Goal: Find specific page/section: Find specific page/section

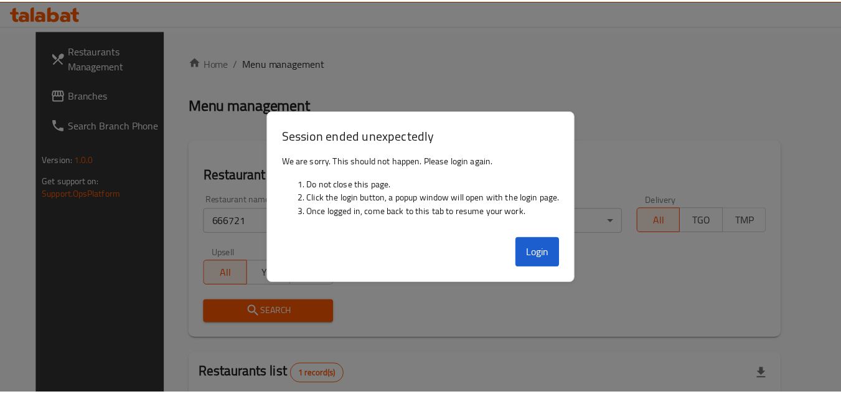
scroll to position [125, 0]
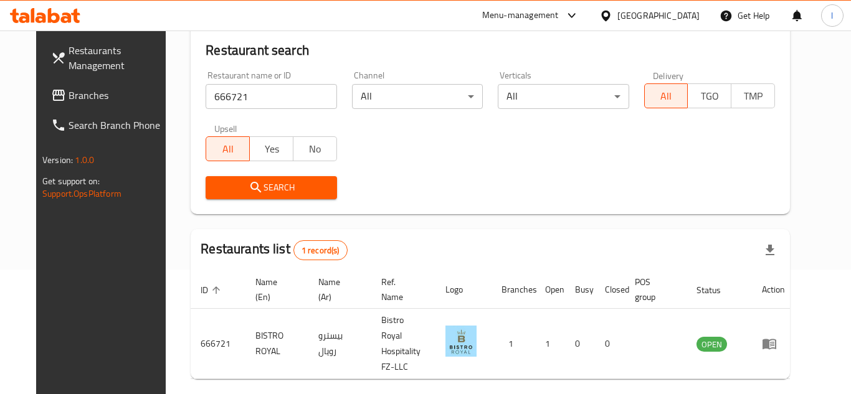
click at [544, 257] on div "Restaurants list 1 record(s)" at bounding box center [490, 250] width 599 height 42
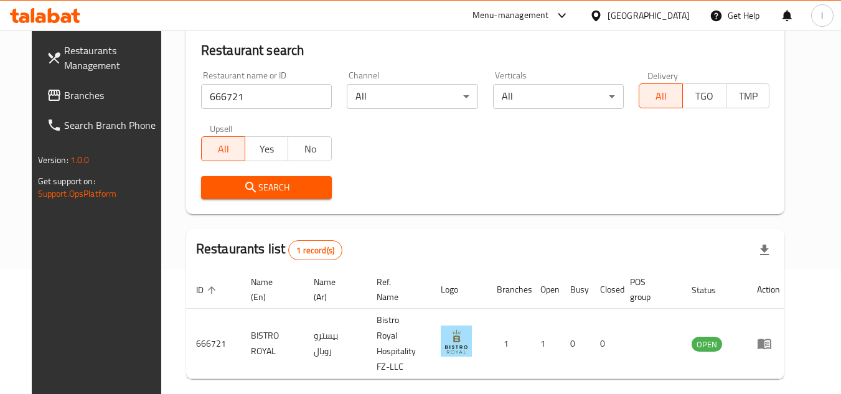
click at [64, 96] on span "Branches" at bounding box center [113, 95] width 98 height 15
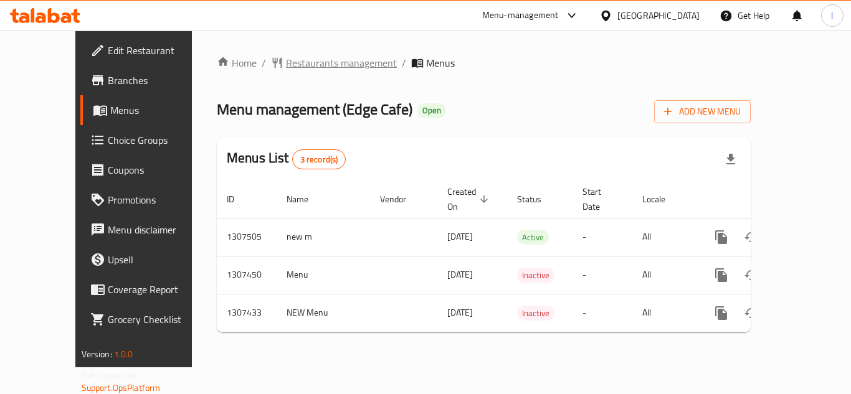
click at [297, 63] on span "Restaurants management" at bounding box center [341, 62] width 111 height 15
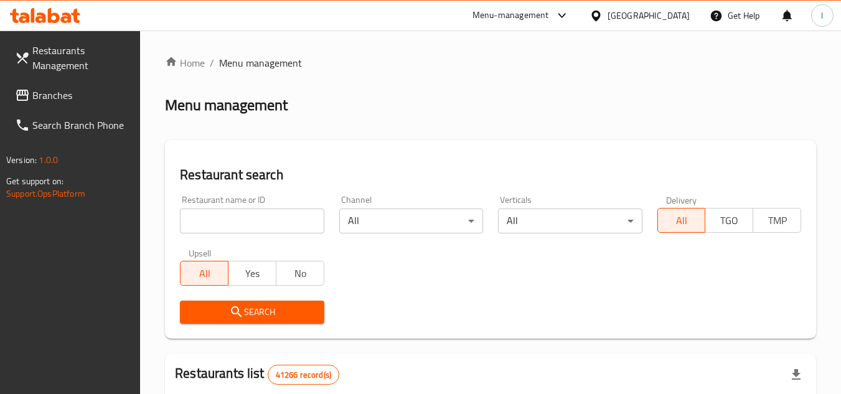
click at [259, 222] on input "search" at bounding box center [252, 221] width 144 height 25
paste input "631207"
type input "631207"
click button "Search" at bounding box center [252, 312] width 144 height 23
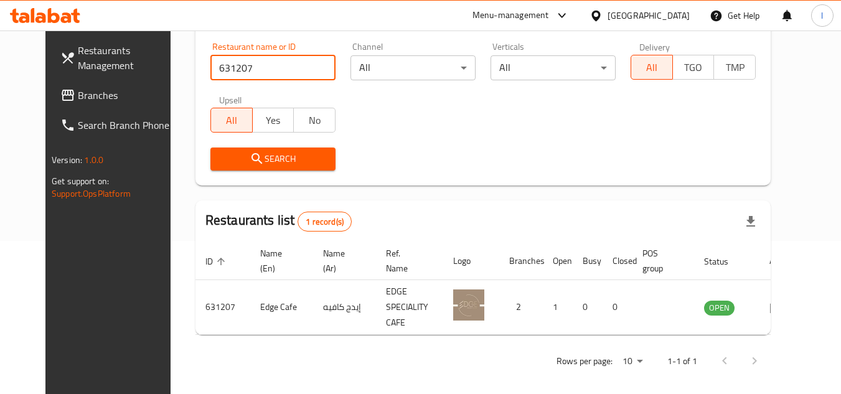
scroll to position [161, 0]
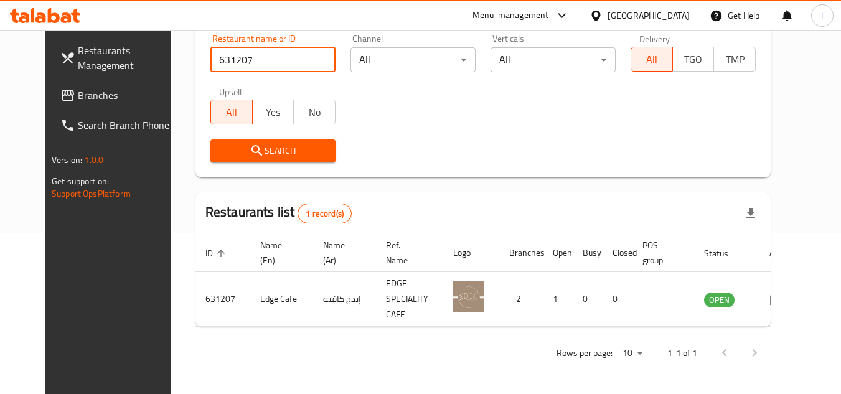
click at [89, 99] on span "Branches" at bounding box center [127, 95] width 98 height 15
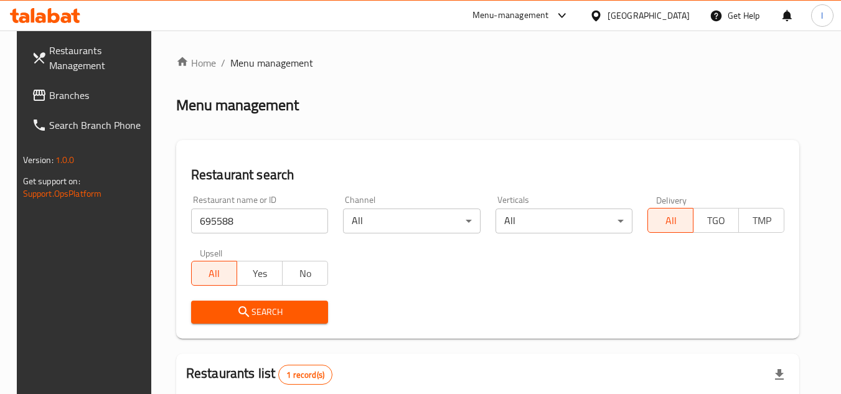
scroll to position [161, 0]
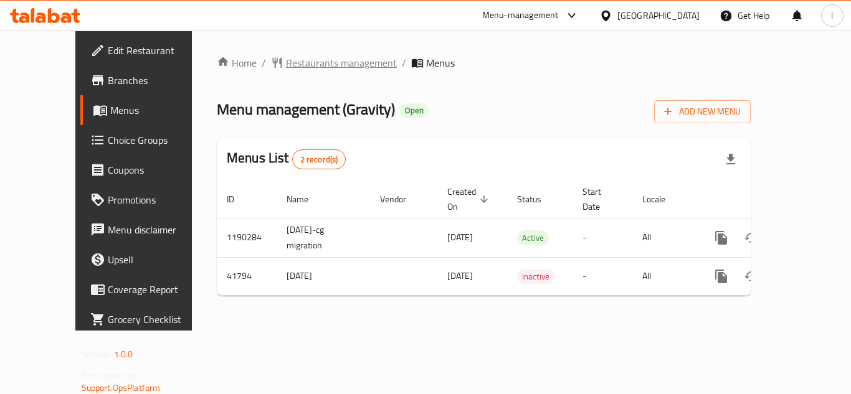
click at [286, 59] on span "Restaurants management" at bounding box center [341, 62] width 111 height 15
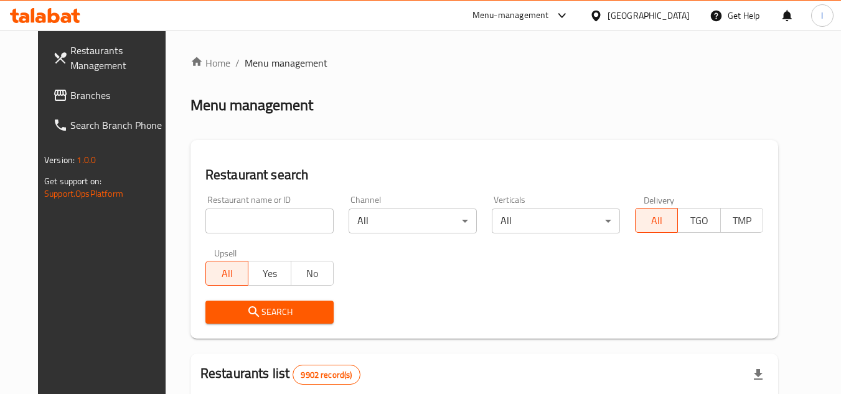
click at [253, 216] on input "search" at bounding box center [270, 221] width 128 height 25
paste input "21789"
type input "21789"
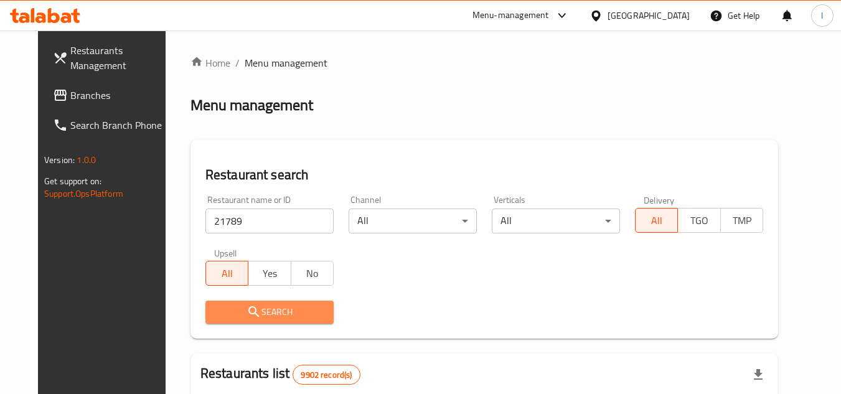
click at [266, 308] on span "Search" at bounding box center [270, 313] width 108 height 16
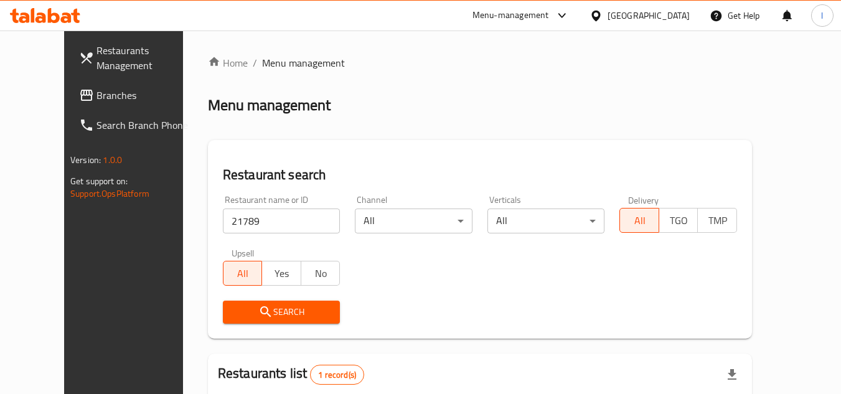
scroll to position [151, 0]
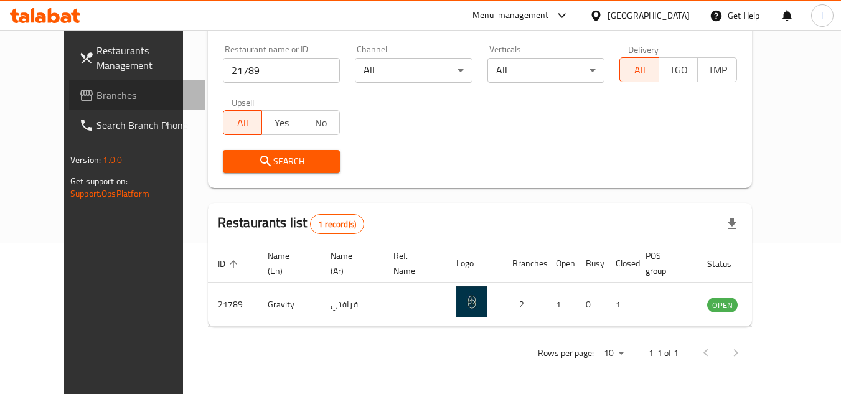
click at [97, 88] on span "Branches" at bounding box center [146, 95] width 98 height 15
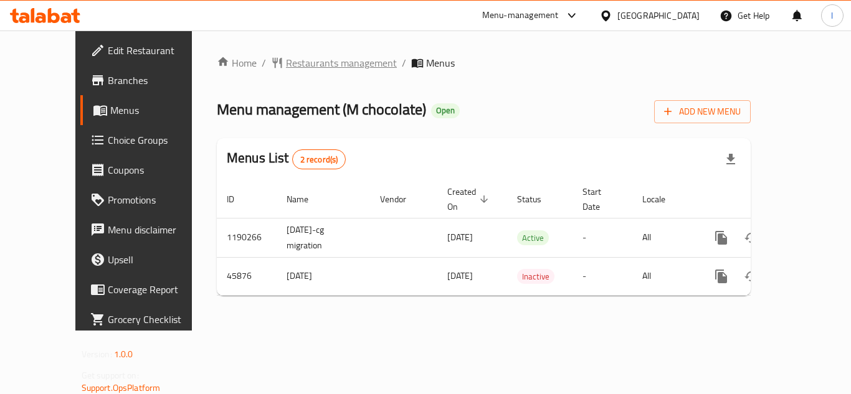
click at [300, 63] on span "Restaurants management" at bounding box center [341, 62] width 111 height 15
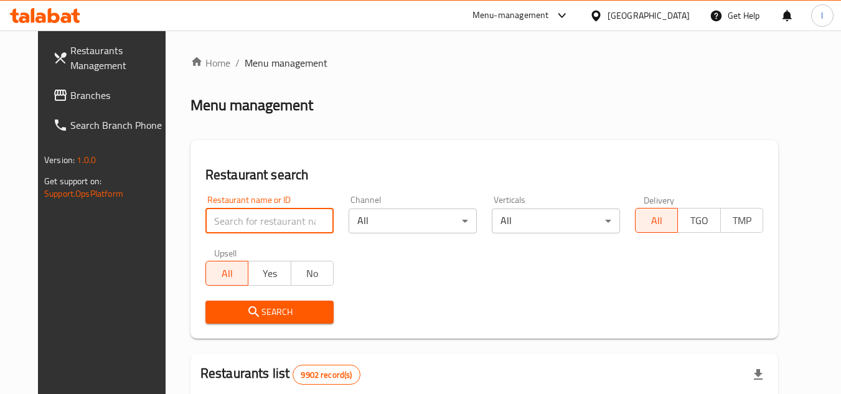
click at [255, 225] on input "search" at bounding box center [270, 221] width 128 height 25
paste input "23449"
type input "23449"
click button "Search" at bounding box center [270, 312] width 128 height 23
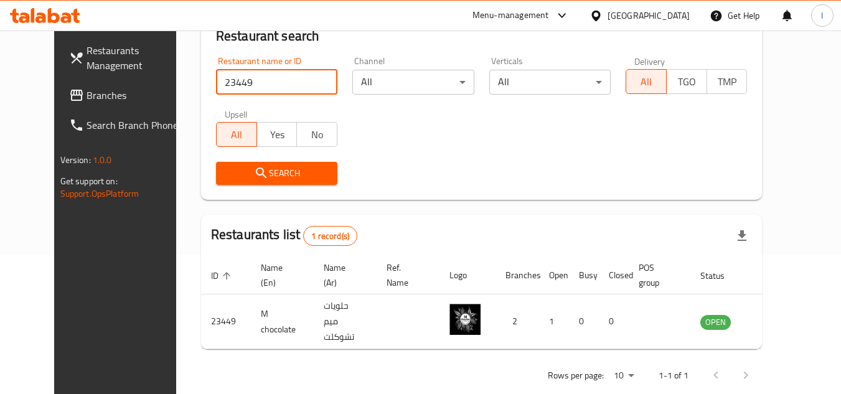
scroll to position [151, 0]
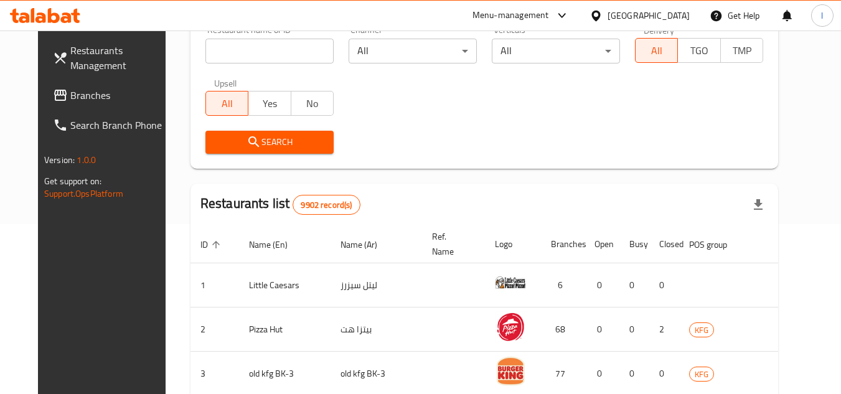
scroll to position [187, 0]
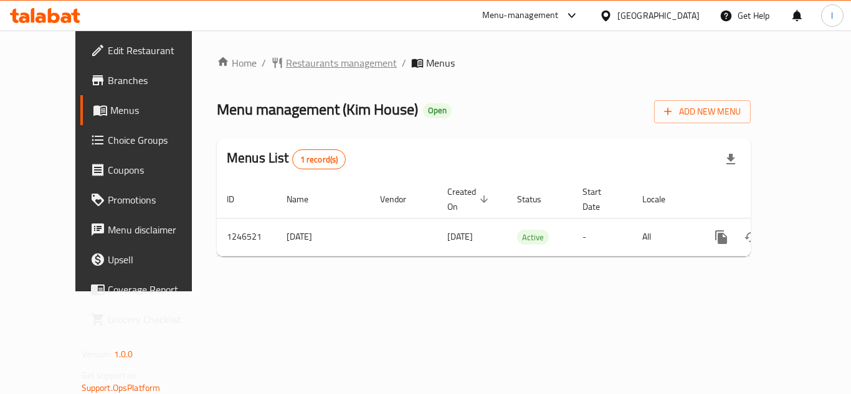
click at [295, 67] on span "Restaurants management" at bounding box center [341, 62] width 111 height 15
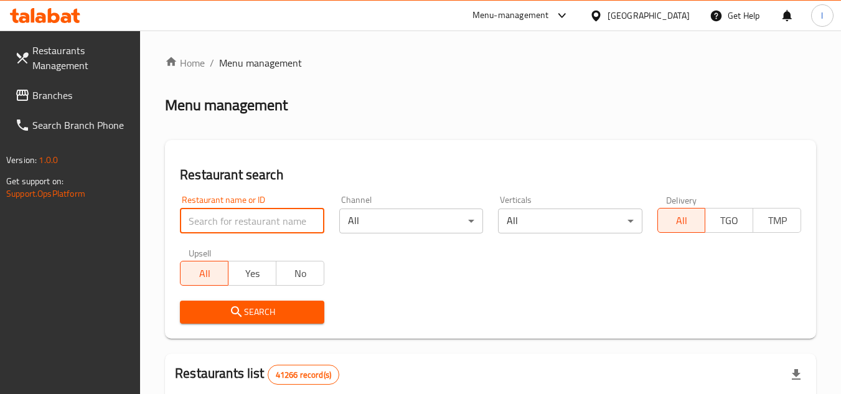
click at [247, 219] on input "search" at bounding box center [252, 221] width 144 height 25
paste input "683020"
type input "683020"
click at [291, 306] on span "Search" at bounding box center [252, 313] width 124 height 16
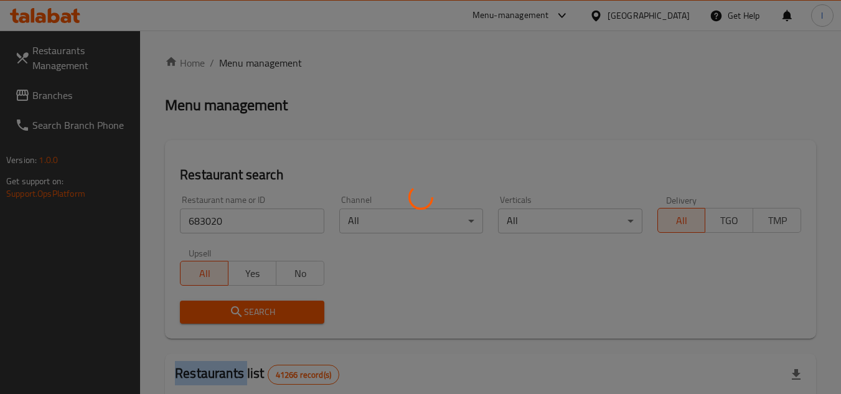
click at [291, 306] on div at bounding box center [420, 197] width 841 height 394
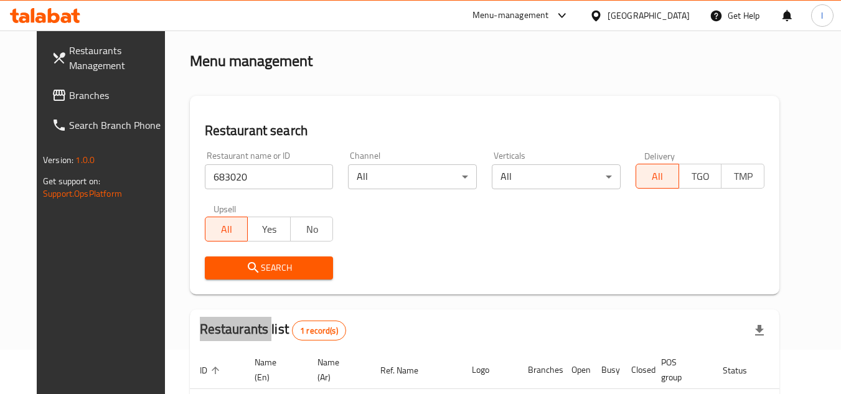
scroll to position [151, 0]
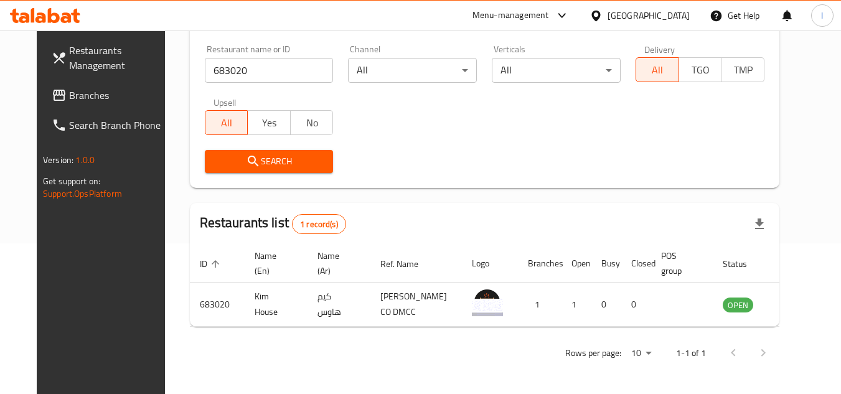
click at [434, 181] on div "Restaurant search Restaurant name or ID 683020 Restaurant name or ID Channel Al…" at bounding box center [485, 88] width 590 height 199
click at [85, 93] on span "Branches" at bounding box center [118, 95] width 98 height 15
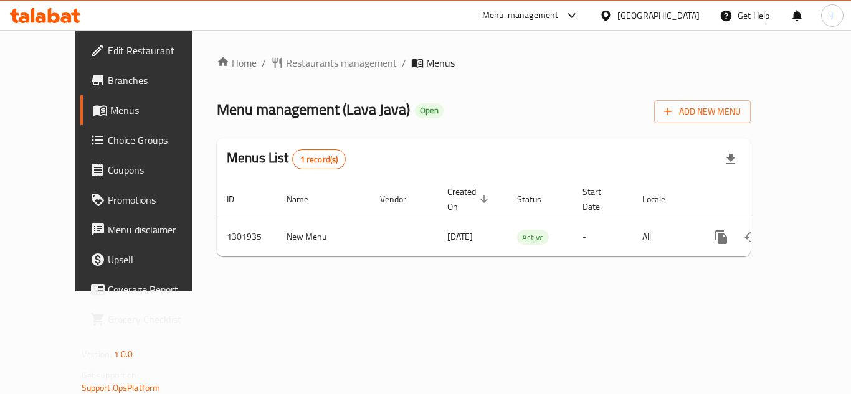
click at [296, 60] on span "Restaurants management" at bounding box center [341, 62] width 111 height 15
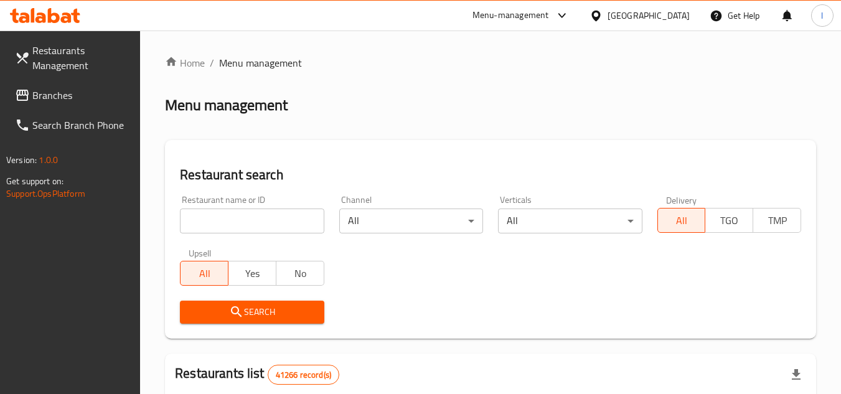
click at [249, 219] on input "search" at bounding box center [252, 221] width 144 height 25
paste input "702083"
type input "702083"
click button "Search" at bounding box center [252, 312] width 144 height 23
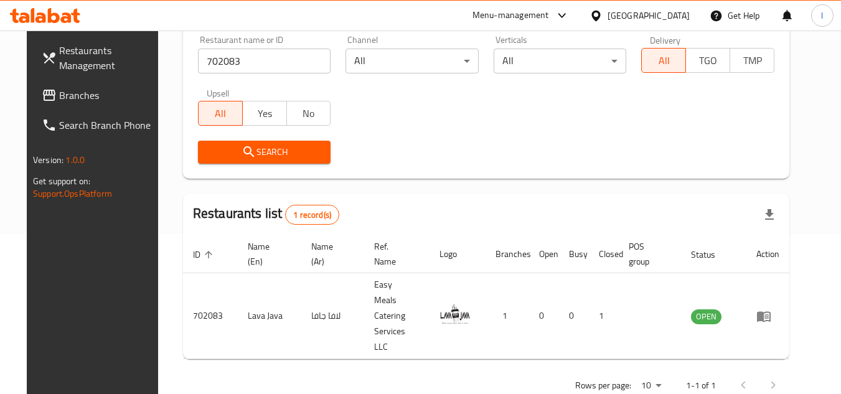
scroll to position [161, 0]
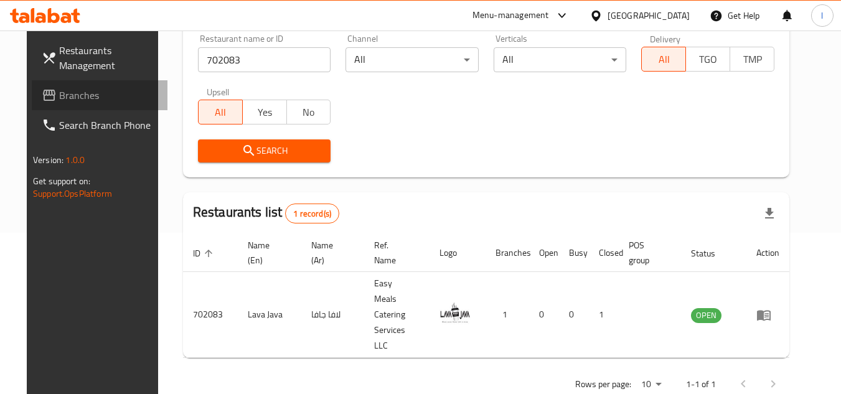
drag, startPoint x: 95, startPoint y: 97, endPoint x: 105, endPoint y: 95, distance: 9.5
click at [96, 97] on span "Branches" at bounding box center [108, 95] width 98 height 15
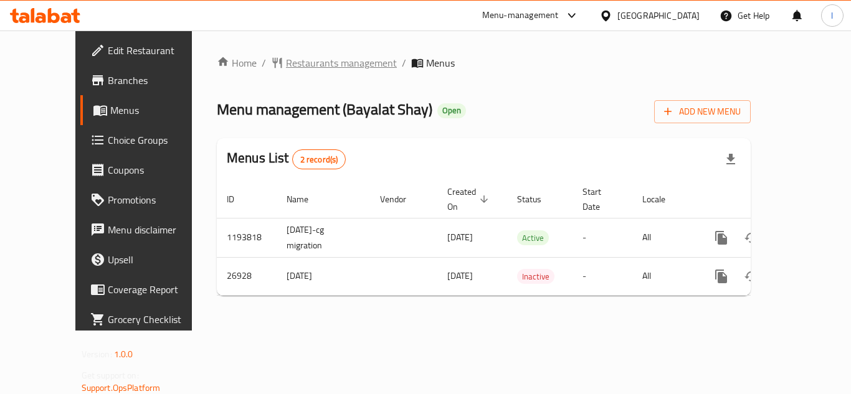
click at [286, 62] on span "Restaurants management" at bounding box center [341, 62] width 111 height 15
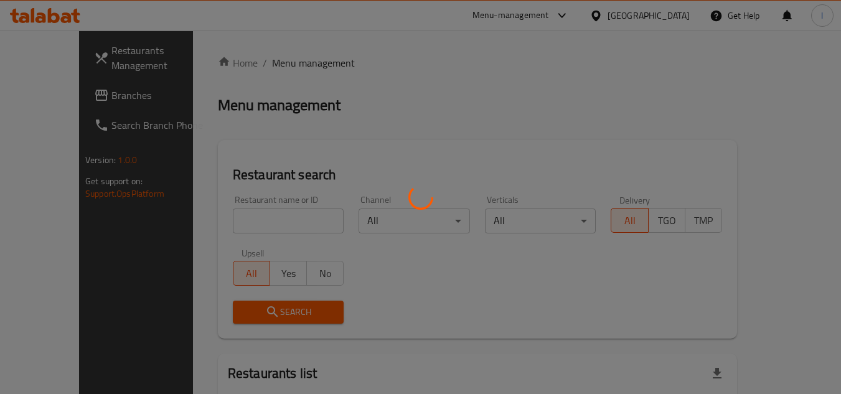
click at [252, 211] on div at bounding box center [420, 197] width 841 height 394
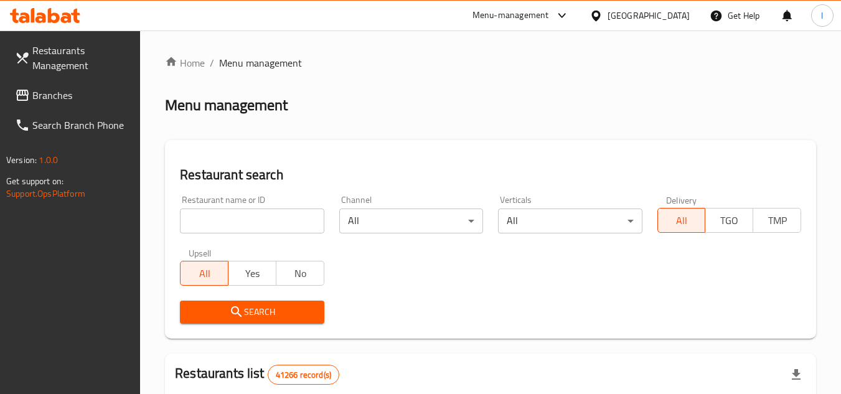
click at [253, 213] on input "search" at bounding box center [252, 221] width 144 height 25
paste input "14055"
type input "14055"
click button "Search" at bounding box center [252, 312] width 144 height 23
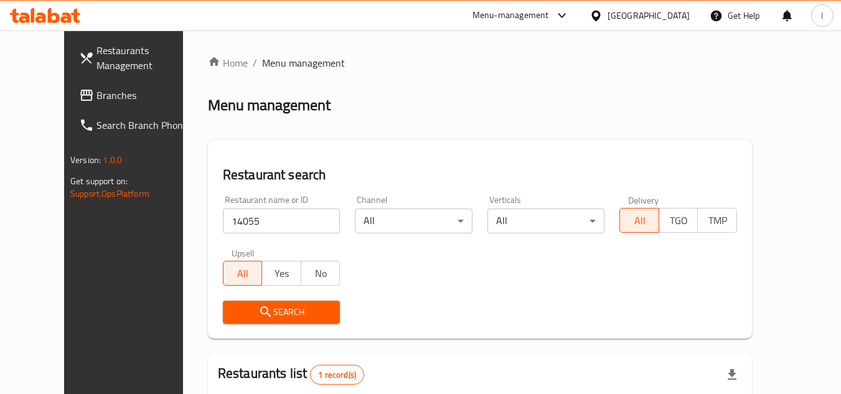
scroll to position [151, 0]
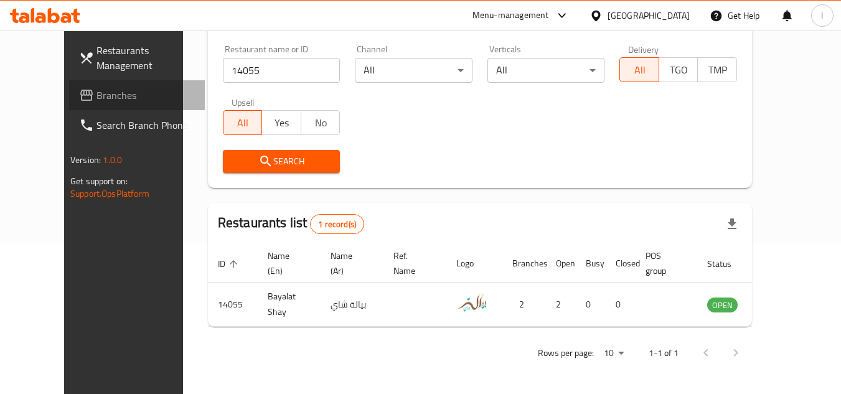
click at [97, 97] on span "Branches" at bounding box center [146, 95] width 98 height 15
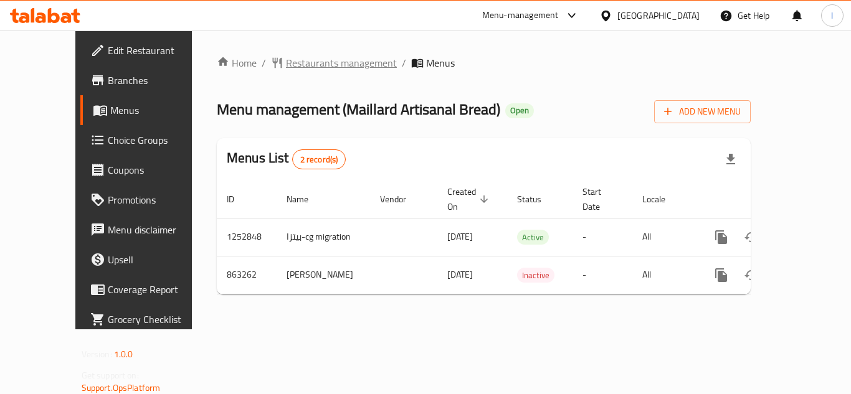
click at [305, 65] on span "Restaurants management" at bounding box center [341, 62] width 111 height 15
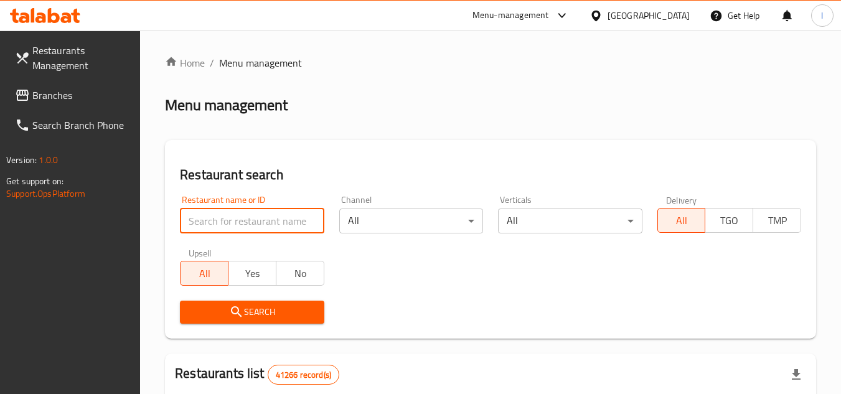
click at [271, 222] on input "search" at bounding box center [252, 221] width 144 height 25
paste input "656947"
type input "656947"
click button "Search" at bounding box center [252, 312] width 144 height 23
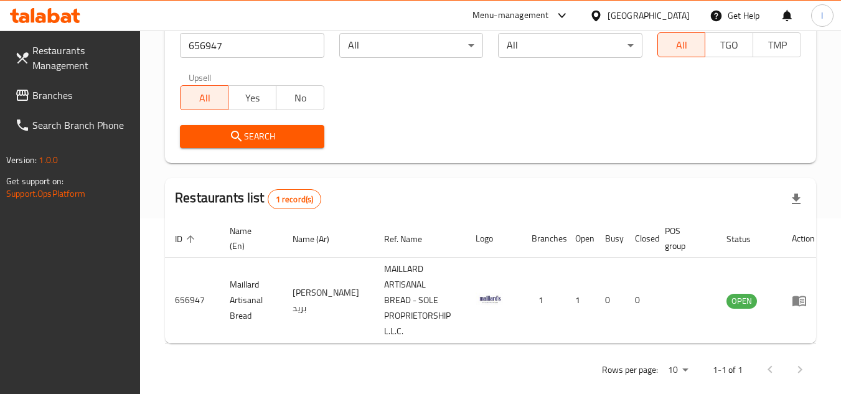
scroll to position [177, 0]
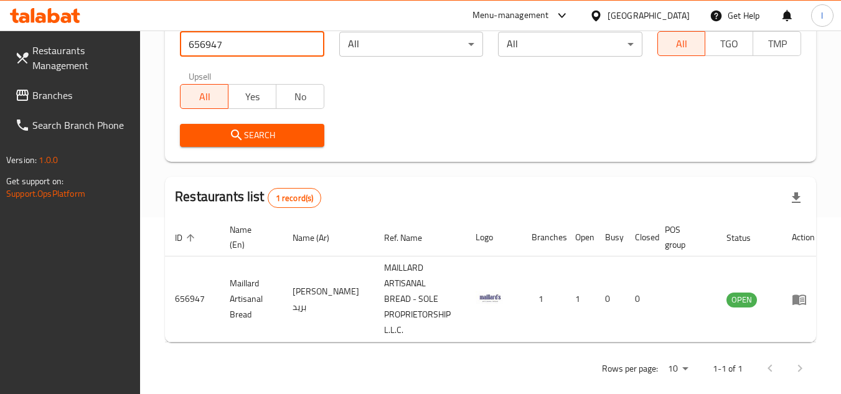
click at [70, 95] on span "Branches" at bounding box center [81, 95] width 98 height 15
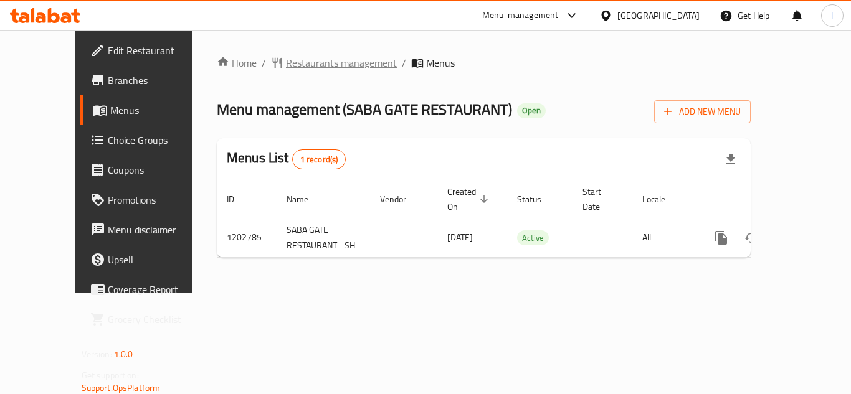
click at [314, 60] on span "Restaurants management" at bounding box center [341, 62] width 111 height 15
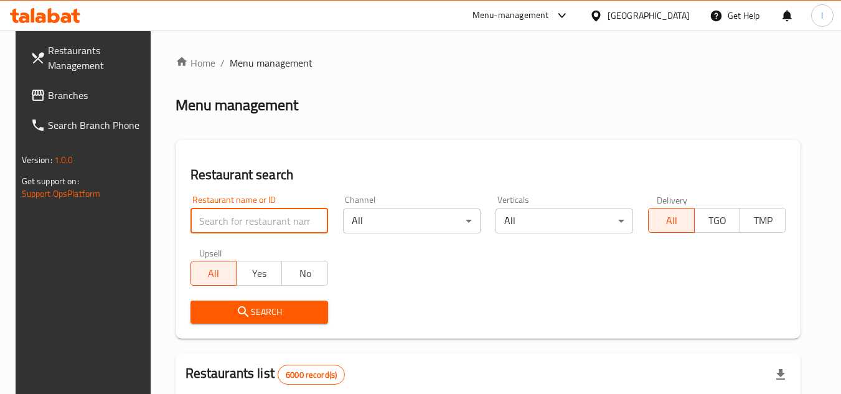
click at [224, 224] on input "search" at bounding box center [260, 221] width 138 height 25
paste input "669352"
type input "669352"
click at [252, 311] on span "Search" at bounding box center [260, 313] width 118 height 16
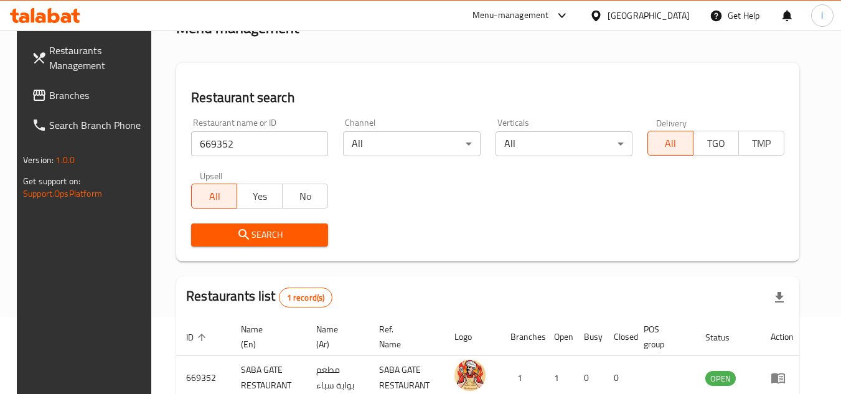
scroll to position [151, 0]
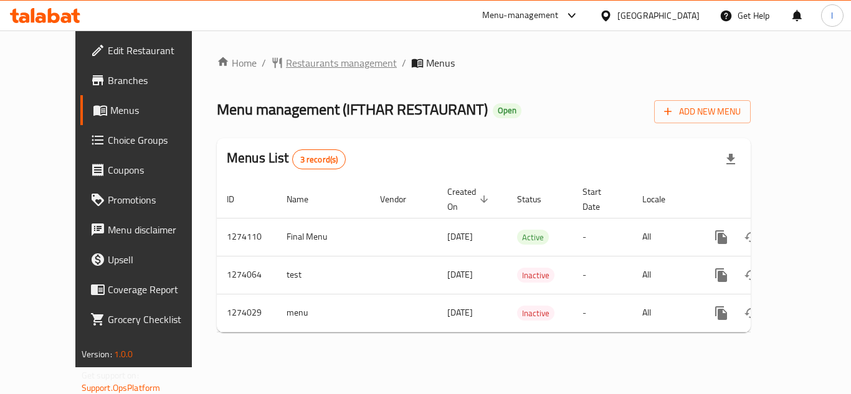
click at [286, 60] on span "Restaurants management" at bounding box center [341, 62] width 111 height 15
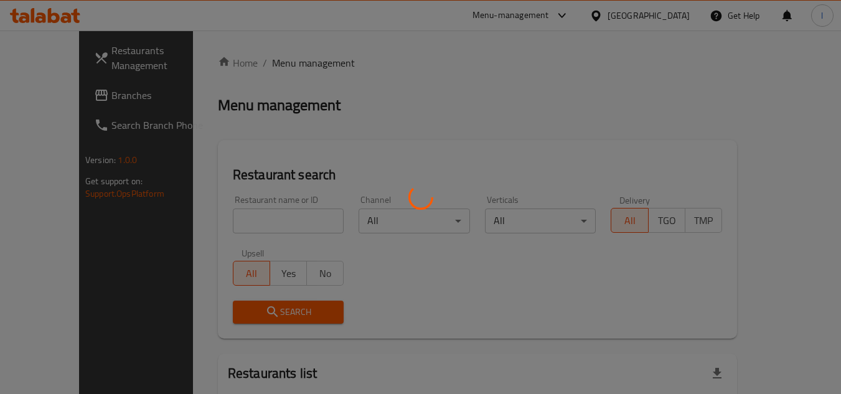
click at [278, 217] on div at bounding box center [420, 197] width 841 height 394
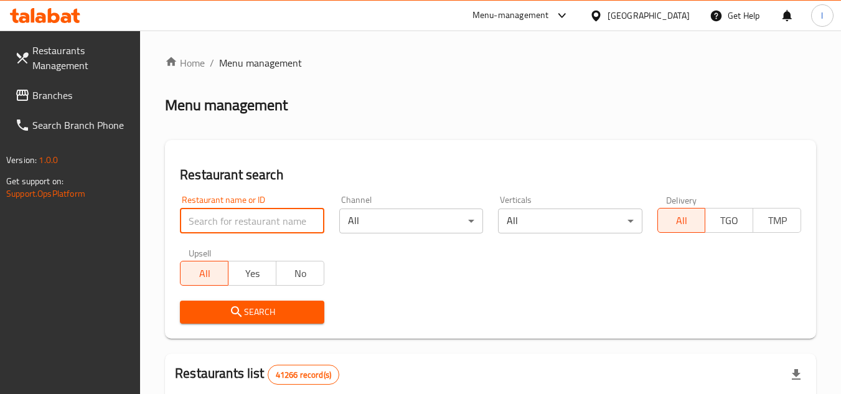
click at [278, 217] on input "search" at bounding box center [252, 221] width 144 height 25
paste input "691058"
type input "691058"
click button "Search" at bounding box center [252, 312] width 144 height 23
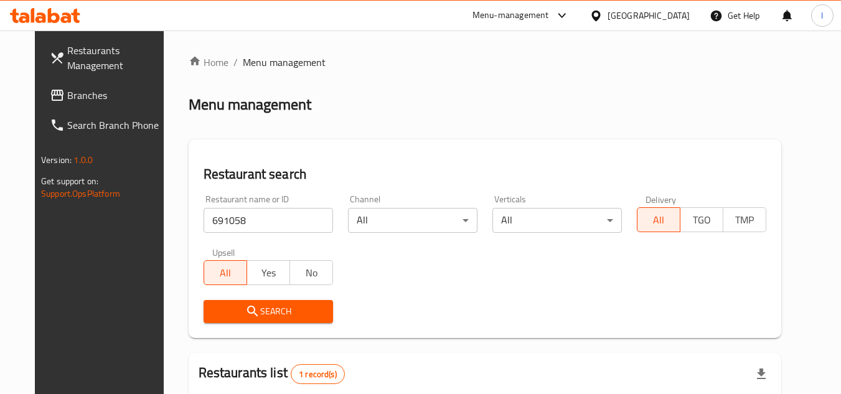
scroll to position [161, 0]
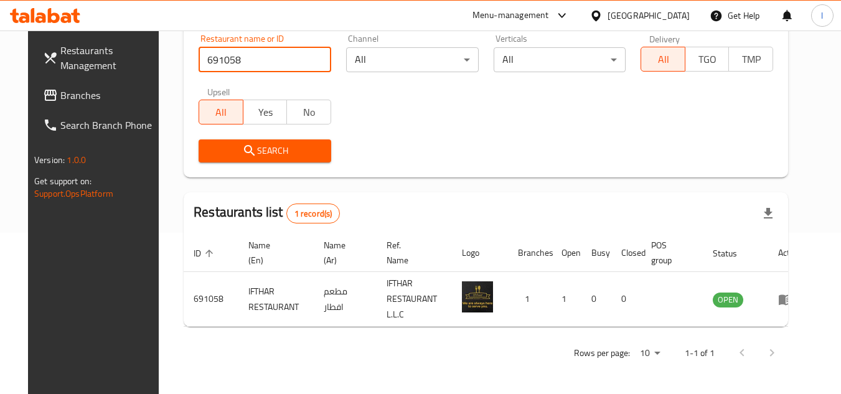
click at [79, 93] on span "Branches" at bounding box center [109, 95] width 98 height 15
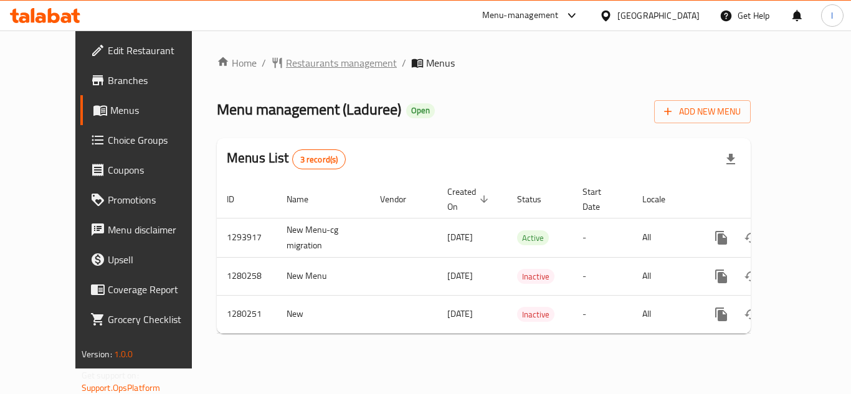
click at [286, 58] on span "Restaurants management" at bounding box center [341, 62] width 111 height 15
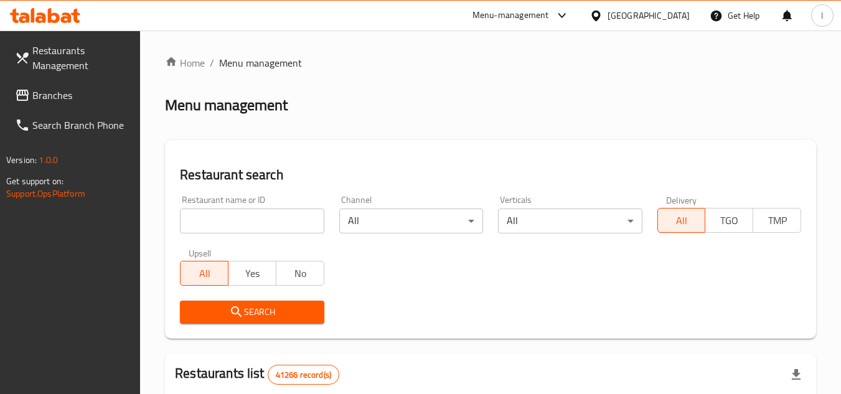
click at [246, 219] on input "search" at bounding box center [252, 221] width 144 height 25
paste input "27550"
type input "27550"
click button "Search" at bounding box center [252, 312] width 144 height 23
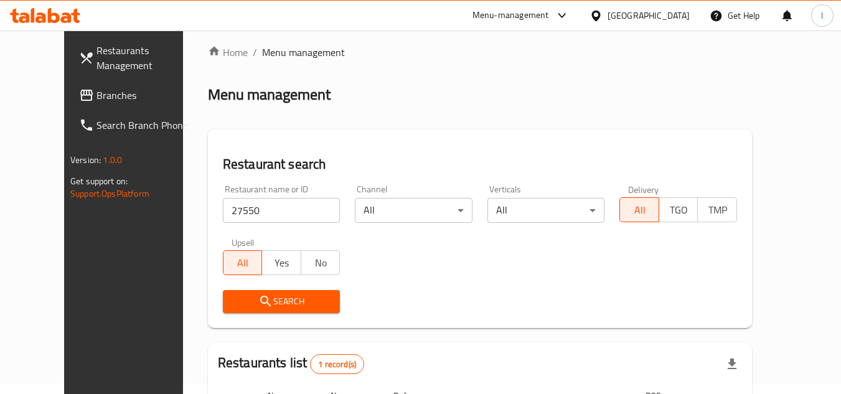
scroll to position [151, 0]
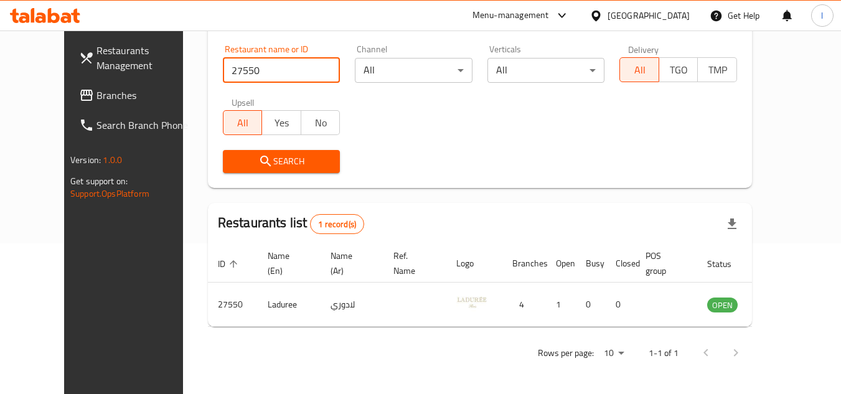
click at [97, 95] on span "Branches" at bounding box center [146, 95] width 98 height 15
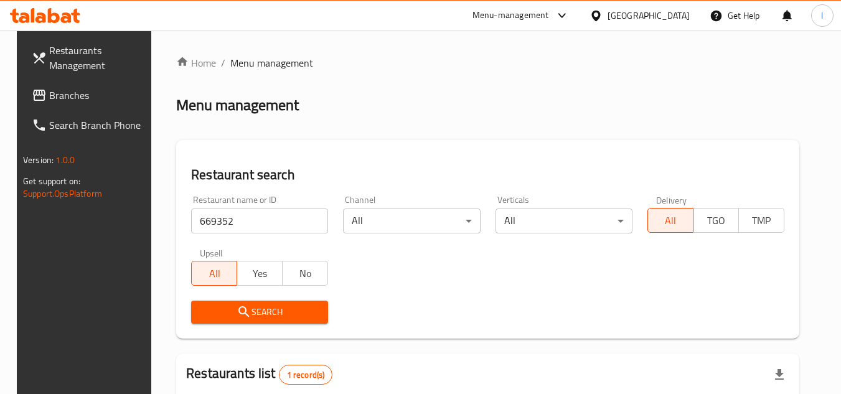
scroll to position [151, 0]
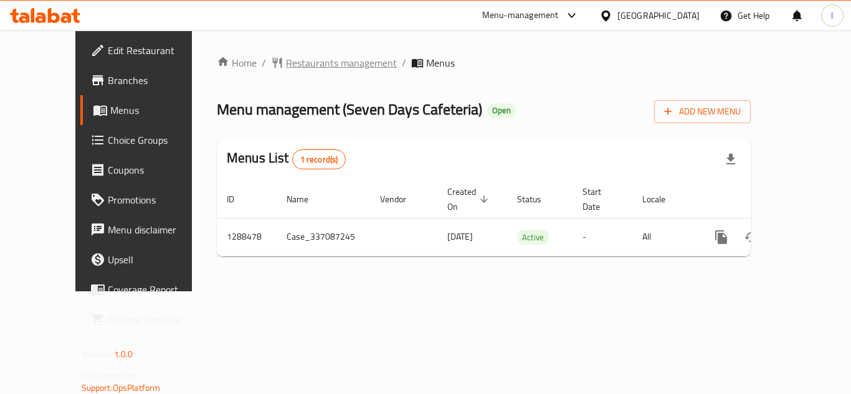
click at [286, 60] on span "Restaurants management" at bounding box center [341, 62] width 111 height 15
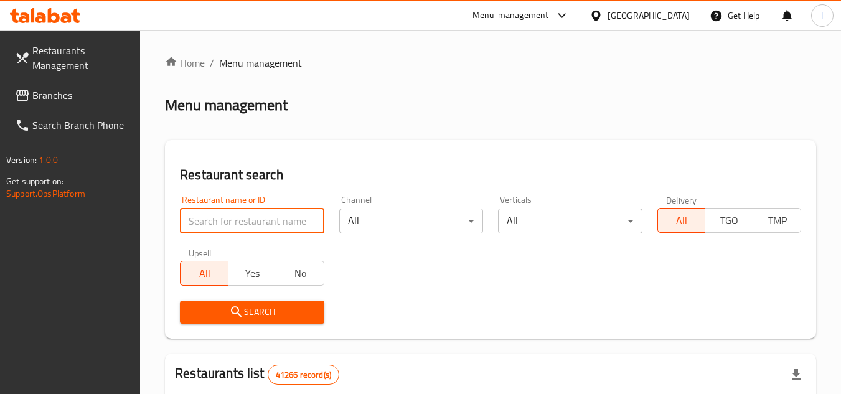
click at [196, 220] on input "search" at bounding box center [252, 221] width 144 height 25
paste input "697181"
type input "697181"
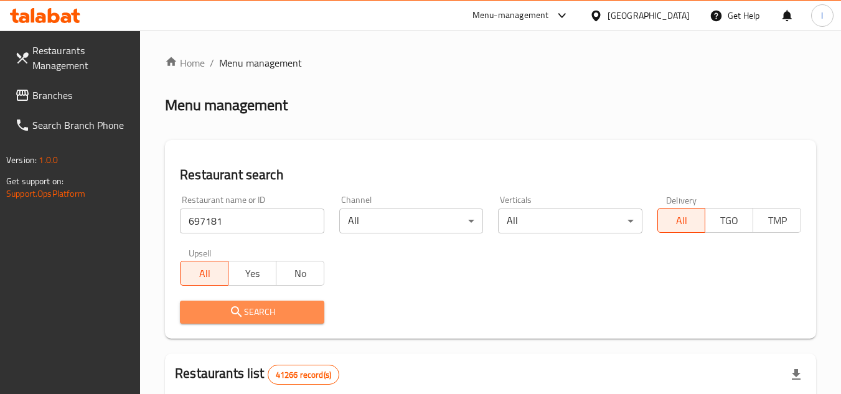
click at [243, 309] on icon "submit" at bounding box center [236, 312] width 15 height 15
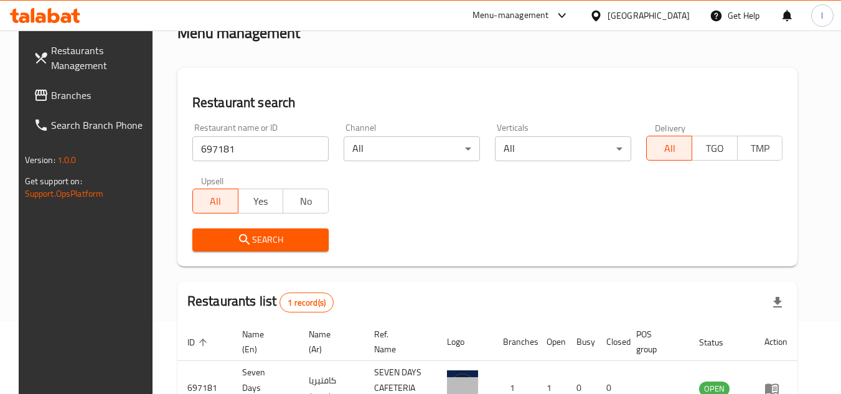
scroll to position [151, 0]
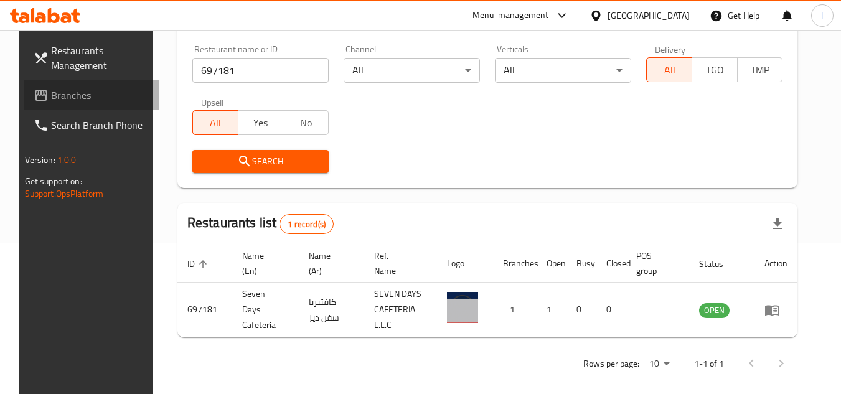
click at [24, 87] on link "Branches" at bounding box center [92, 95] width 136 height 30
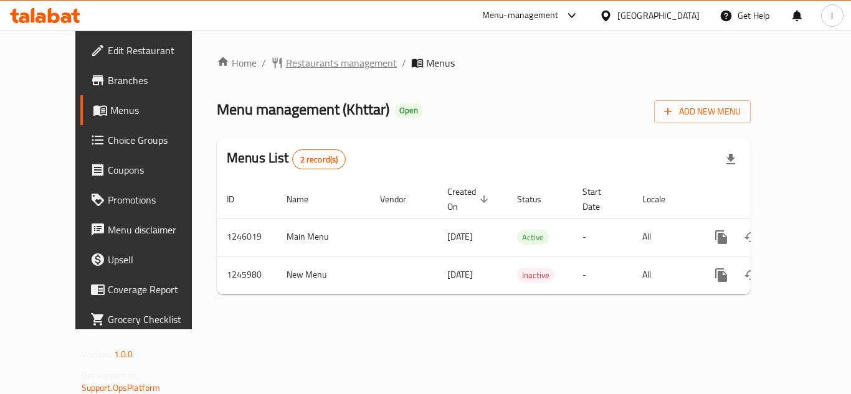
click at [286, 65] on span "Restaurants management" at bounding box center [341, 62] width 111 height 15
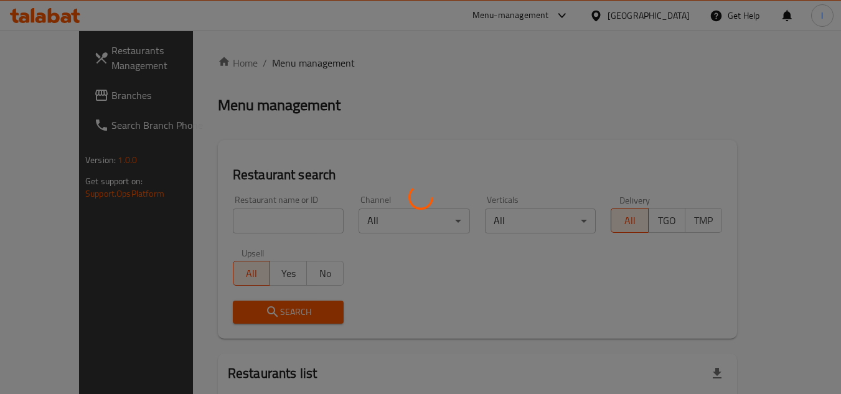
click at [253, 219] on div at bounding box center [420, 197] width 841 height 394
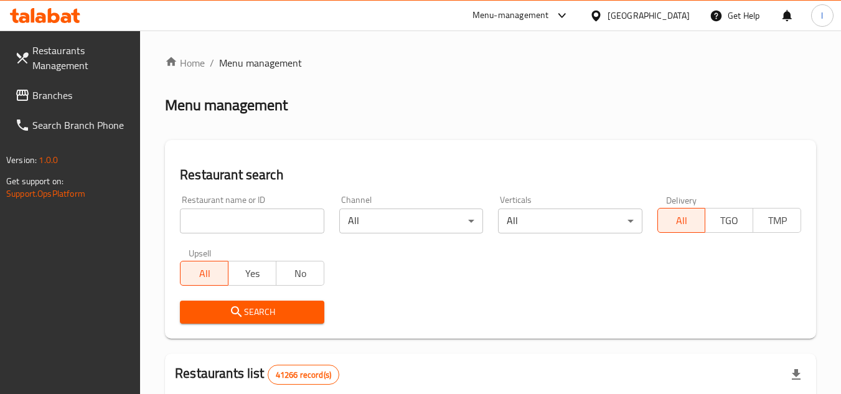
click at [290, 220] on input "search" at bounding box center [252, 221] width 144 height 25
paste input "682822"
type input "682822"
click button "Search" at bounding box center [252, 312] width 144 height 23
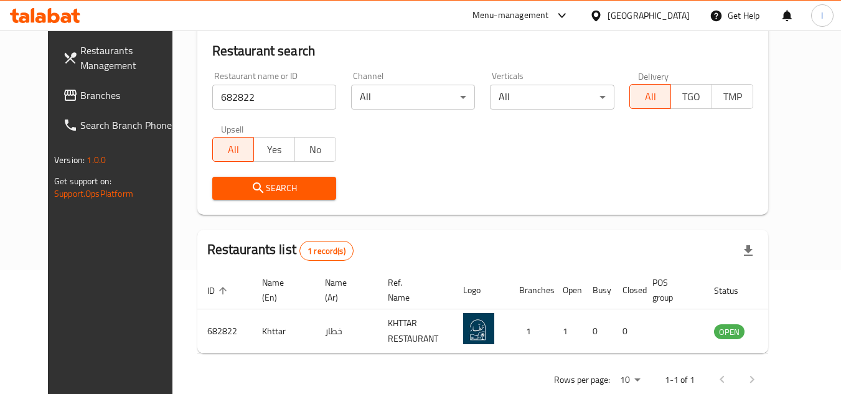
scroll to position [125, 0]
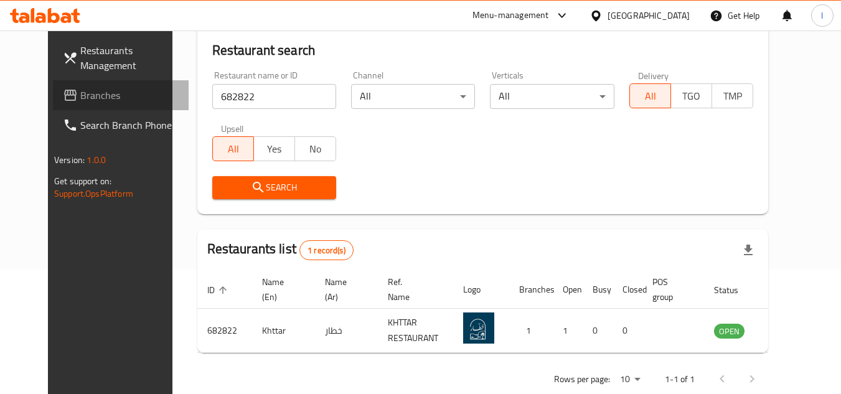
click at [80, 93] on span "Branches" at bounding box center [129, 95] width 98 height 15
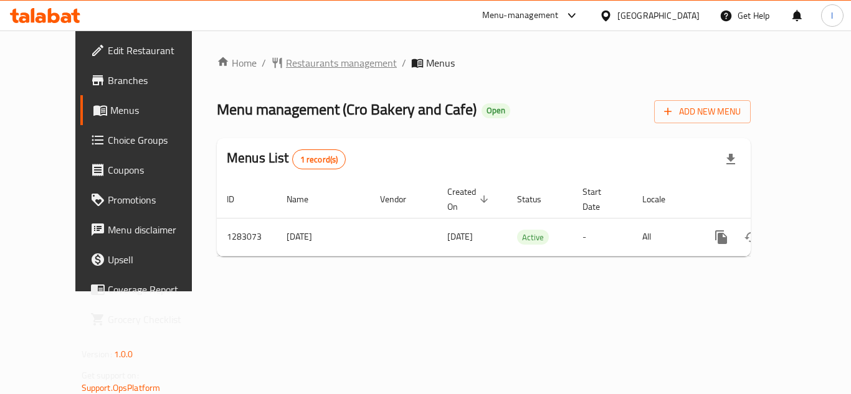
click at [286, 60] on span "Restaurants management" at bounding box center [341, 62] width 111 height 15
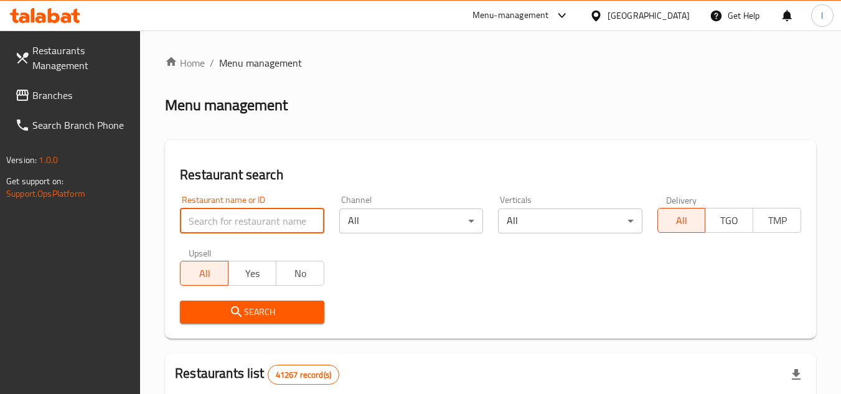
click at [261, 220] on input "search" at bounding box center [252, 221] width 144 height 25
paste input "695101"
type input "695101"
click button "Search" at bounding box center [252, 312] width 144 height 23
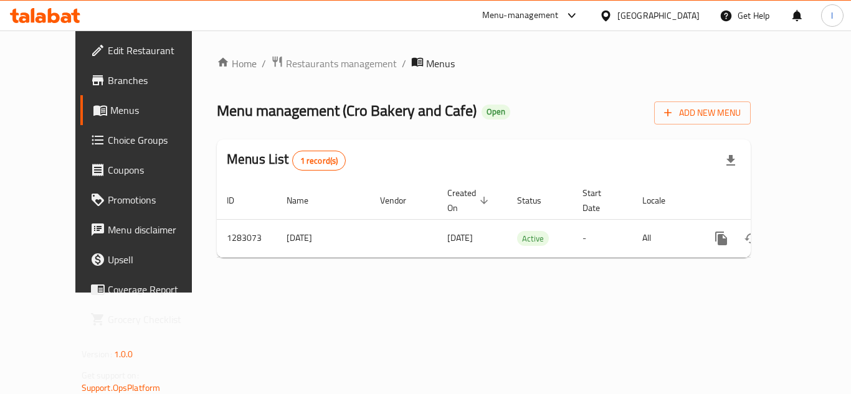
click at [108, 140] on span "Choice Groups" at bounding box center [158, 140] width 100 height 15
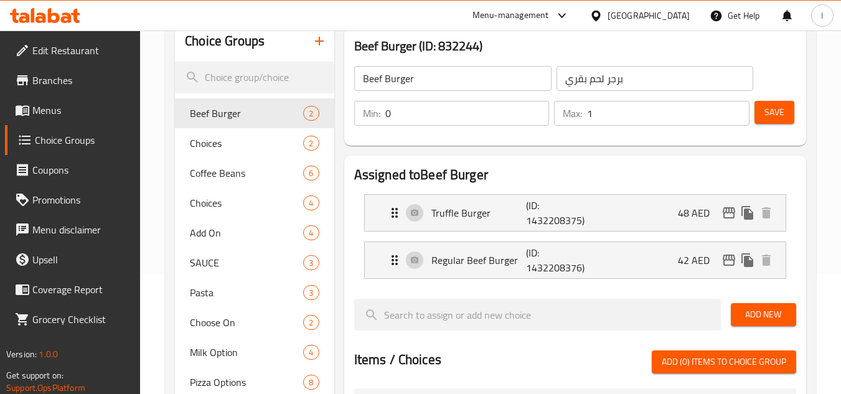
scroll to position [125, 0]
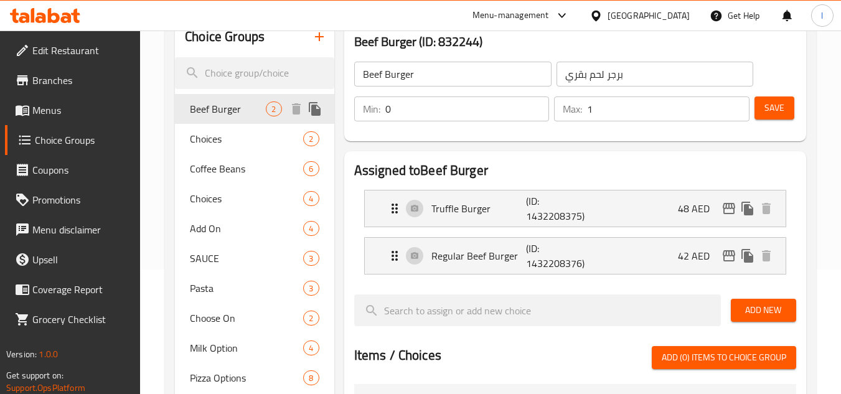
click at [245, 108] on span "Beef Burger" at bounding box center [228, 109] width 76 height 15
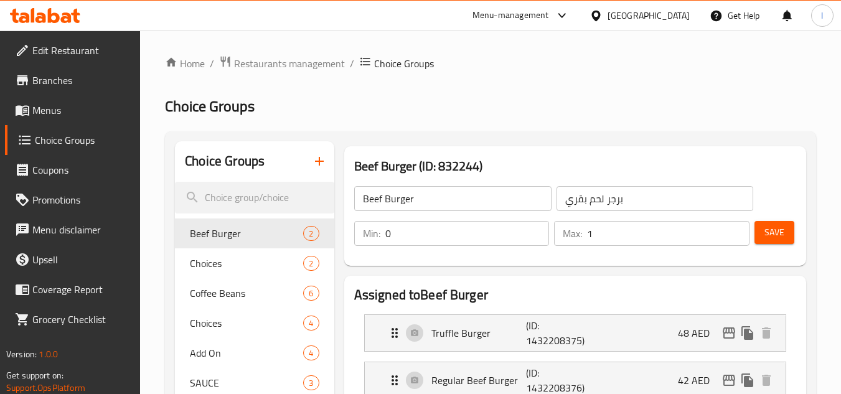
click at [59, 107] on span "Menus" at bounding box center [81, 110] width 98 height 15
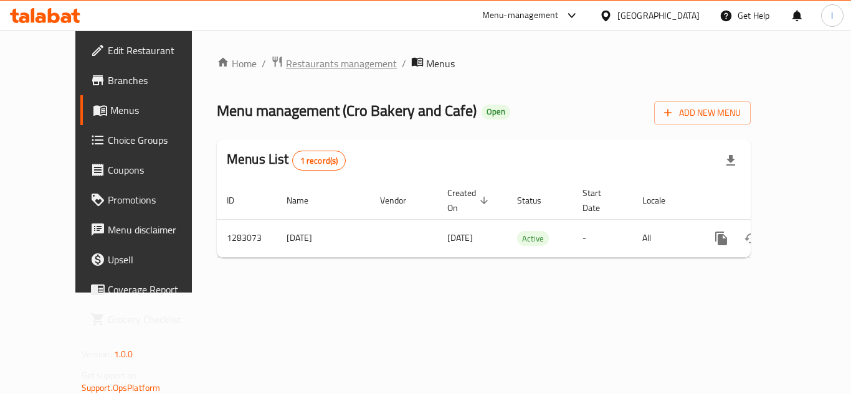
click at [286, 64] on span "Restaurants management" at bounding box center [341, 63] width 111 height 15
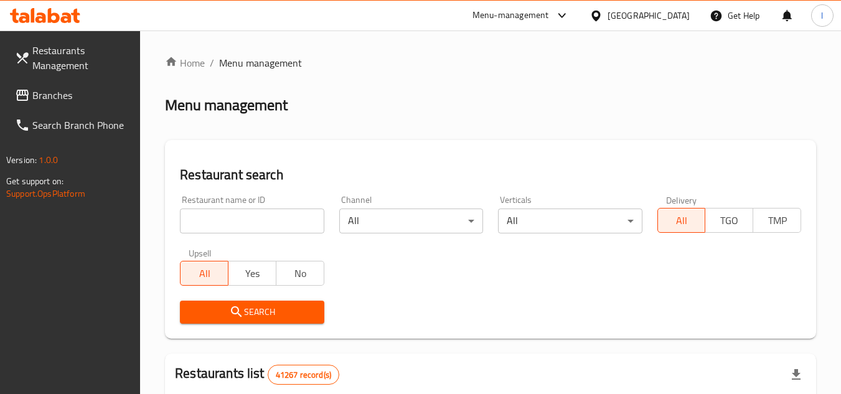
click at [265, 219] on input "search" at bounding box center [252, 221] width 144 height 25
paste input "695101"
type input "695101"
click button "Search" at bounding box center [252, 312] width 144 height 23
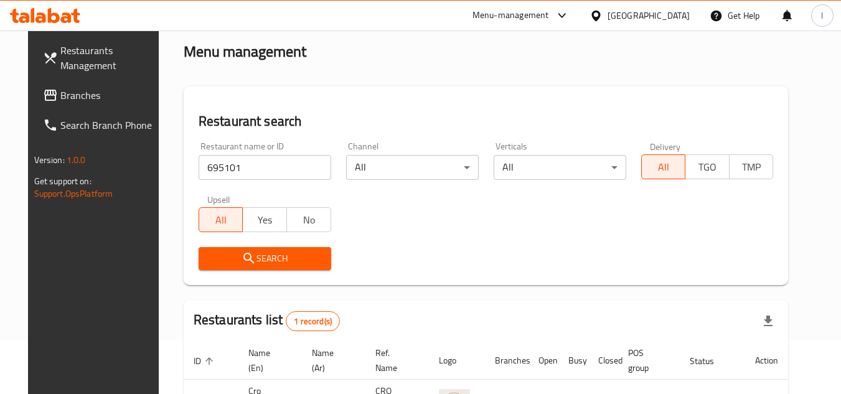
scroll to position [151, 0]
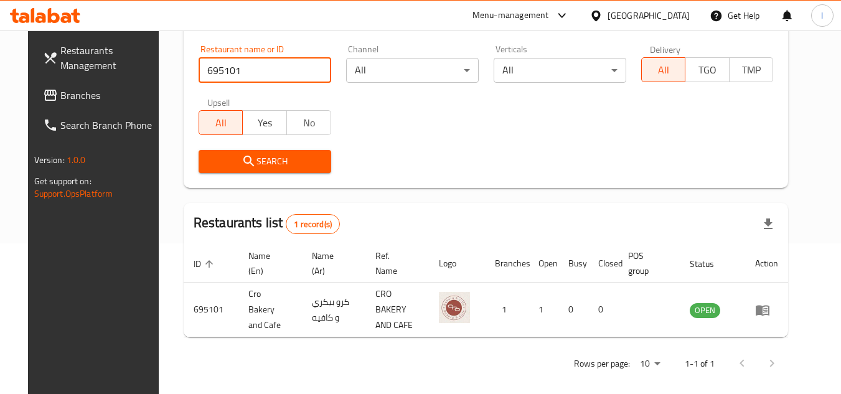
click at [64, 98] on span "Branches" at bounding box center [109, 95] width 98 height 15
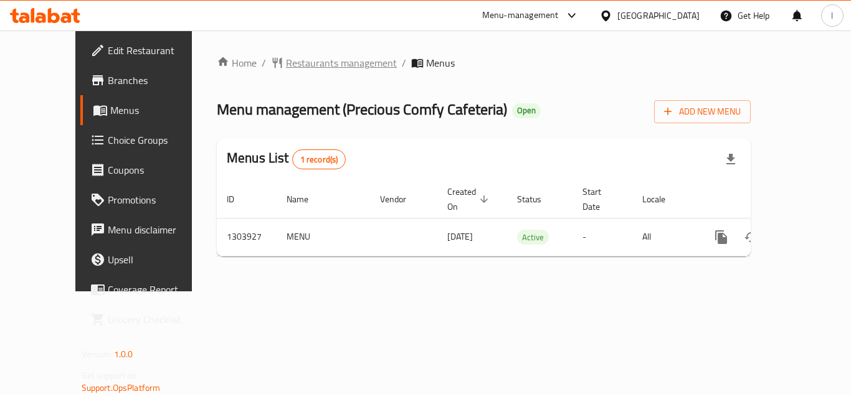
click at [286, 68] on span "Restaurants management" at bounding box center [341, 62] width 111 height 15
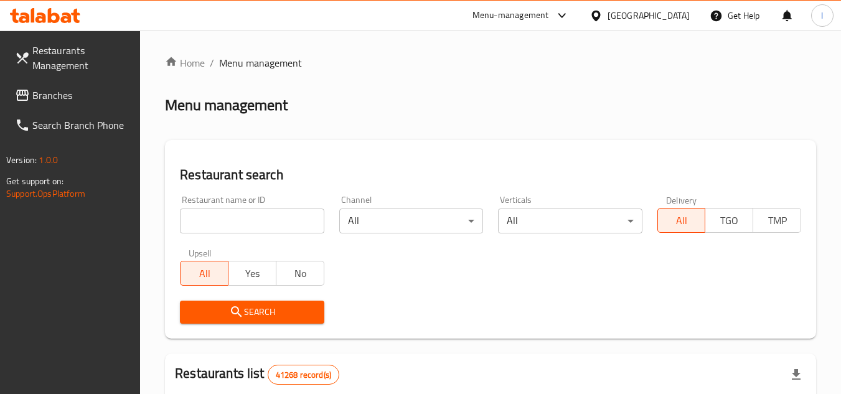
click at [277, 225] on input "search" at bounding box center [252, 221] width 144 height 25
paste input "702958"
type input "702958"
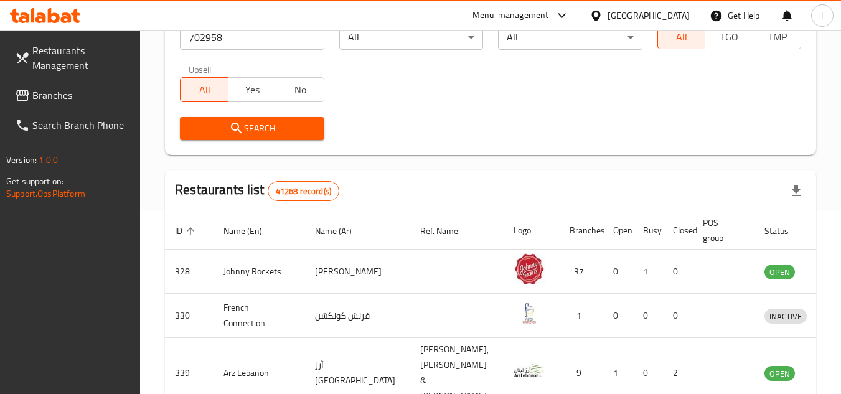
scroll to position [187, 0]
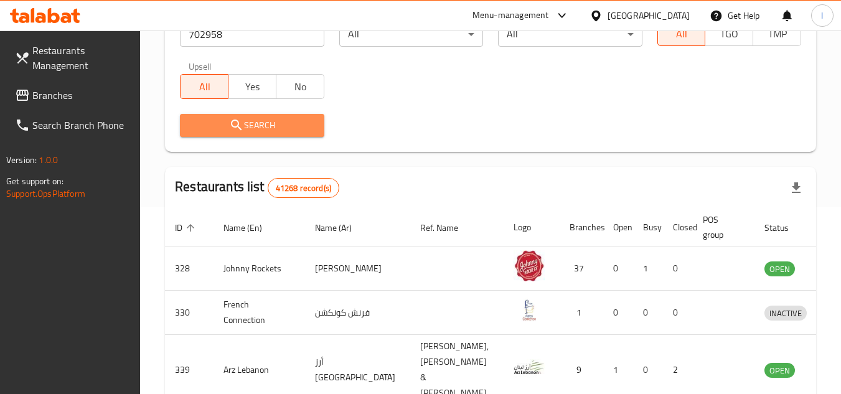
click at [273, 135] on button "Search" at bounding box center [252, 125] width 144 height 23
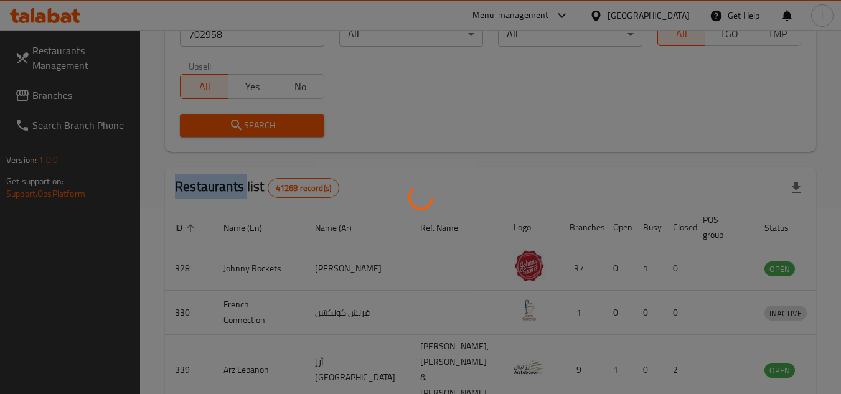
click at [273, 135] on div at bounding box center [420, 197] width 841 height 394
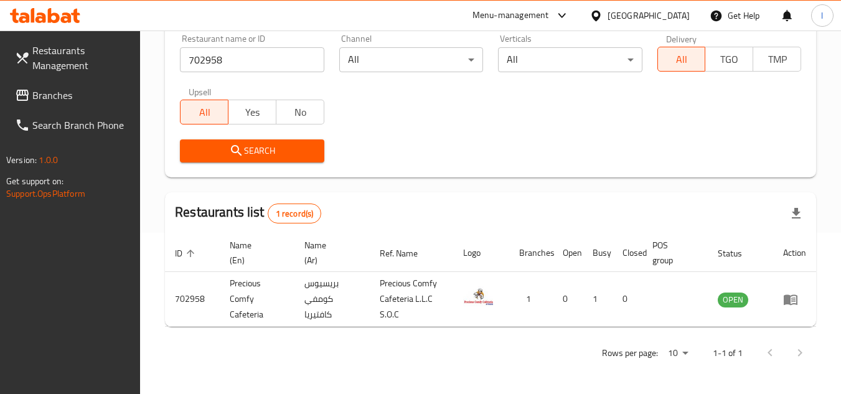
click at [645, 157] on div "Search" at bounding box center [491, 151] width 637 height 38
click at [63, 88] on span "Branches" at bounding box center [81, 95] width 98 height 15
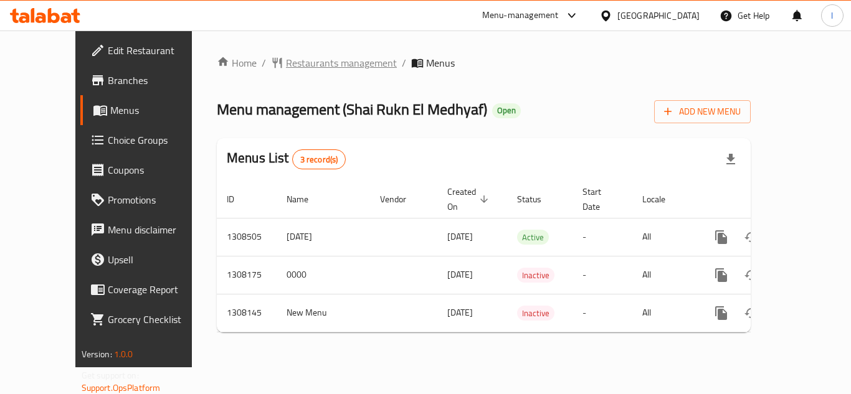
click at [308, 56] on span "Restaurants management" at bounding box center [341, 62] width 111 height 15
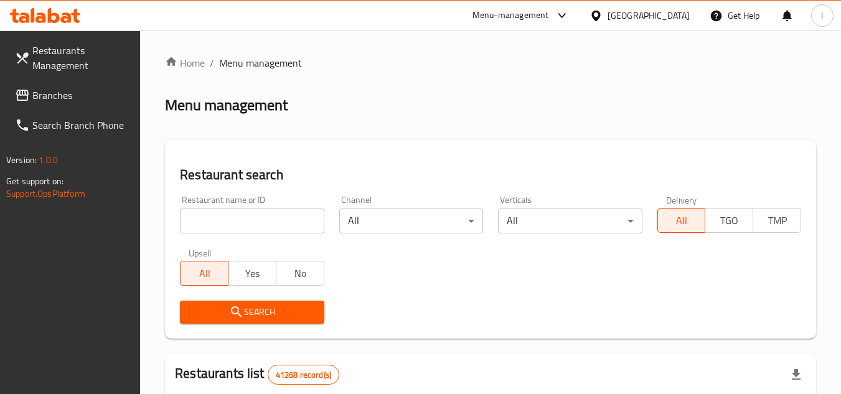
drag, startPoint x: 243, startPoint y: 216, endPoint x: 240, endPoint y: 209, distance: 7.5
drag, startPoint x: 238, startPoint y: 207, endPoint x: 227, endPoint y: 223, distance: 18.8
click at [227, 223] on input "search" at bounding box center [252, 221] width 144 height 25
paste input "704796"
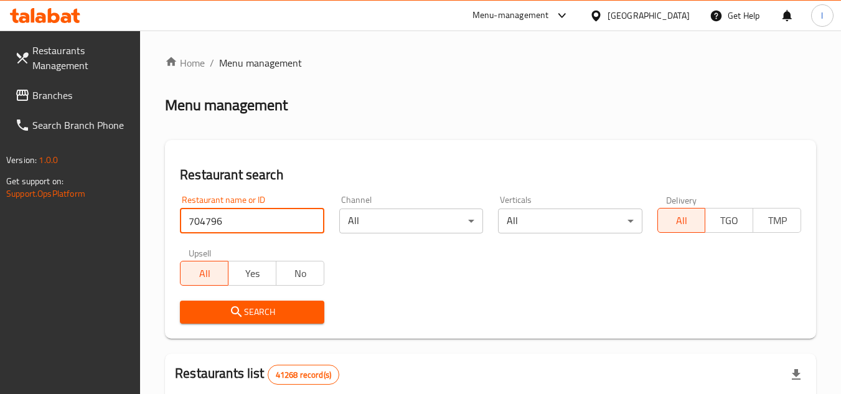
type input "704796"
click at [268, 315] on span "Search" at bounding box center [252, 313] width 124 height 16
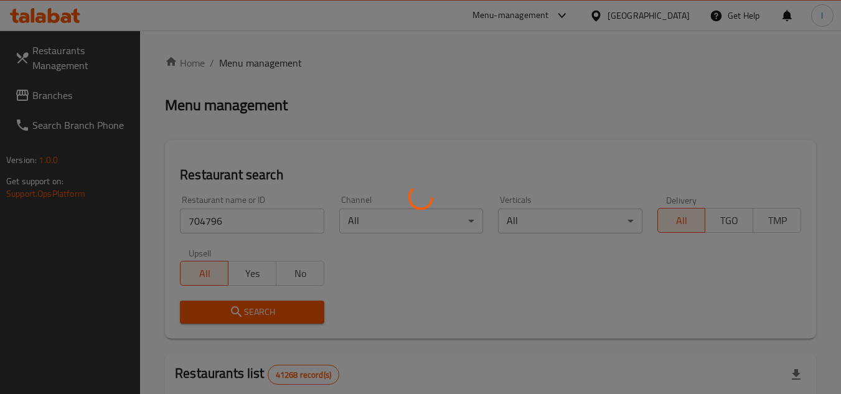
click at [267, 313] on div at bounding box center [420, 197] width 841 height 394
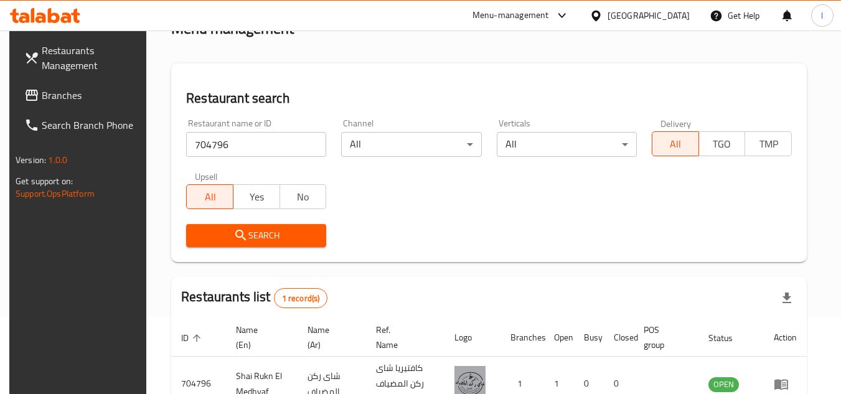
scroll to position [161, 0]
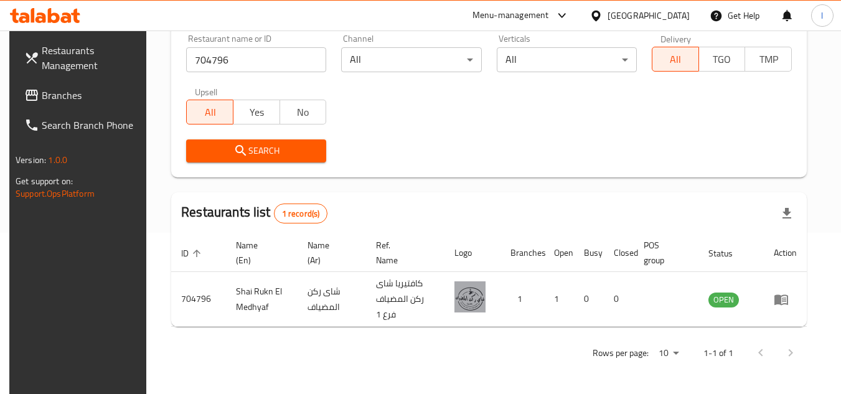
click at [83, 100] on span "Branches" at bounding box center [91, 95] width 98 height 15
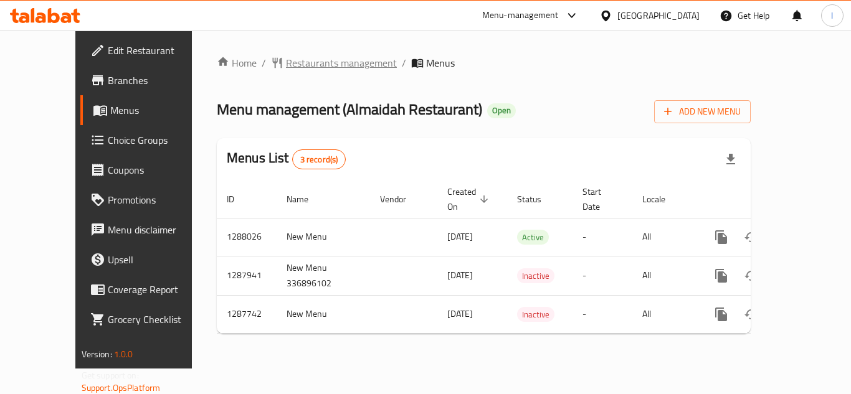
click at [286, 59] on span "Restaurants management" at bounding box center [341, 62] width 111 height 15
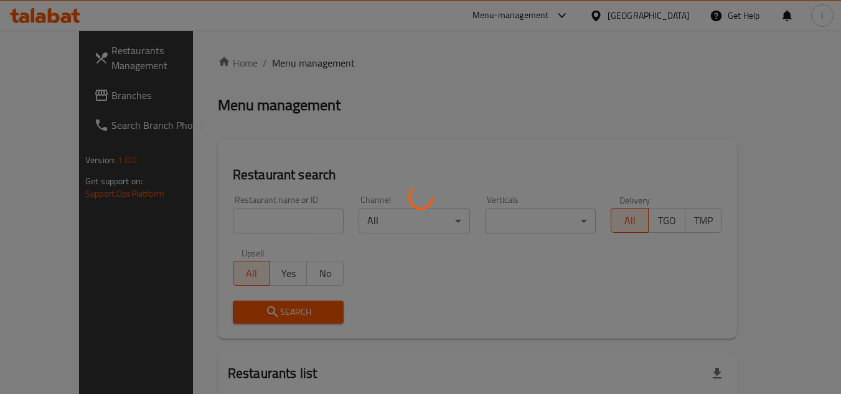
click at [227, 219] on div at bounding box center [420, 197] width 841 height 394
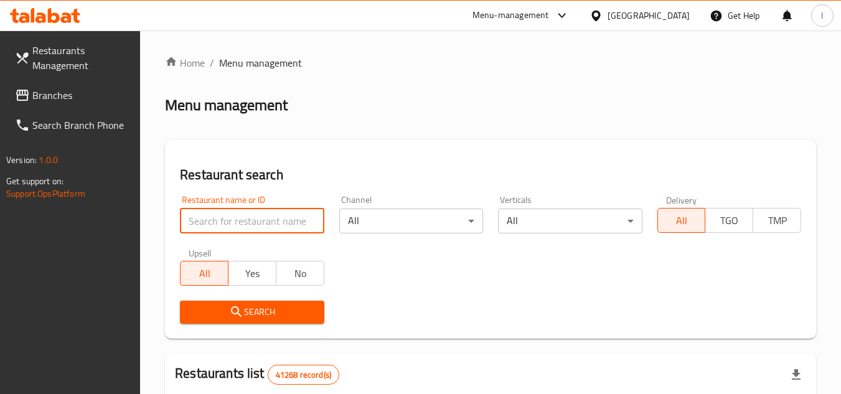
click at [241, 218] on input "search" at bounding box center [252, 221] width 144 height 25
paste input "696876"
type input "696876"
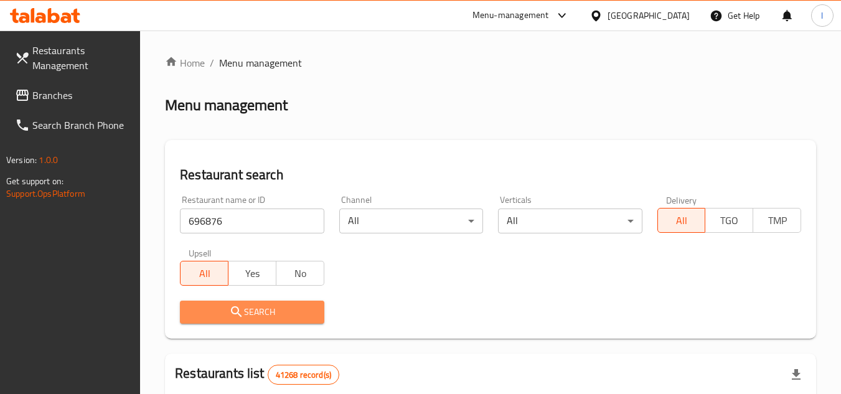
click at [263, 307] on span "Search" at bounding box center [252, 313] width 124 height 16
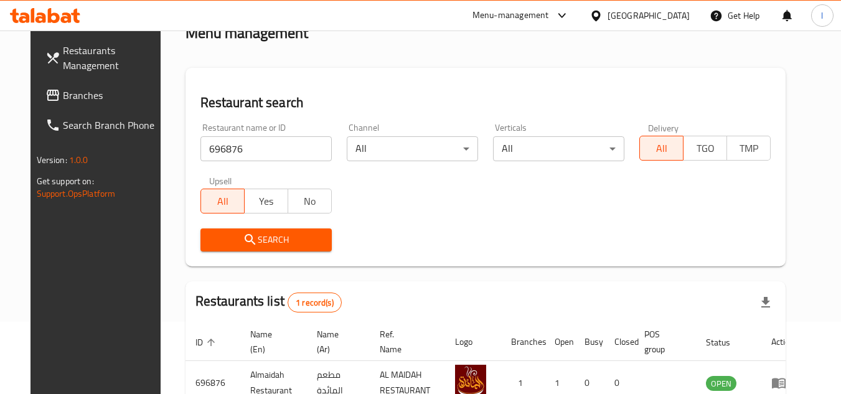
scroll to position [125, 0]
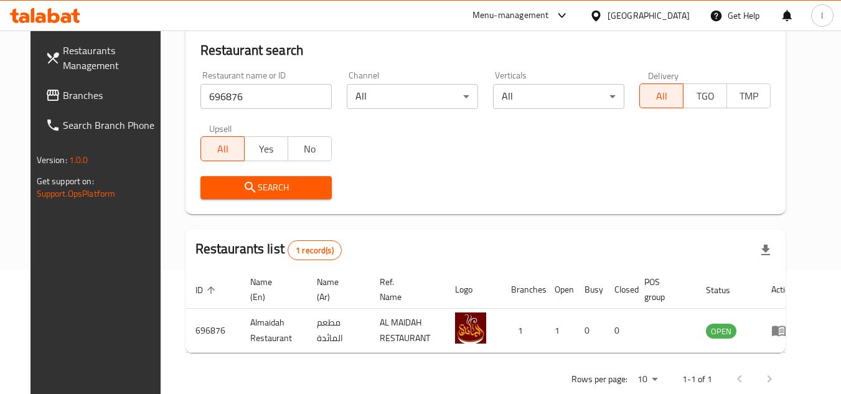
click at [63, 91] on span "Branches" at bounding box center [112, 95] width 98 height 15
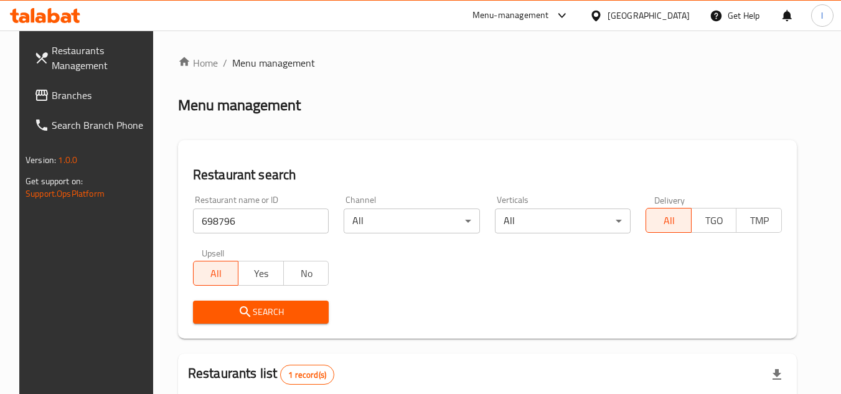
scroll to position [151, 0]
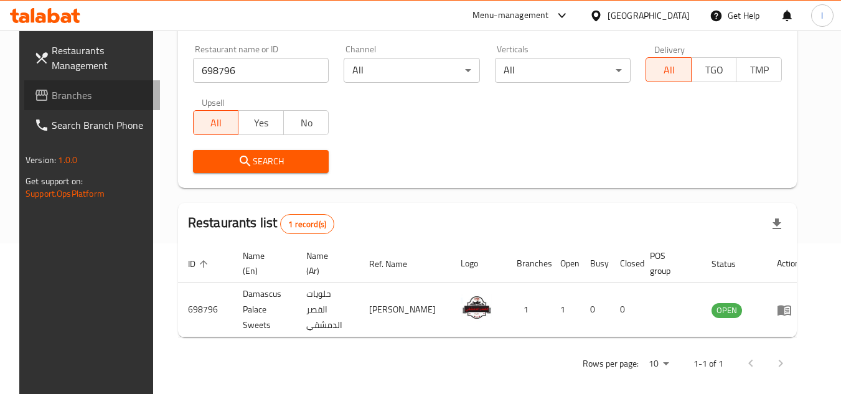
click at [71, 93] on span "Branches" at bounding box center [101, 95] width 98 height 15
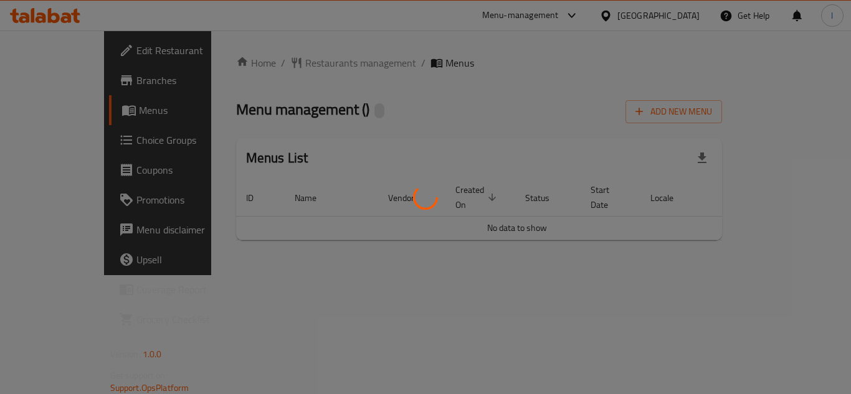
click at [491, 45] on div at bounding box center [425, 197] width 851 height 394
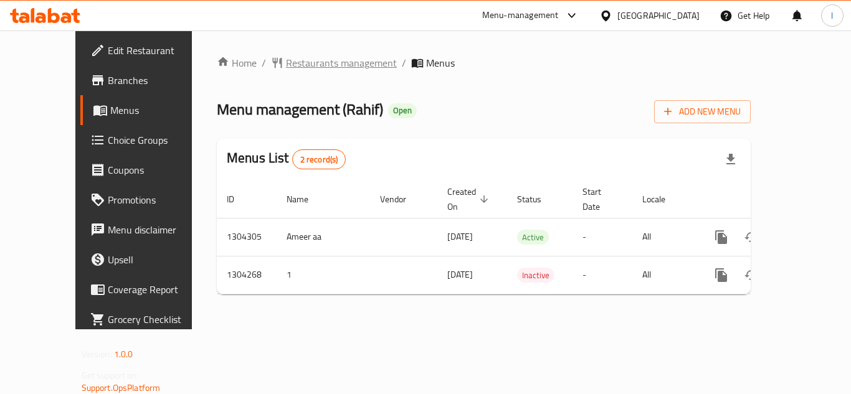
click at [286, 59] on span "Restaurants management" at bounding box center [341, 62] width 111 height 15
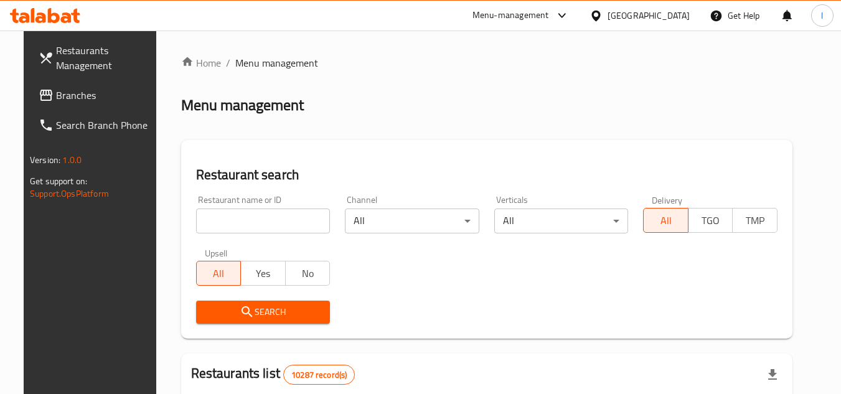
click at [255, 218] on input "search" at bounding box center [263, 221] width 135 height 25
paste input "703150"
type input "703150"
click button "Search" at bounding box center [263, 312] width 135 height 23
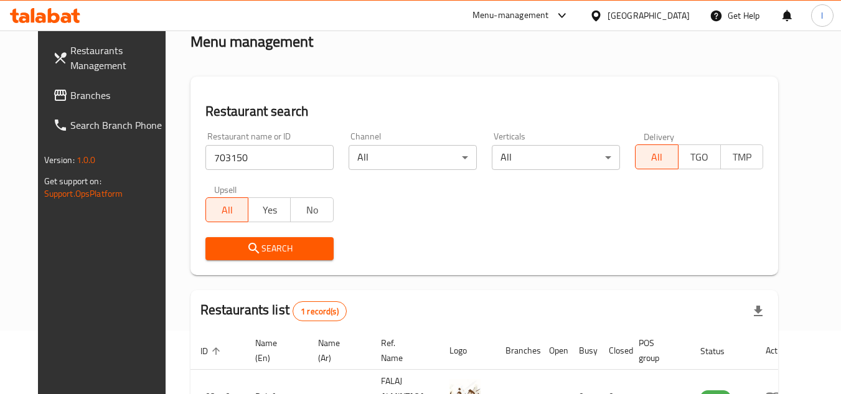
scroll to position [161, 0]
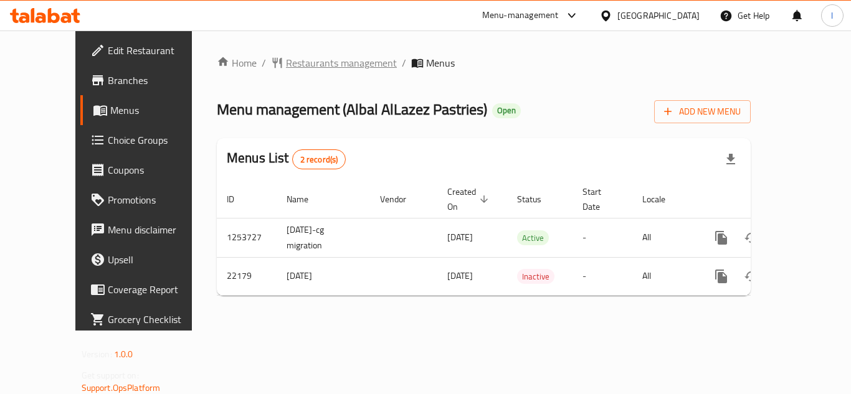
click at [288, 65] on span "Restaurants management" at bounding box center [341, 62] width 111 height 15
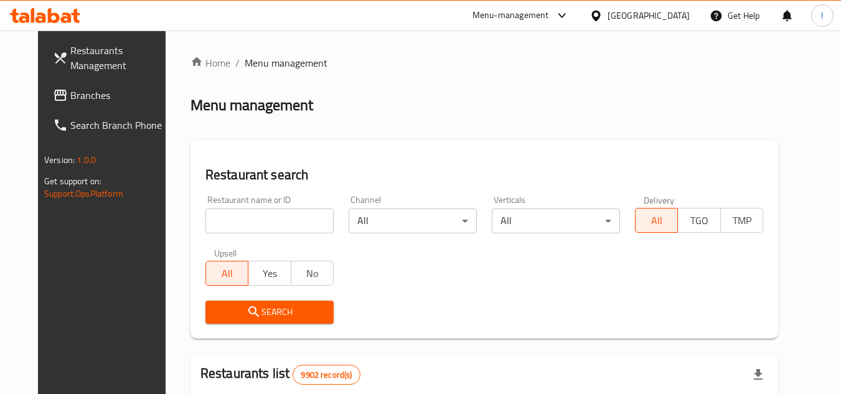
click at [268, 223] on input "search" at bounding box center [270, 221] width 128 height 25
paste input "11702"
type input "11702"
click at [273, 309] on span "Search" at bounding box center [270, 313] width 108 height 16
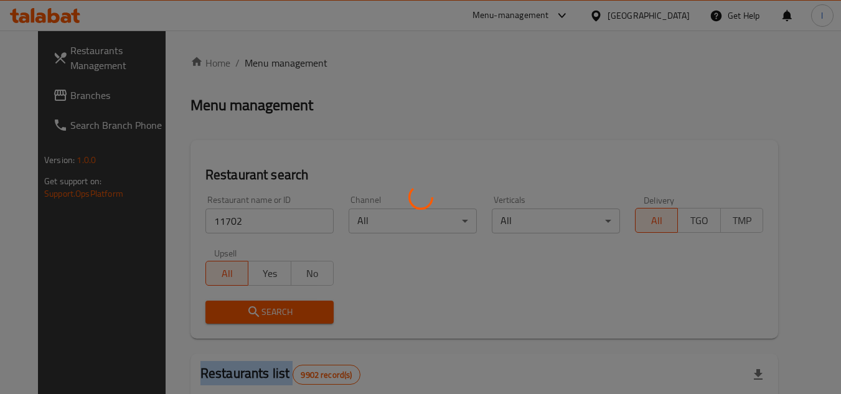
click at [273, 309] on div at bounding box center [420, 197] width 841 height 394
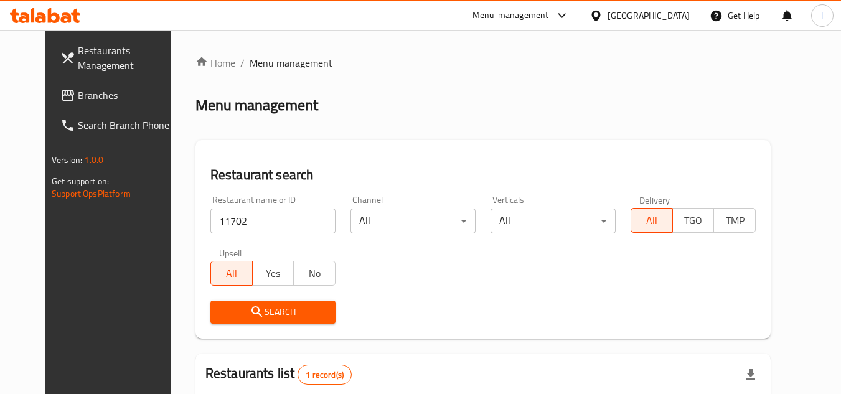
click at [387, 282] on div at bounding box center [420, 197] width 841 height 394
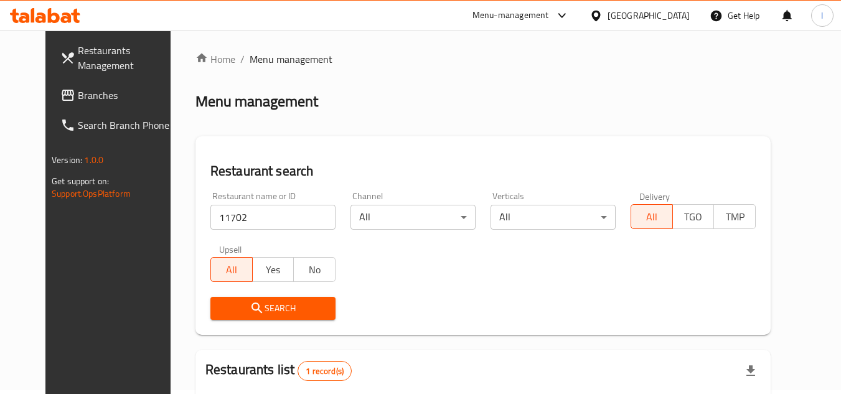
scroll to position [151, 0]
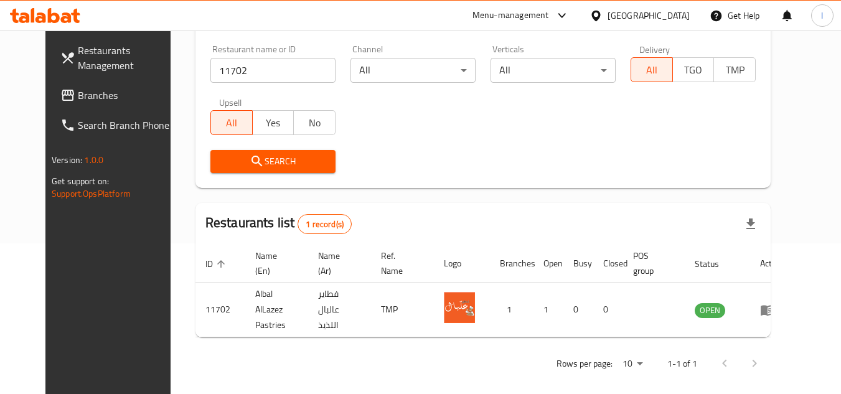
click at [78, 90] on span "Branches" at bounding box center [127, 95] width 98 height 15
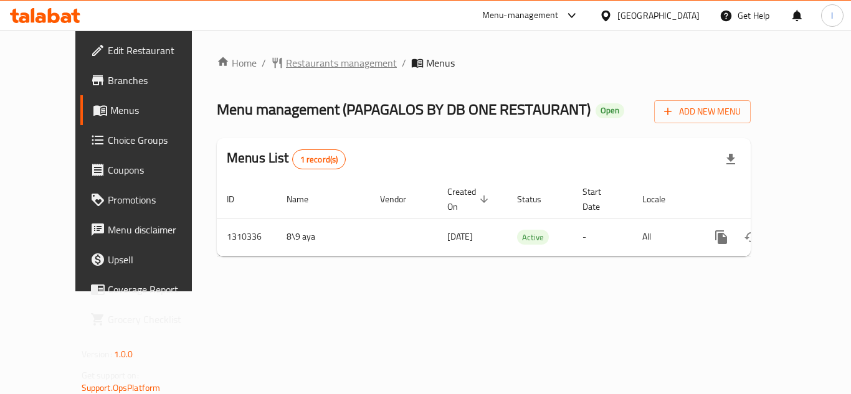
click at [314, 56] on span "Restaurants management" at bounding box center [341, 62] width 111 height 15
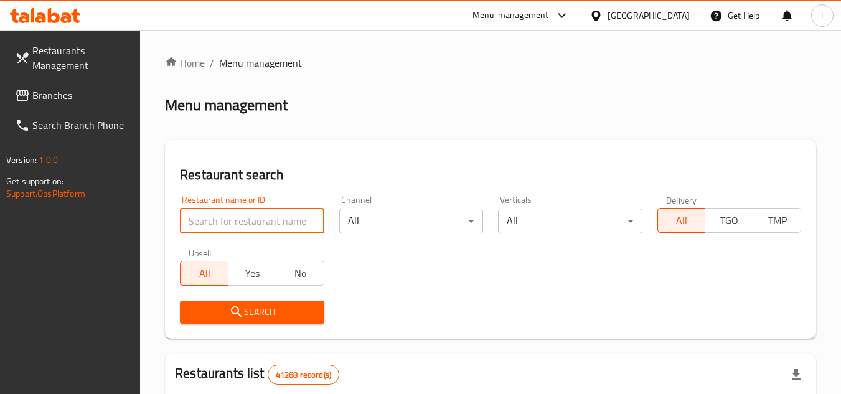
click at [270, 210] on input "search" at bounding box center [252, 221] width 144 height 25
paste input "705328"
type input "705328"
click button "Search" at bounding box center [252, 312] width 144 height 23
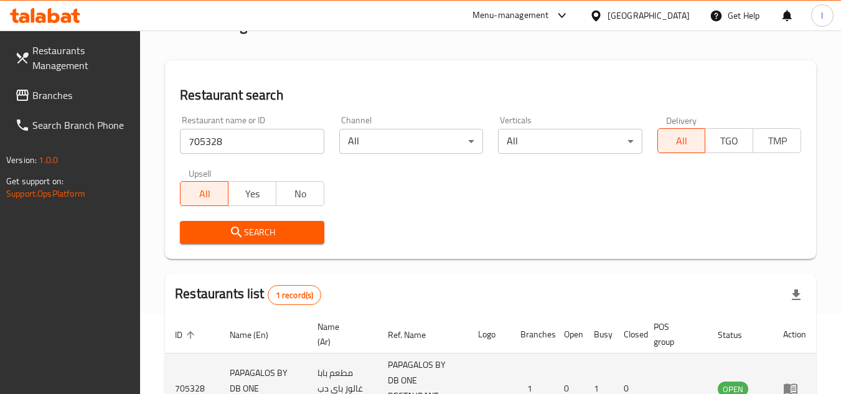
scroll to position [177, 0]
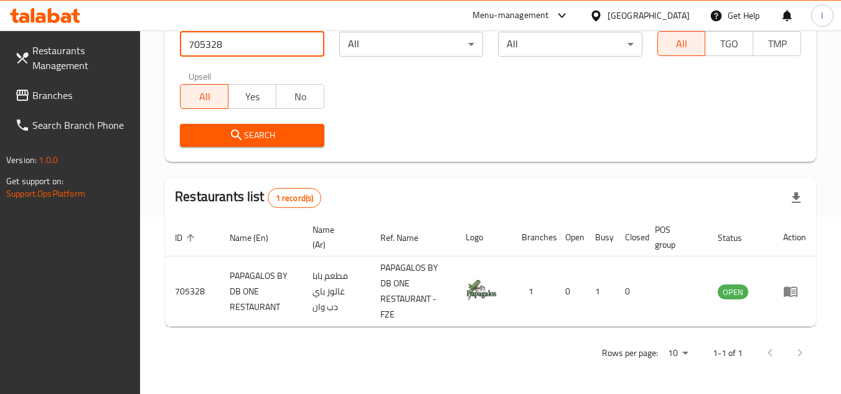
click at [80, 88] on span "Branches" at bounding box center [81, 95] width 98 height 15
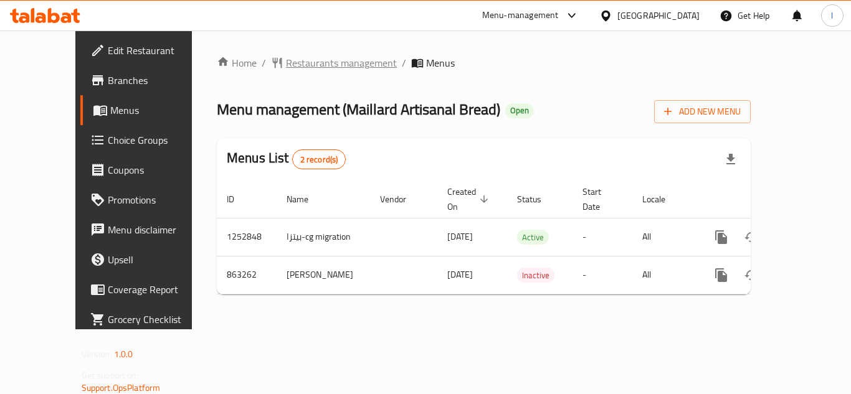
click at [286, 65] on span "Restaurants management" at bounding box center [341, 62] width 111 height 15
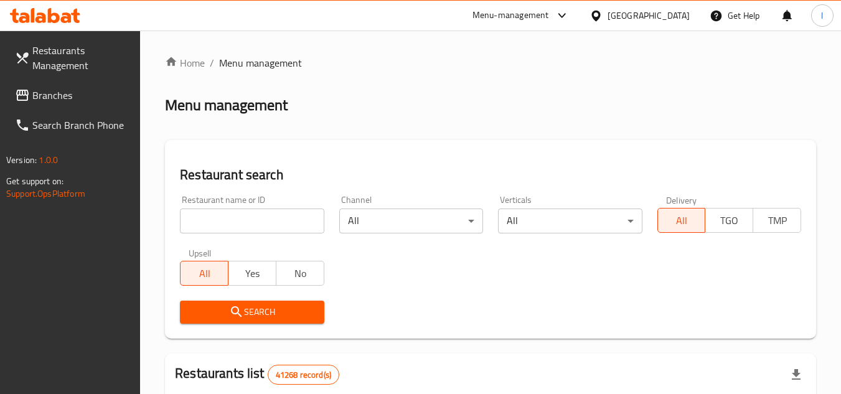
click at [225, 216] on input "search" at bounding box center [252, 221] width 144 height 25
paste input "656947"
type input "656947"
click button "Search" at bounding box center [252, 312] width 144 height 23
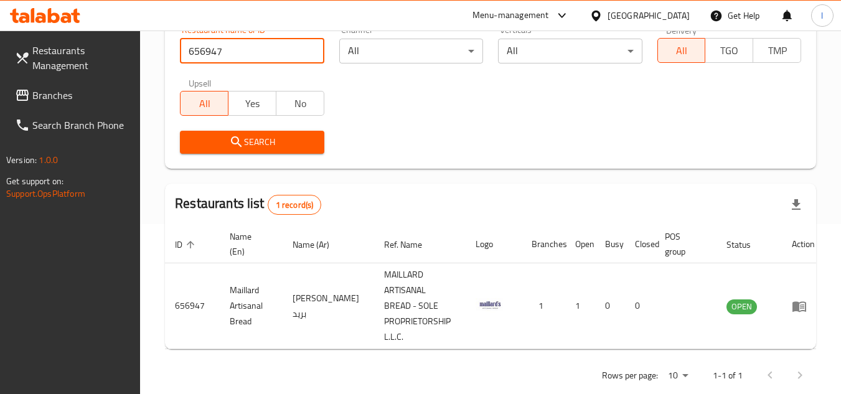
scroll to position [177, 0]
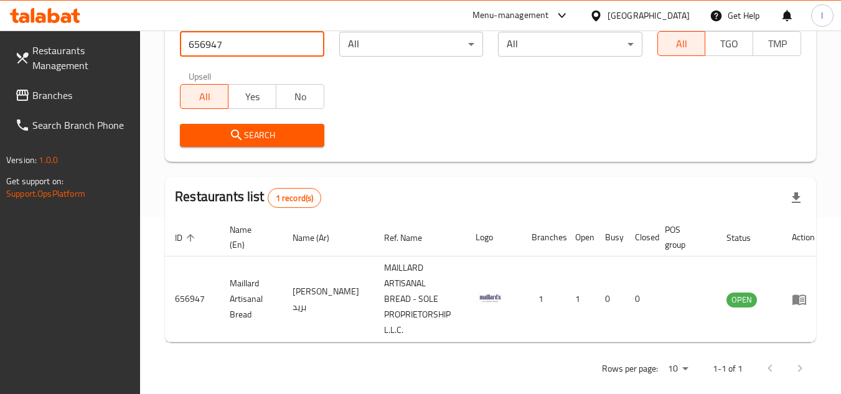
click at [23, 93] on icon at bounding box center [22, 95] width 12 height 11
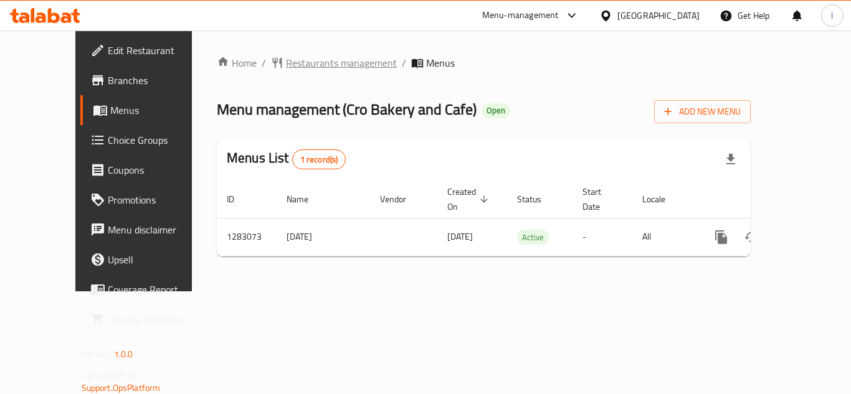
click at [286, 62] on span "Restaurants management" at bounding box center [341, 62] width 111 height 15
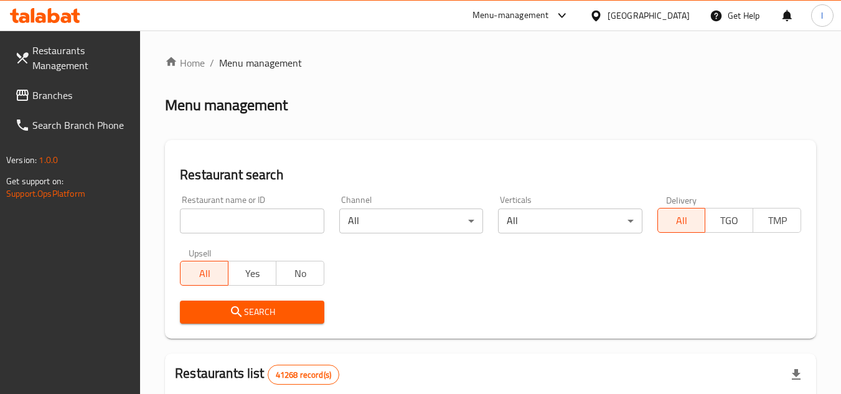
click at [249, 217] on input "search" at bounding box center [252, 221] width 144 height 25
paste input "695101"
type input "695101"
click button "Search" at bounding box center [252, 312] width 144 height 23
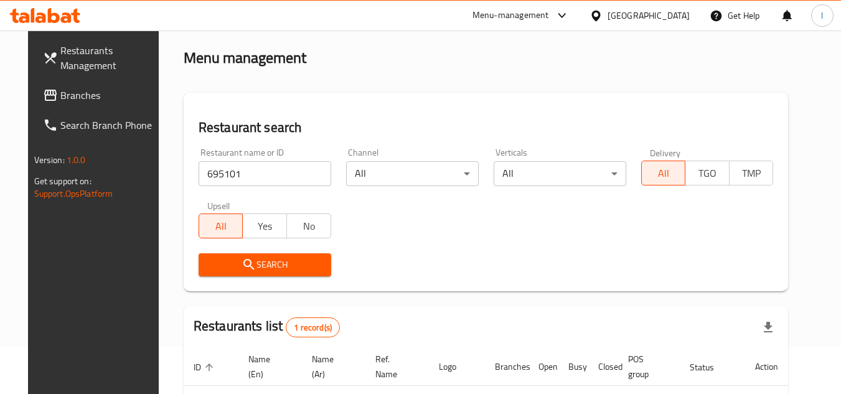
scroll to position [151, 0]
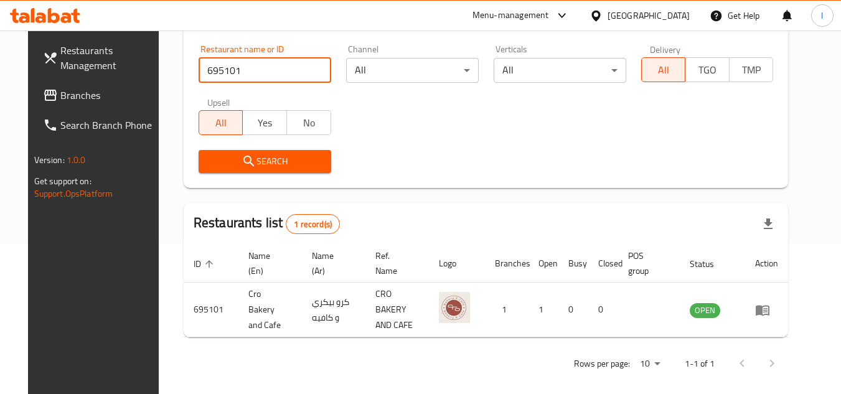
click at [60, 91] on span "Branches" at bounding box center [109, 95] width 98 height 15
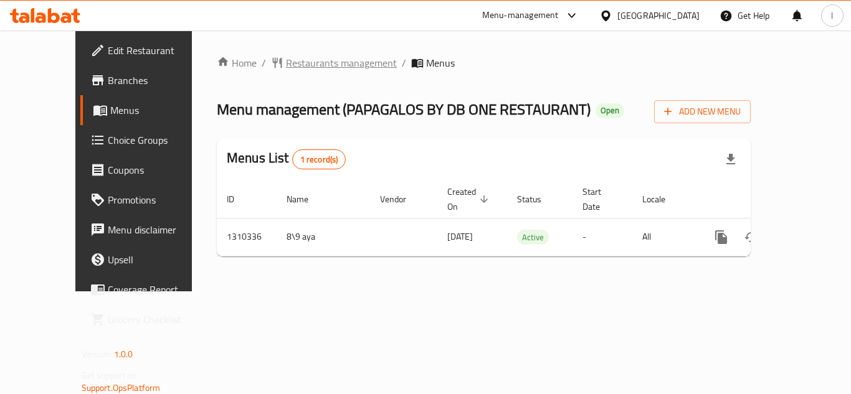
click at [288, 65] on span "Restaurants management" at bounding box center [341, 62] width 111 height 15
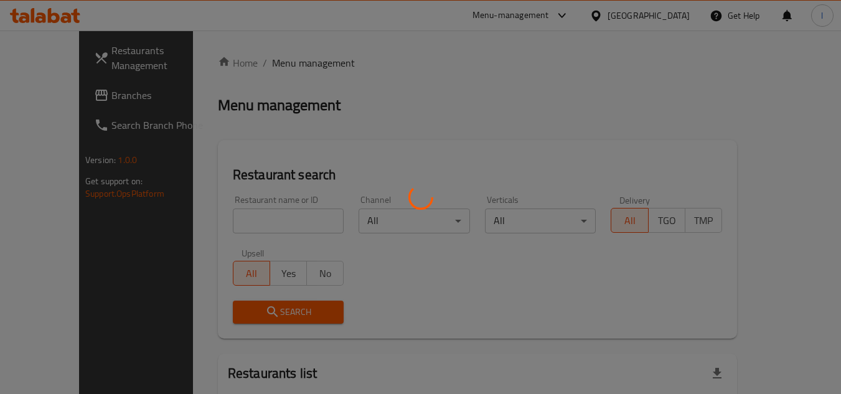
click at [244, 220] on div at bounding box center [420, 197] width 841 height 394
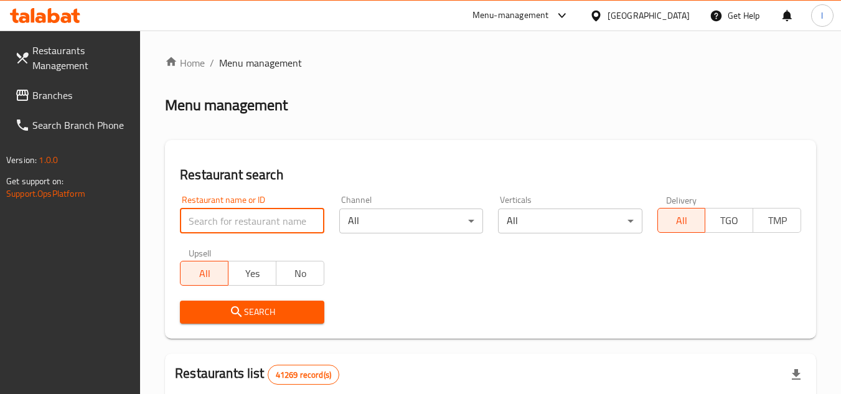
click at [266, 216] on input "search" at bounding box center [252, 221] width 144 height 25
paste input "705328"
type input "705328"
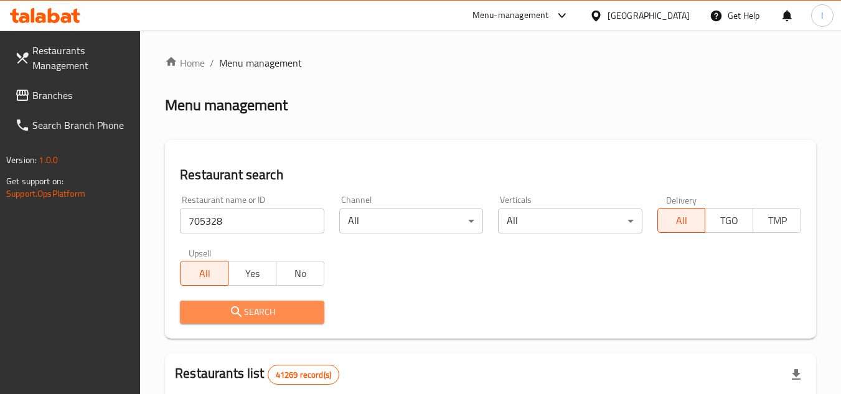
drag, startPoint x: 284, startPoint y: 311, endPoint x: 291, endPoint y: 313, distance: 7.9
click at [285, 312] on span "Search" at bounding box center [252, 313] width 124 height 16
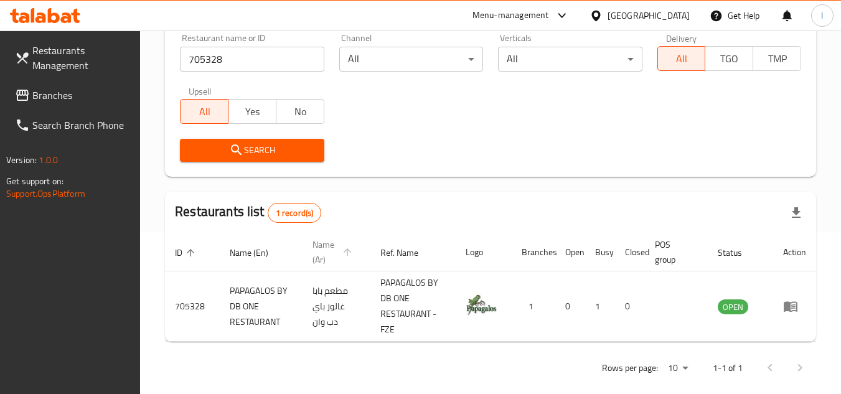
scroll to position [177, 0]
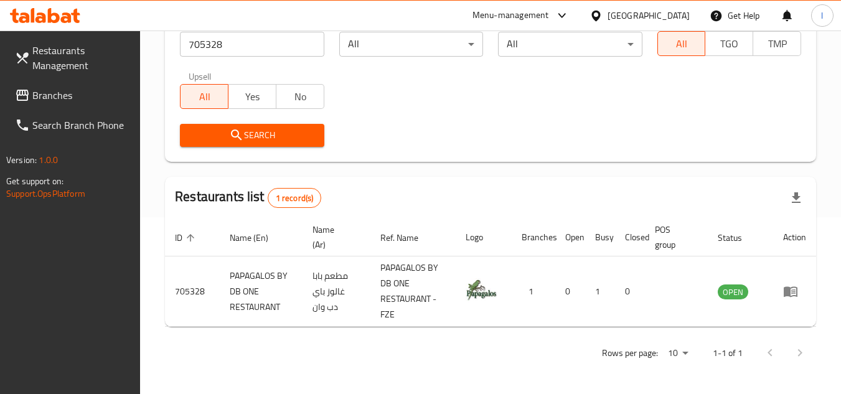
click at [42, 98] on span "Branches" at bounding box center [81, 95] width 98 height 15
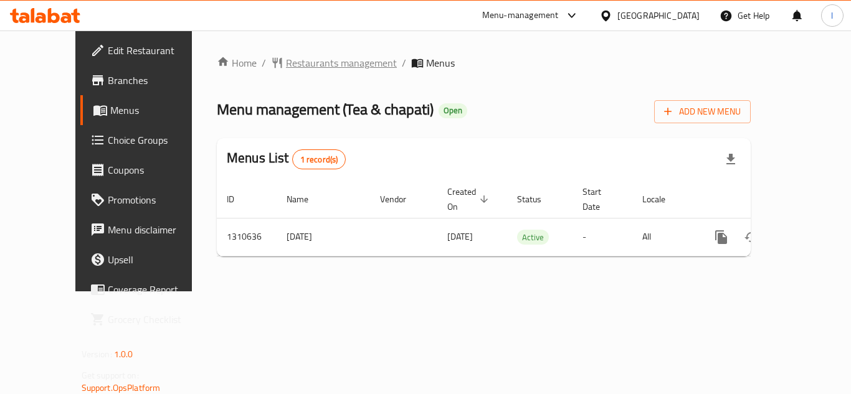
click at [309, 57] on span "Restaurants management" at bounding box center [341, 62] width 111 height 15
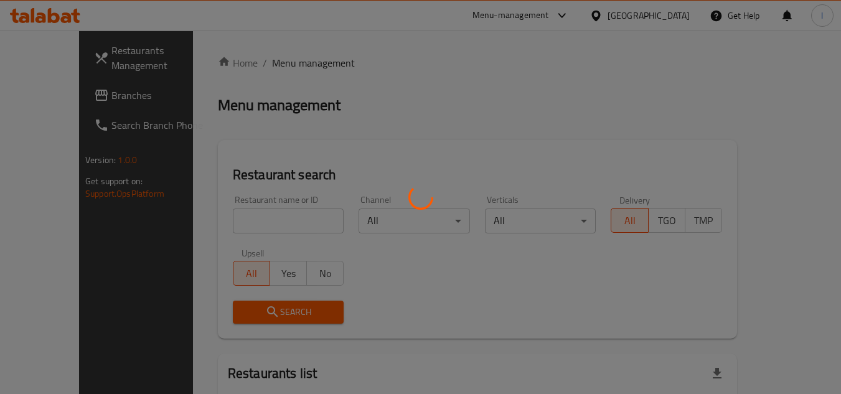
click at [267, 219] on div at bounding box center [420, 197] width 841 height 394
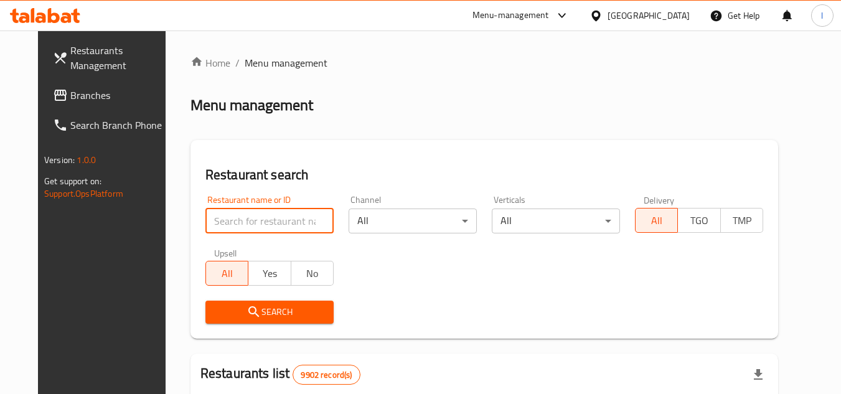
click at [268, 219] on input "search" at bounding box center [270, 221] width 128 height 25
paste input "705527"
type input "705527"
click button "Search" at bounding box center [270, 312] width 128 height 23
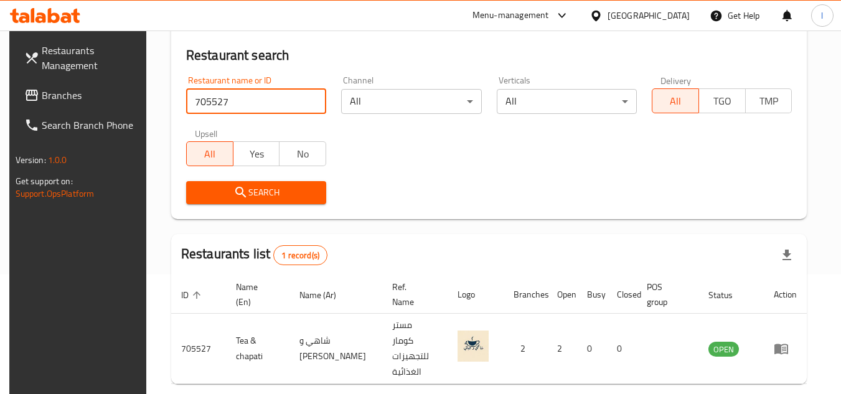
scroll to position [125, 0]
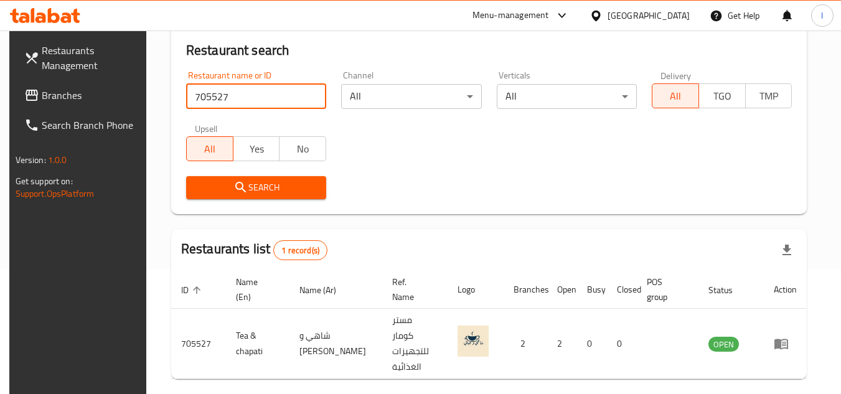
click at [45, 95] on span "Branches" at bounding box center [91, 95] width 98 height 15
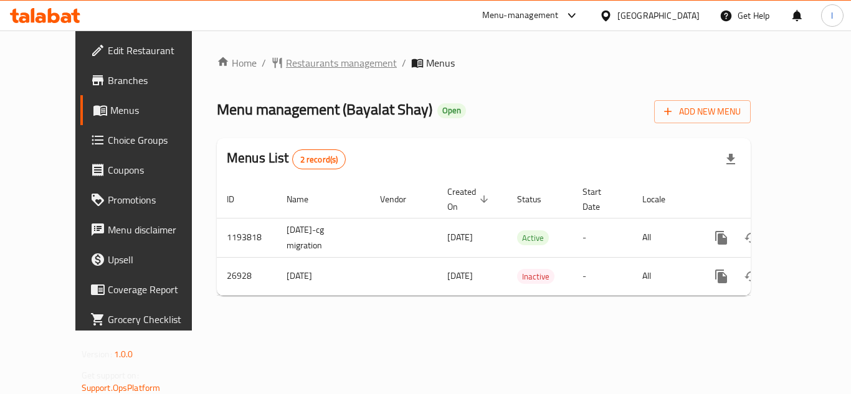
click at [303, 62] on span "Restaurants management" at bounding box center [341, 62] width 111 height 15
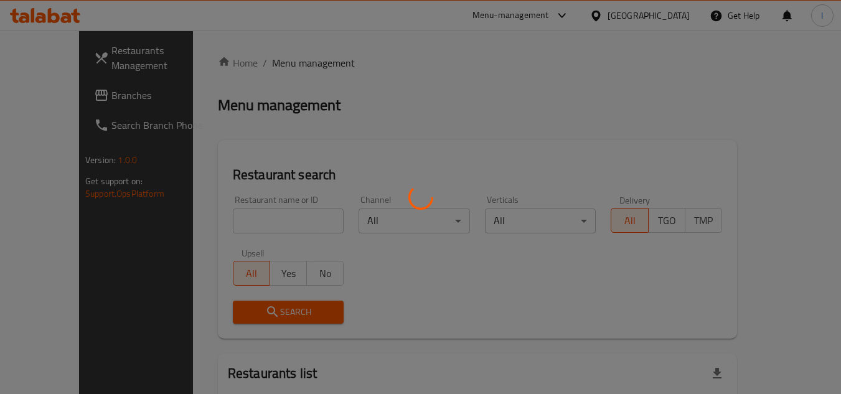
click at [267, 220] on div at bounding box center [420, 197] width 841 height 394
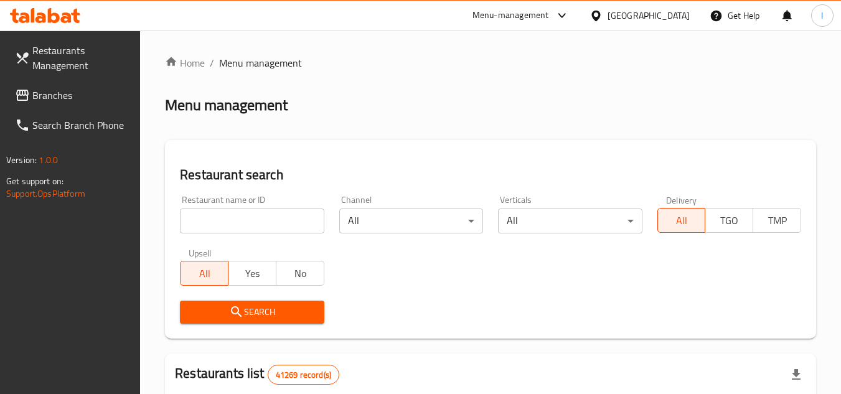
click at [264, 219] on input "search" at bounding box center [252, 221] width 144 height 25
paste input "14055"
type input "14055"
click button "Search" at bounding box center [252, 312] width 144 height 23
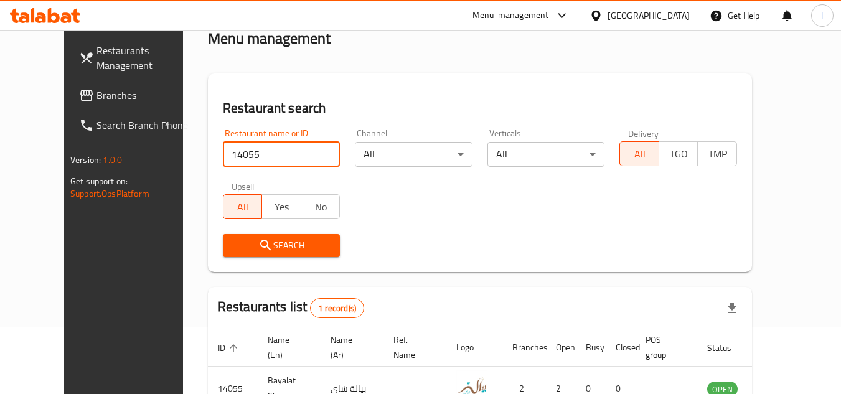
scroll to position [151, 0]
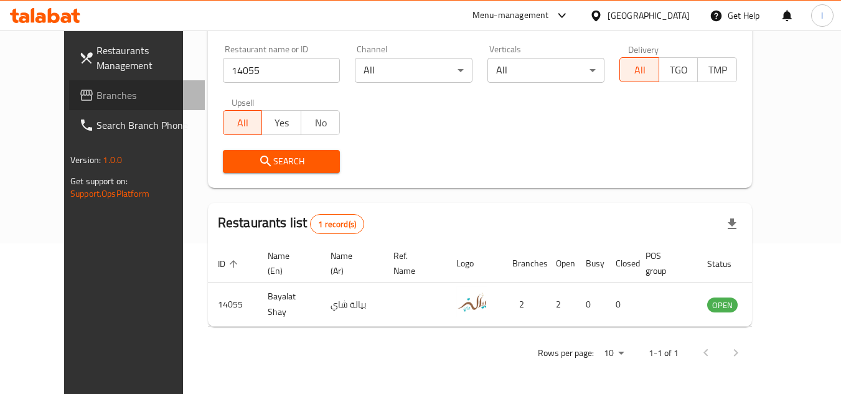
click at [97, 89] on span "Branches" at bounding box center [146, 95] width 98 height 15
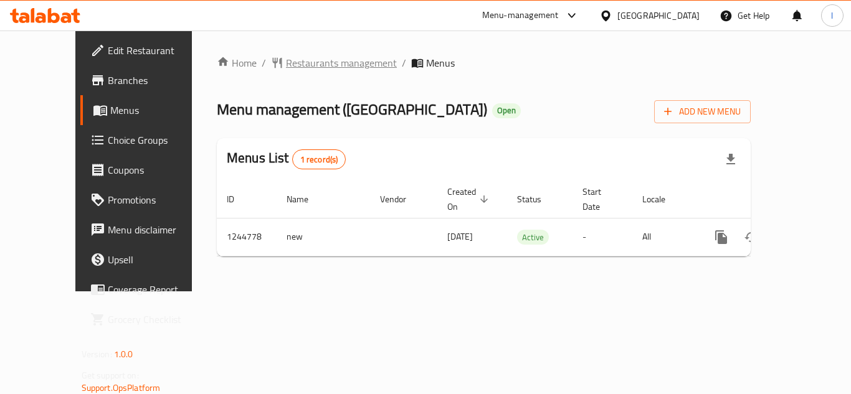
click at [300, 64] on span "Restaurants management" at bounding box center [341, 62] width 111 height 15
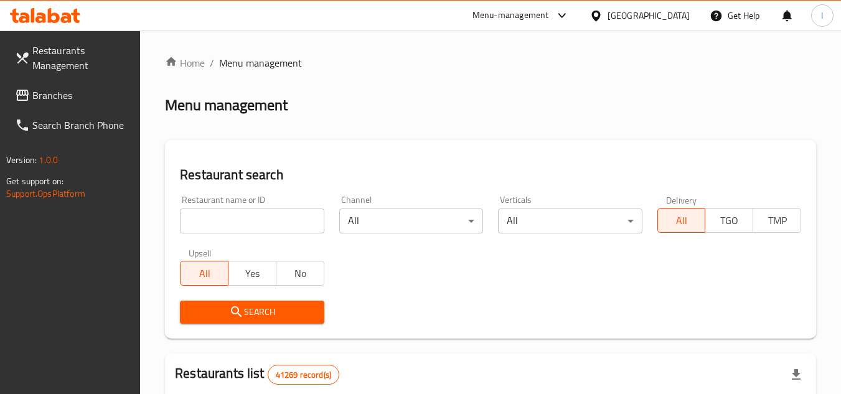
click at [254, 217] on input "search" at bounding box center [252, 221] width 144 height 25
paste input "682197"
type input "682197"
click button "Search" at bounding box center [252, 312] width 144 height 23
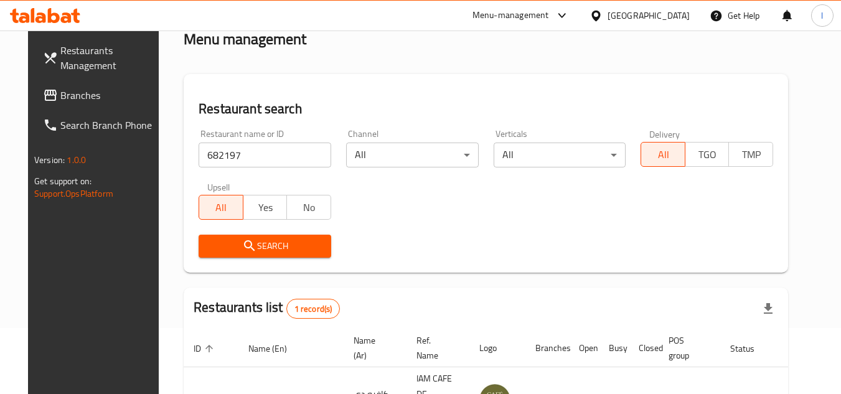
scroll to position [151, 0]
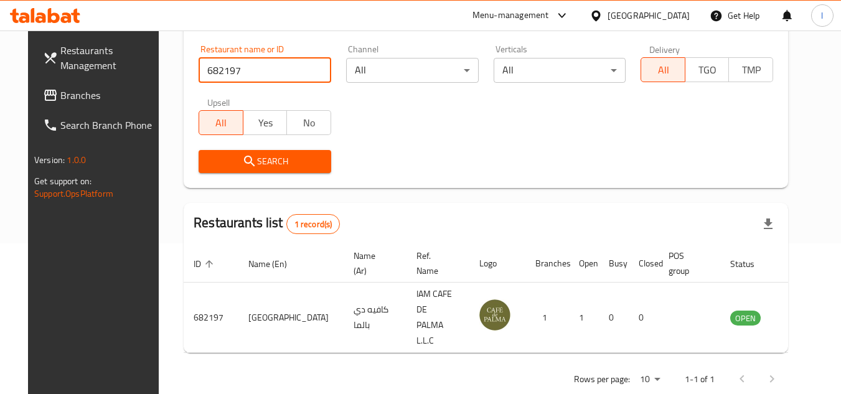
click at [97, 96] on span "Branches" at bounding box center [109, 95] width 98 height 15
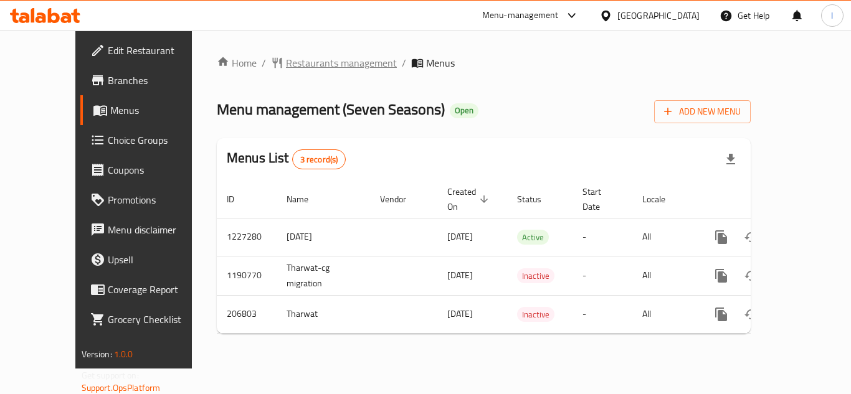
click at [286, 63] on span "Restaurants management" at bounding box center [341, 62] width 111 height 15
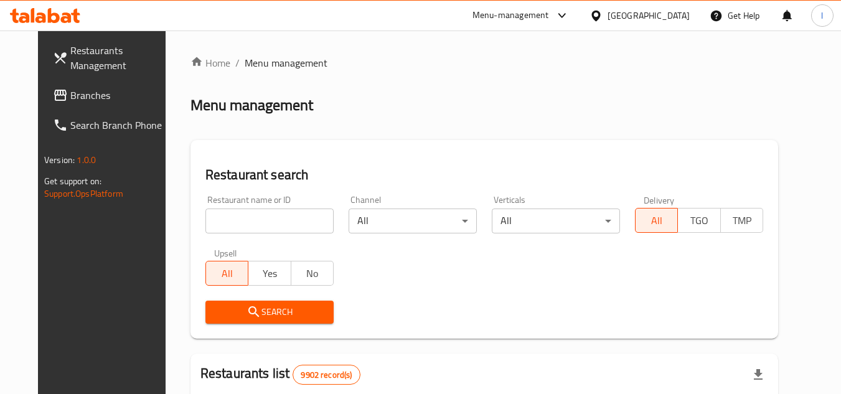
click at [255, 209] on input "search" at bounding box center [270, 221] width 128 height 25
paste input "623008"
type input "623008"
click button "Search" at bounding box center [270, 312] width 128 height 23
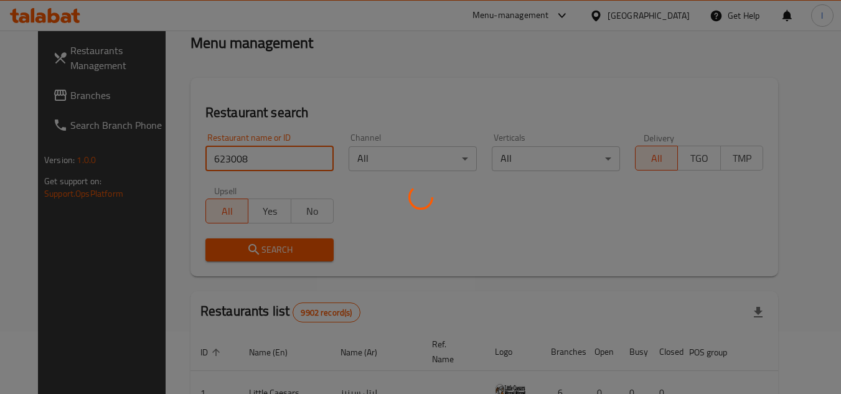
scroll to position [151, 0]
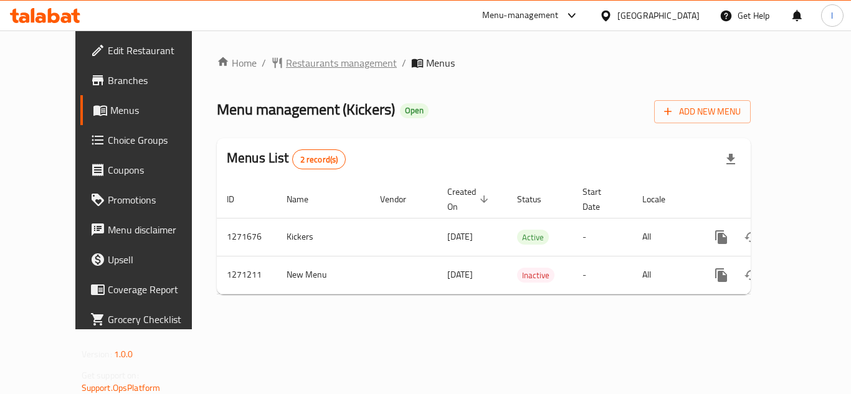
click at [286, 64] on span "Restaurants management" at bounding box center [341, 62] width 111 height 15
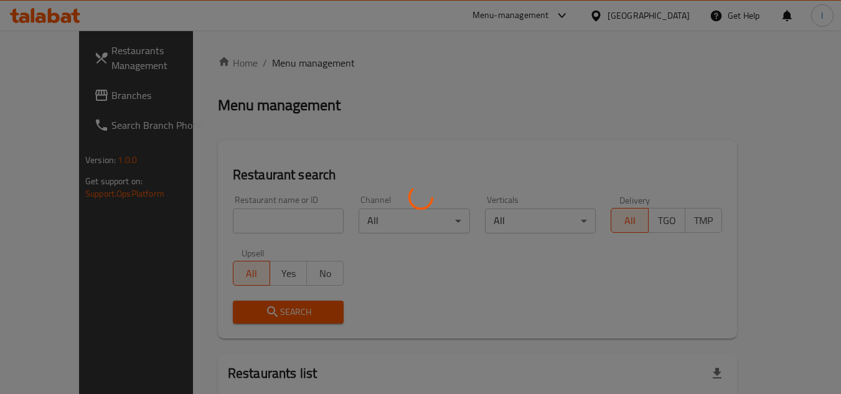
click at [268, 218] on div at bounding box center [420, 197] width 841 height 394
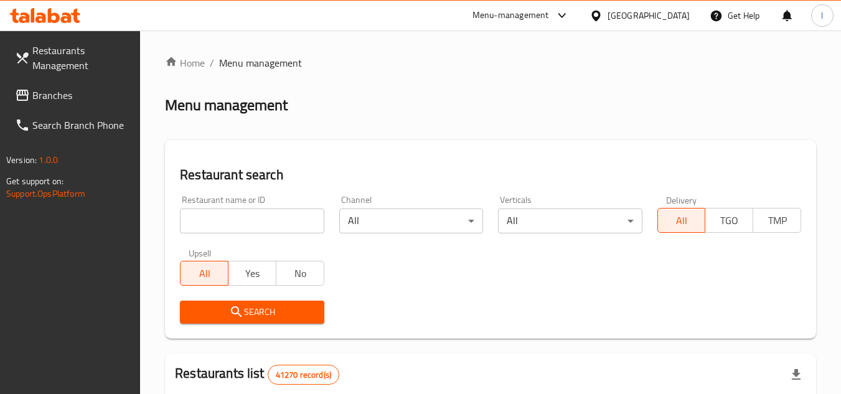
click at [268, 218] on input "search" at bounding box center [252, 221] width 144 height 25
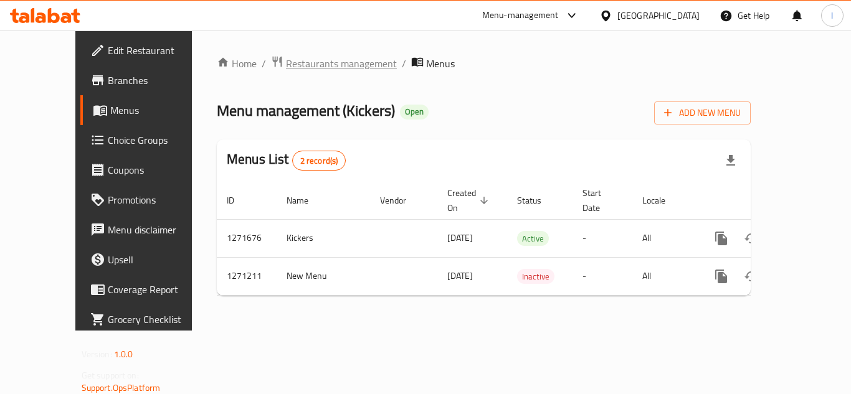
click at [286, 66] on span "Restaurants management" at bounding box center [341, 63] width 111 height 15
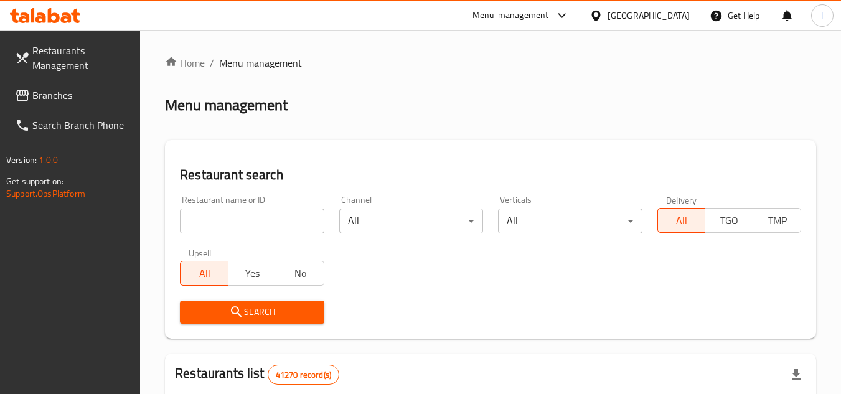
click at [277, 231] on input "search" at bounding box center [252, 221] width 144 height 25
paste input "689603"
type input "689603"
click button "Search" at bounding box center [252, 312] width 144 height 23
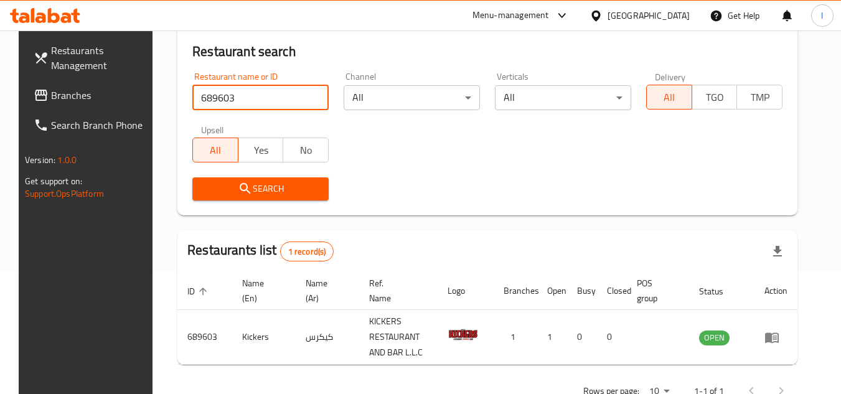
scroll to position [125, 0]
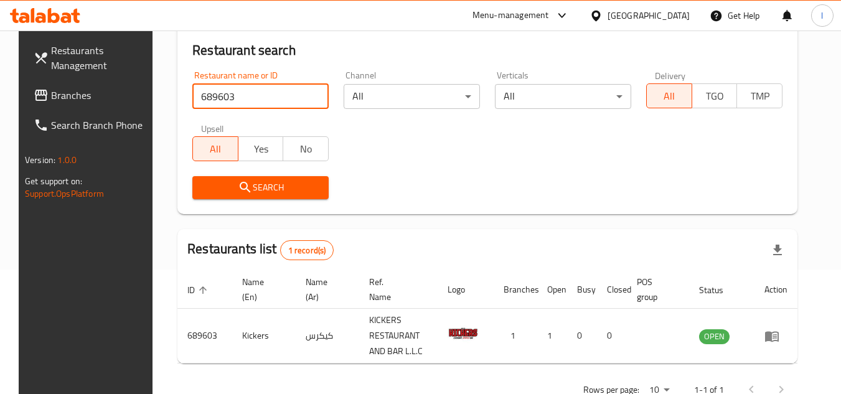
click at [96, 95] on span "Branches" at bounding box center [100, 95] width 98 height 15
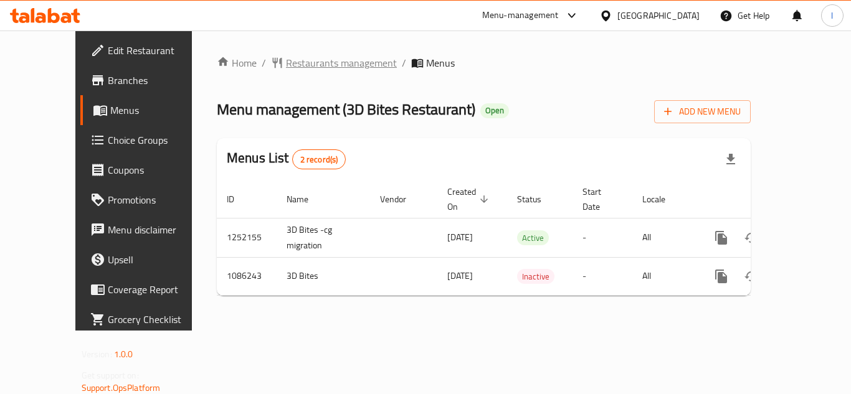
click at [290, 67] on span "Restaurants management" at bounding box center [341, 62] width 111 height 15
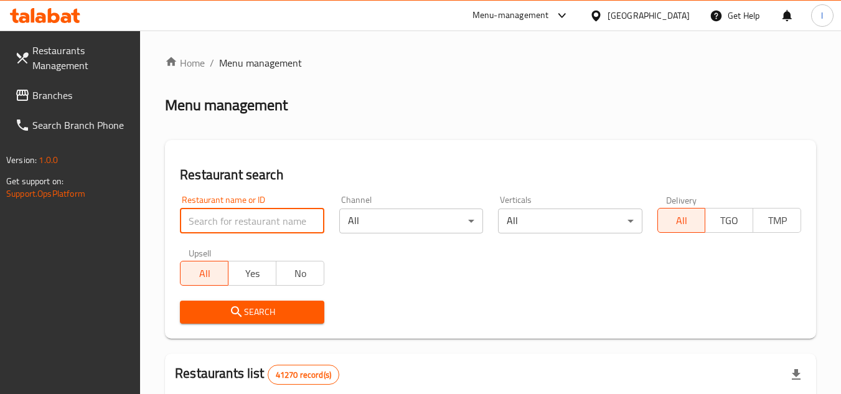
click at [255, 221] on input "search" at bounding box center [252, 221] width 144 height 25
paste input "664646"
type input "664646"
click at [276, 305] on span "Search" at bounding box center [252, 313] width 124 height 16
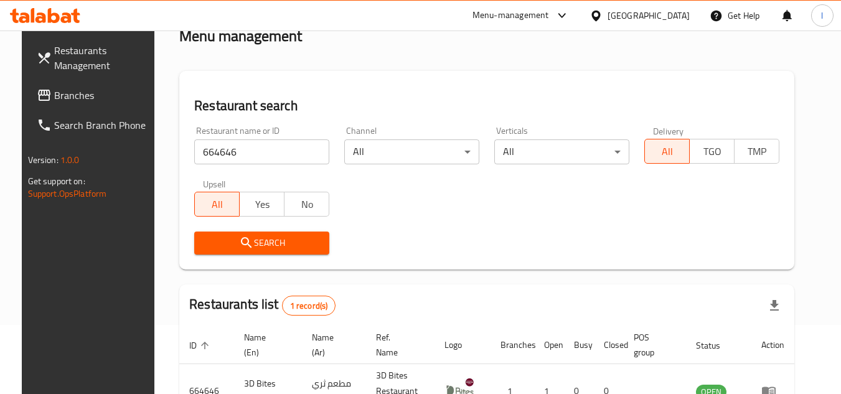
scroll to position [151, 0]
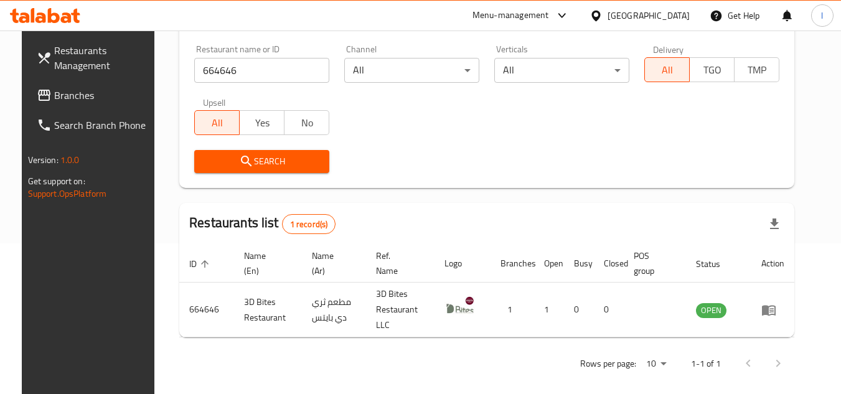
click at [38, 95] on icon at bounding box center [44, 95] width 12 height 11
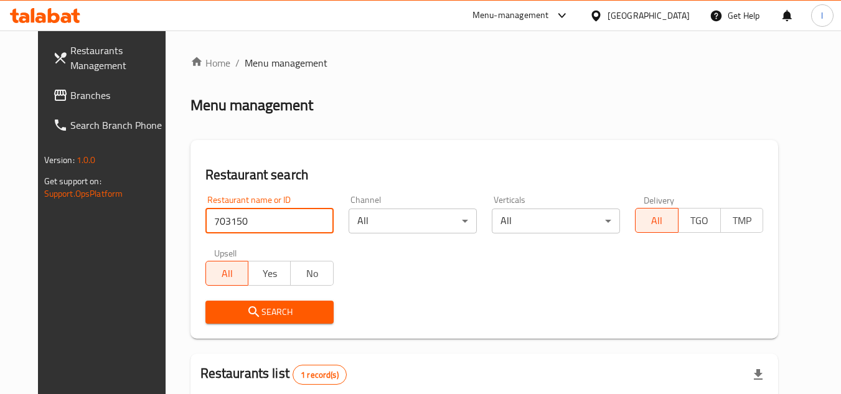
click at [70, 93] on span "Branches" at bounding box center [119, 95] width 98 height 15
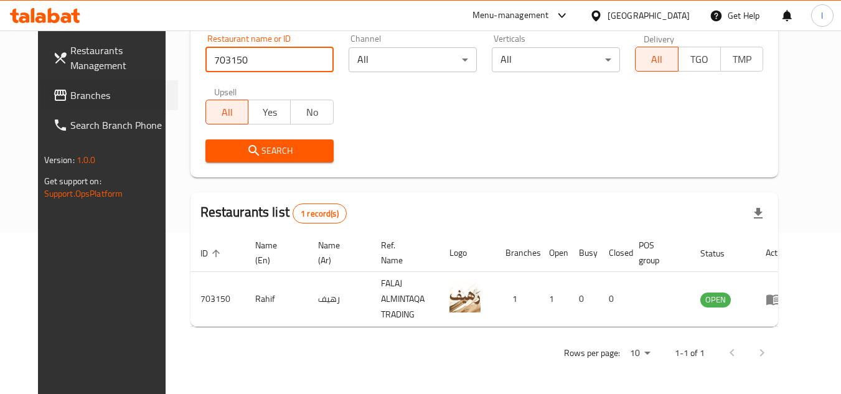
scroll to position [161, 0]
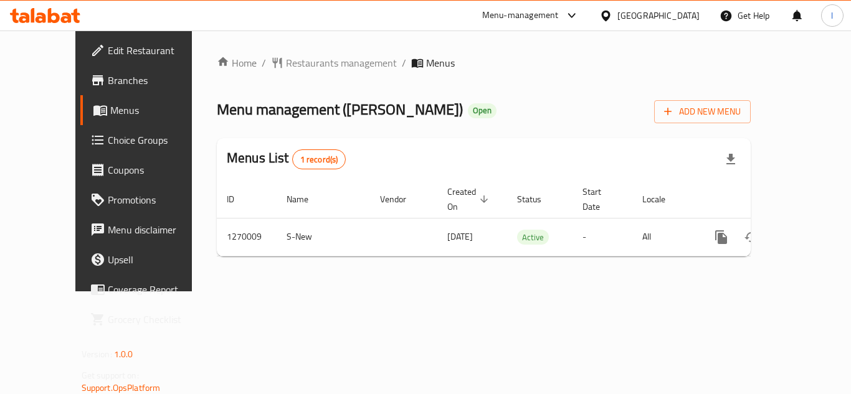
click at [293, 64] on span "Restaurants management" at bounding box center [341, 62] width 111 height 15
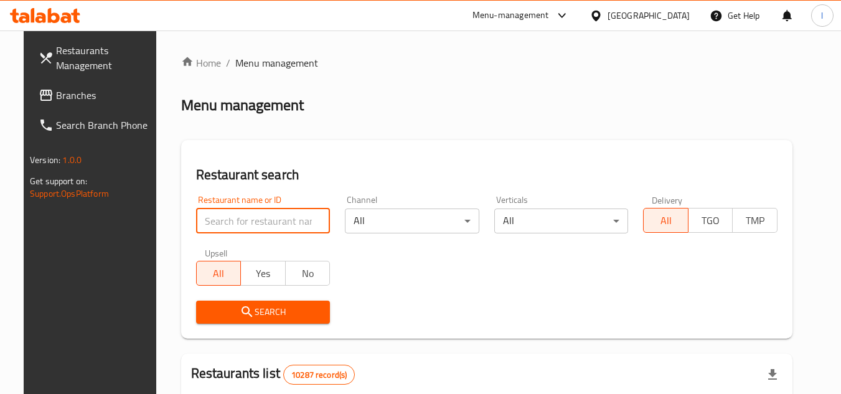
click at [258, 219] on input "search" at bounding box center [263, 221] width 135 height 25
paste input "688956"
type input "688956"
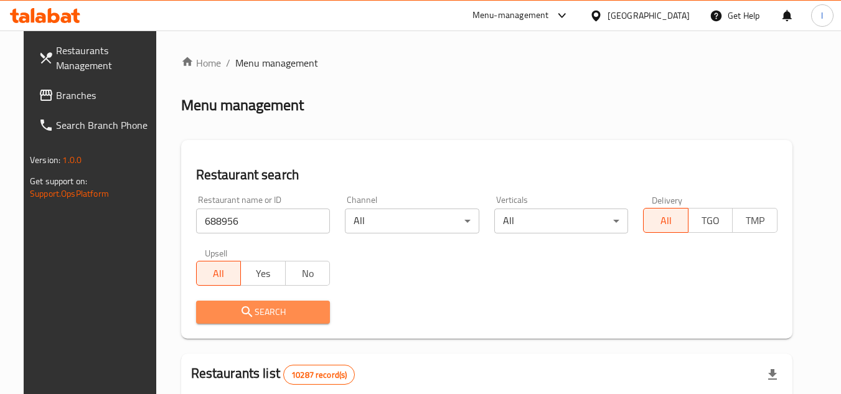
click at [265, 307] on span "Search" at bounding box center [263, 313] width 115 height 16
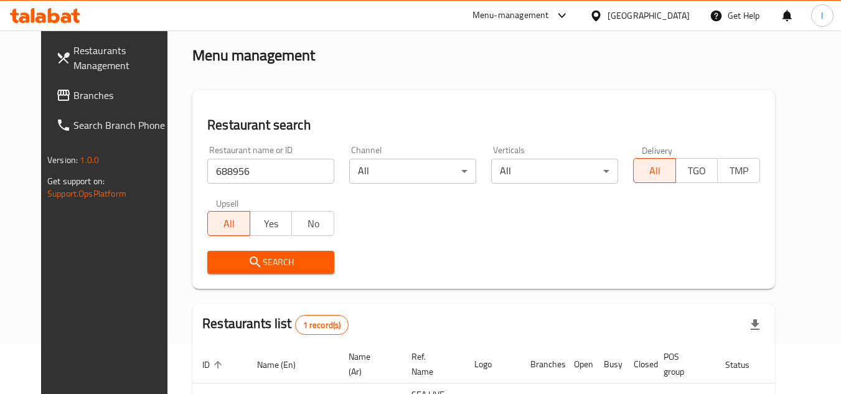
scroll to position [151, 0]
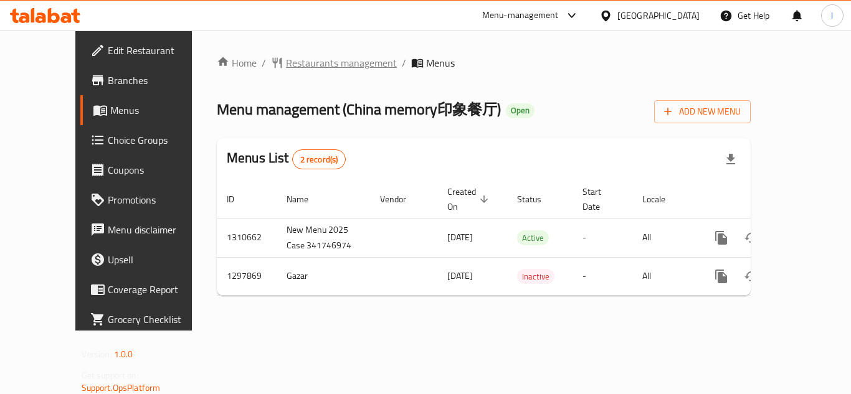
click at [286, 59] on span "Restaurants management" at bounding box center [341, 62] width 111 height 15
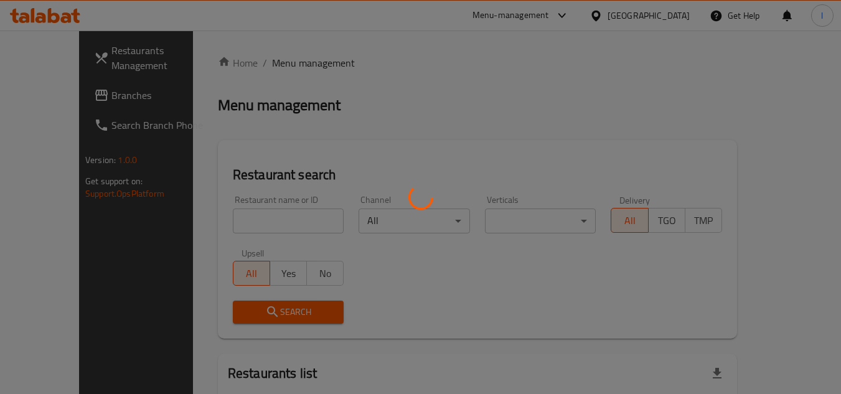
click at [264, 216] on div at bounding box center [420, 197] width 841 height 394
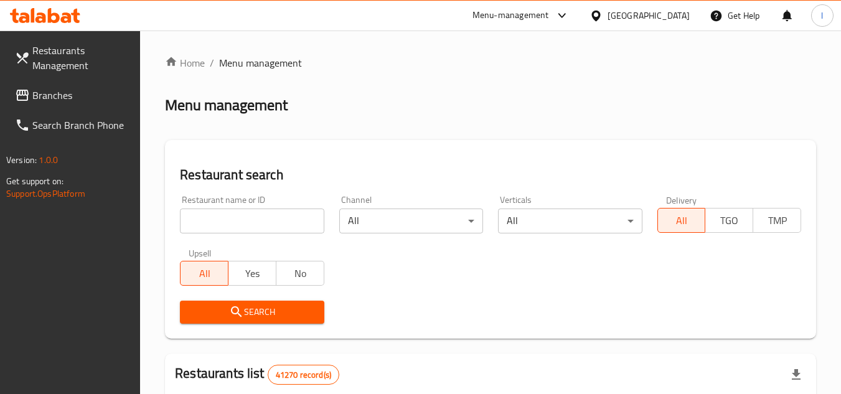
click at [248, 224] on input "search" at bounding box center [252, 221] width 144 height 25
click button "Search" at bounding box center [252, 312] width 144 height 23
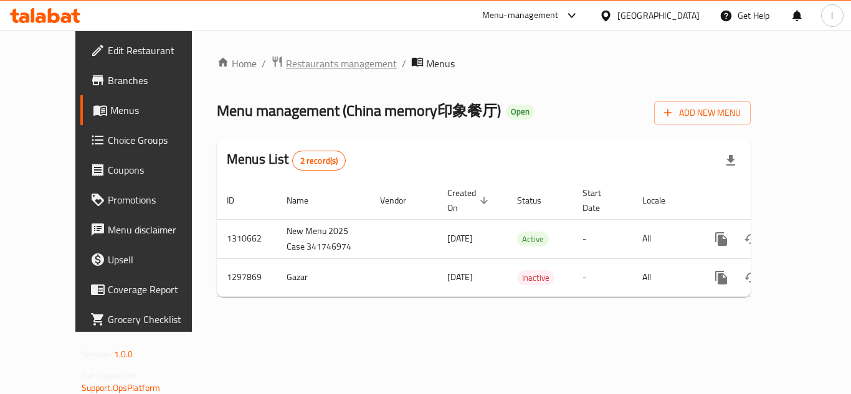
click at [286, 59] on span "Restaurants management" at bounding box center [341, 63] width 111 height 15
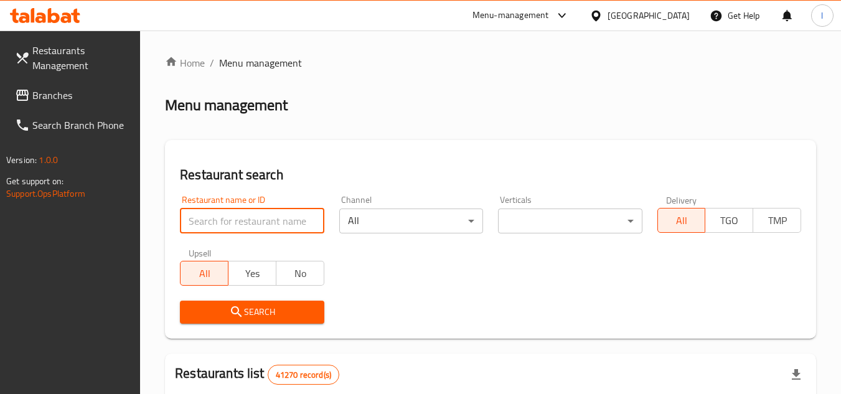
click at [252, 228] on input "search" at bounding box center [252, 221] width 144 height 25
paste input "700688"
type input "700688"
click button "Search" at bounding box center [252, 312] width 144 height 23
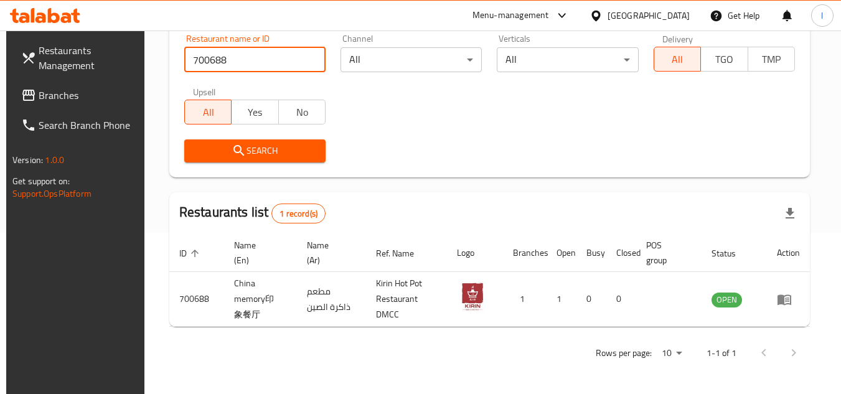
scroll to position [161, 0]
click at [45, 95] on span "Branches" at bounding box center [88, 95] width 98 height 15
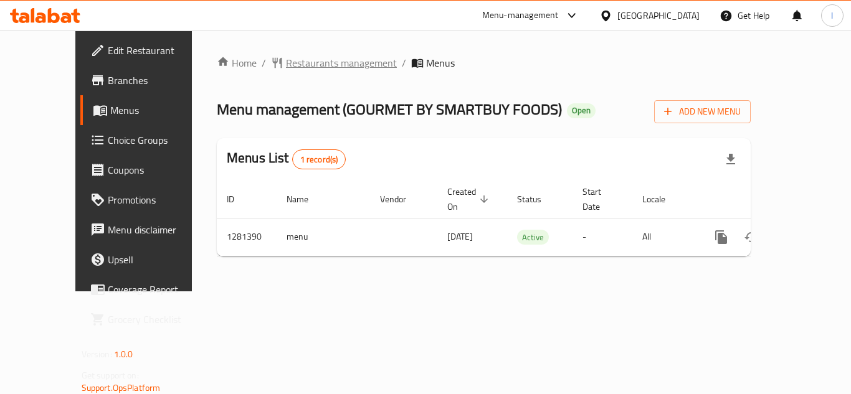
click at [294, 62] on span "Restaurants management" at bounding box center [341, 62] width 111 height 15
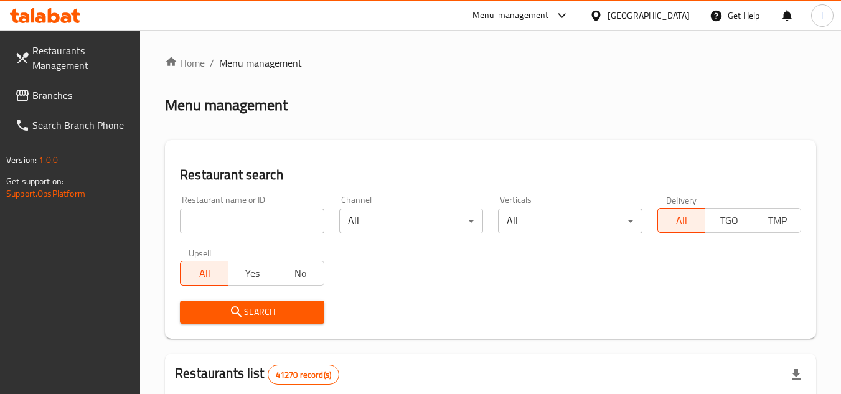
click at [245, 219] on input "search" at bounding box center [252, 221] width 144 height 25
paste input "694333"
type input "694333"
click button "Search" at bounding box center [252, 312] width 144 height 23
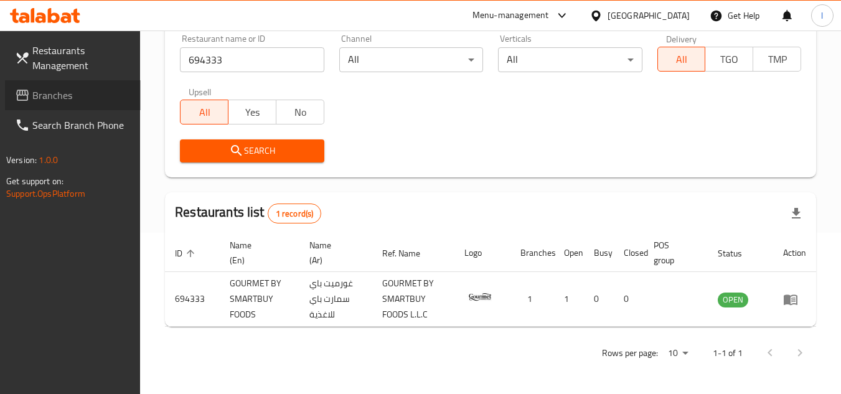
click at [43, 90] on span "Branches" at bounding box center [81, 95] width 98 height 15
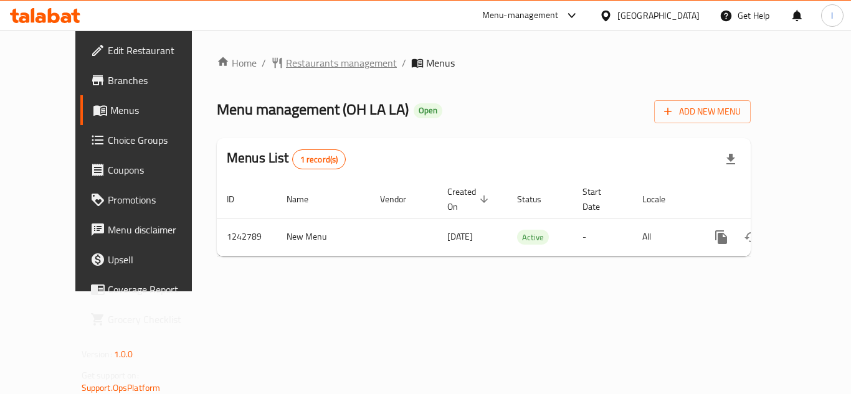
click at [286, 60] on span "Restaurants management" at bounding box center [341, 62] width 111 height 15
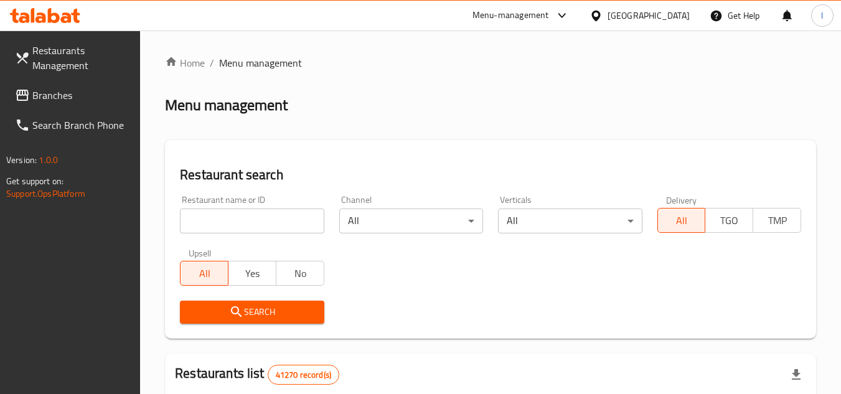
click at [260, 221] on input "search" at bounding box center [252, 221] width 144 height 25
paste input "680879"
type input "680879"
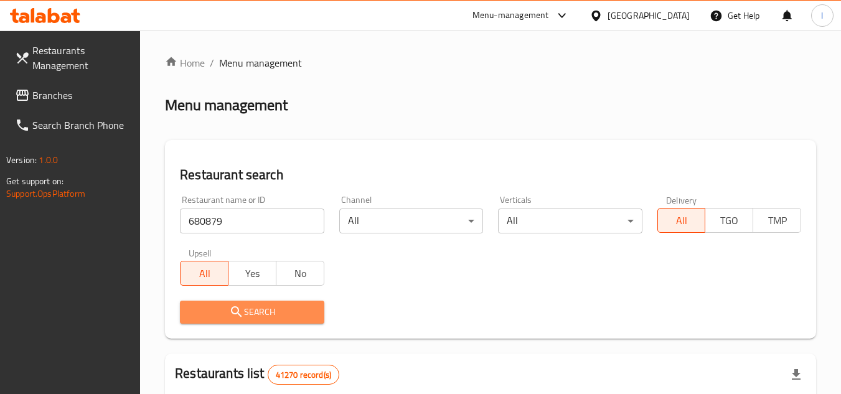
click at [262, 315] on span "Search" at bounding box center [252, 313] width 124 height 16
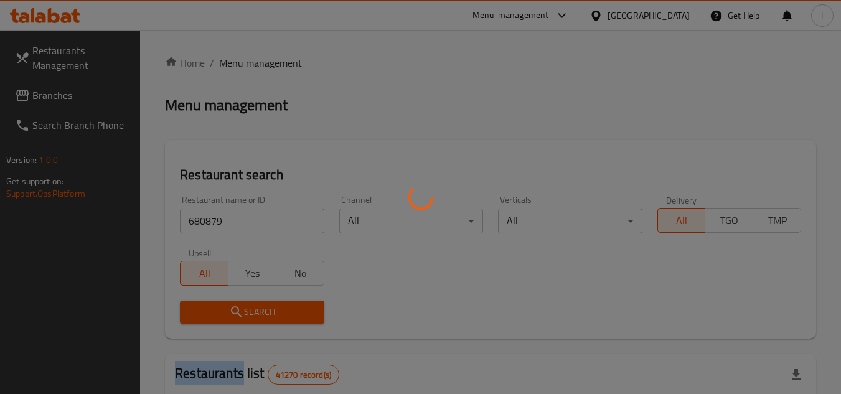
click at [263, 315] on div at bounding box center [420, 197] width 841 height 394
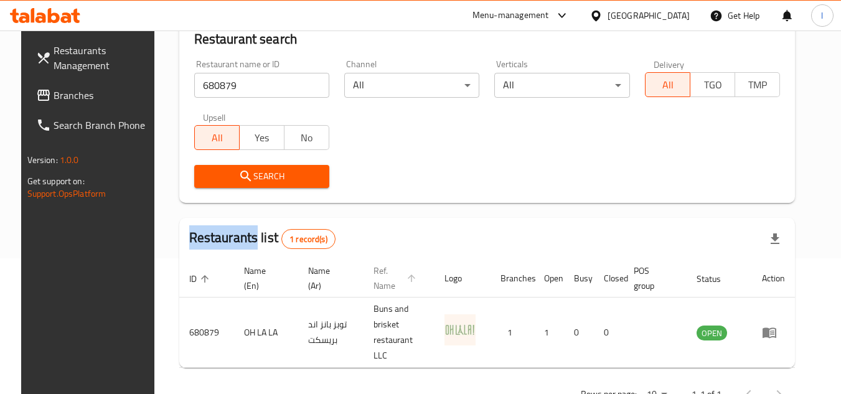
scroll to position [151, 0]
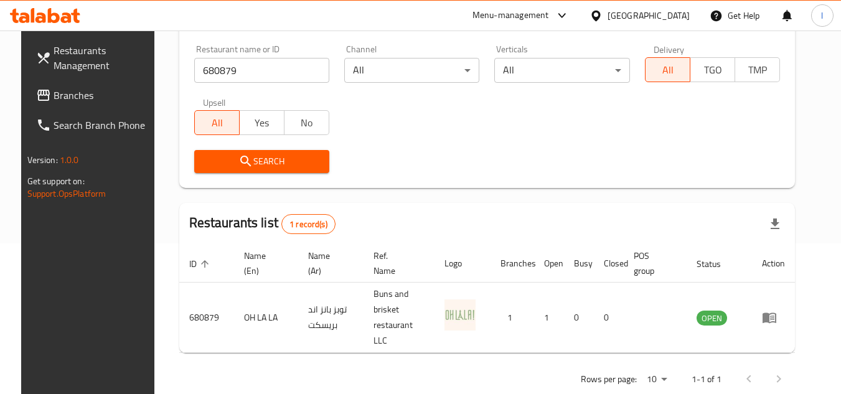
click at [416, 151] on div "Search" at bounding box center [488, 162] width 602 height 38
click at [37, 85] on link "Branches" at bounding box center [94, 95] width 136 height 30
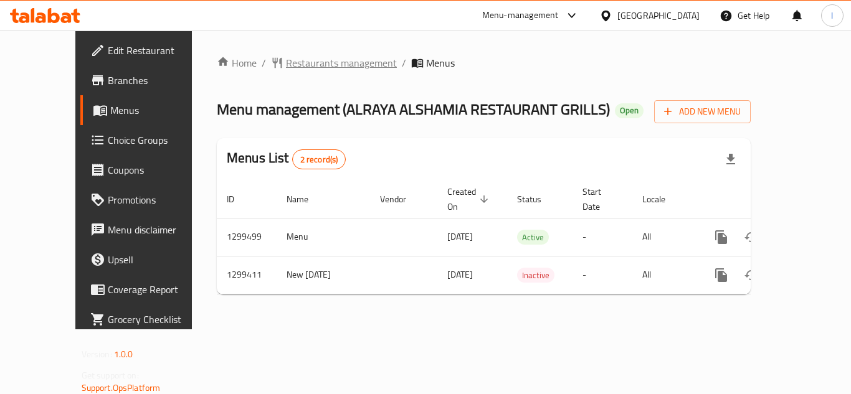
click at [308, 63] on span "Restaurants management" at bounding box center [341, 62] width 111 height 15
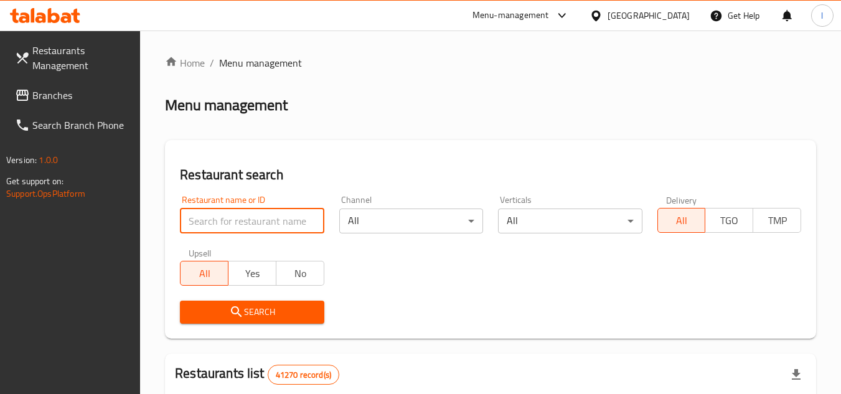
click at [290, 216] on input "search" at bounding box center [252, 221] width 144 height 25
paste input "701342"
type input "701342"
click button "Search" at bounding box center [252, 312] width 144 height 23
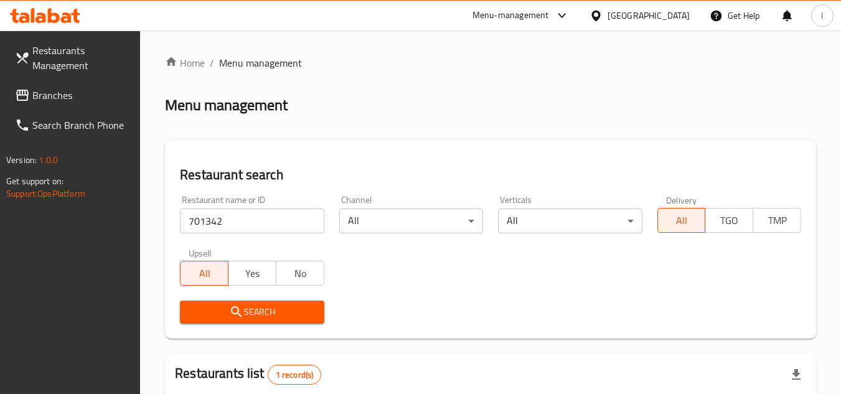
scroll to position [177, 0]
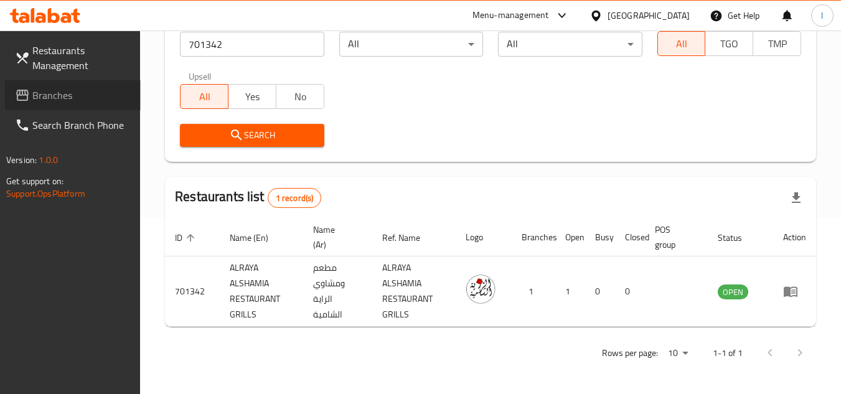
click at [57, 100] on span "Branches" at bounding box center [81, 95] width 98 height 15
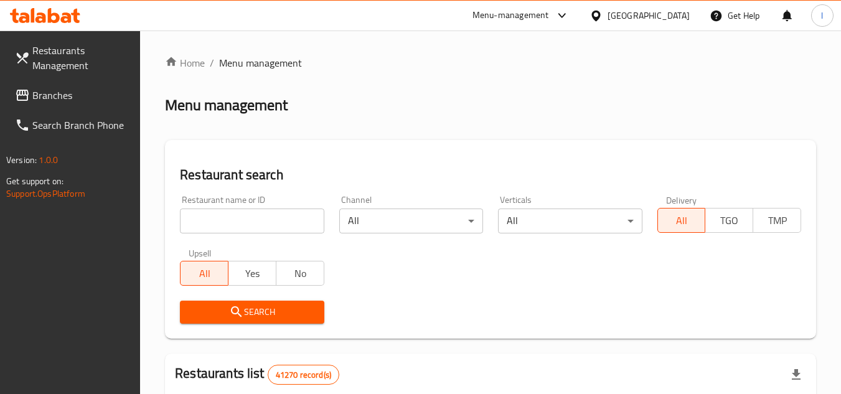
click at [77, 96] on span "Branches" at bounding box center [81, 95] width 98 height 15
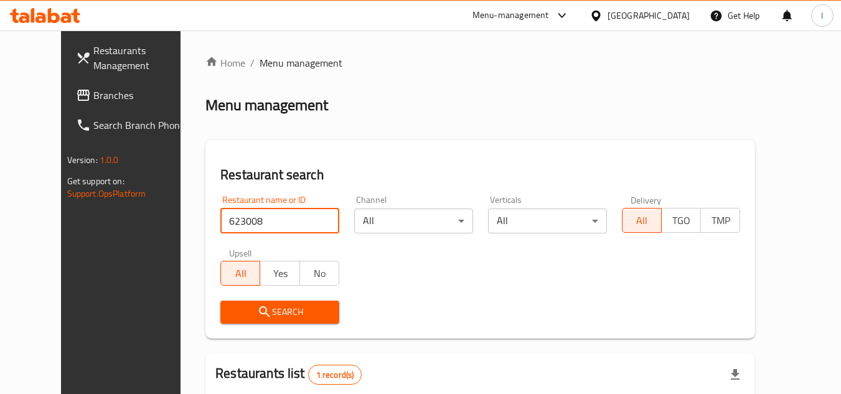
scroll to position [151, 0]
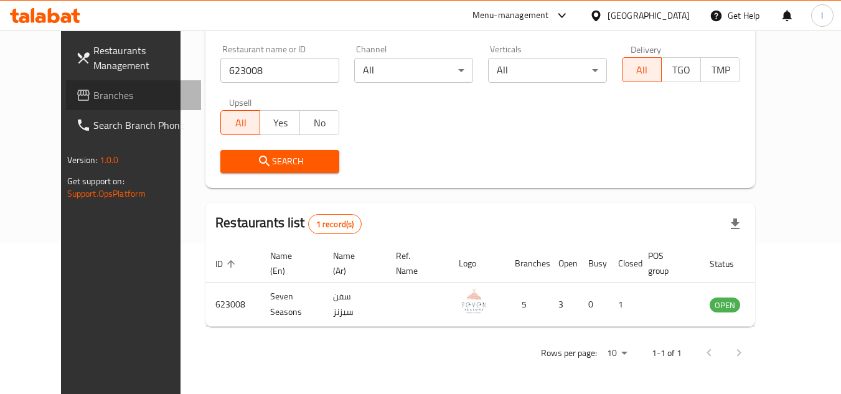
click at [93, 102] on span "Branches" at bounding box center [142, 95] width 98 height 15
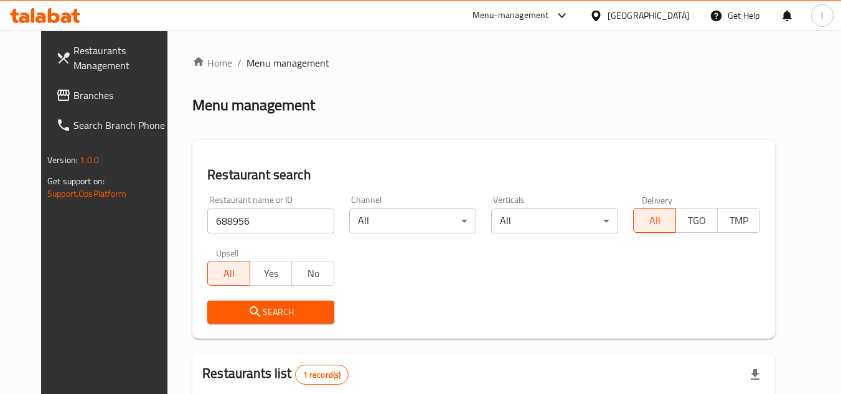
scroll to position [151, 0]
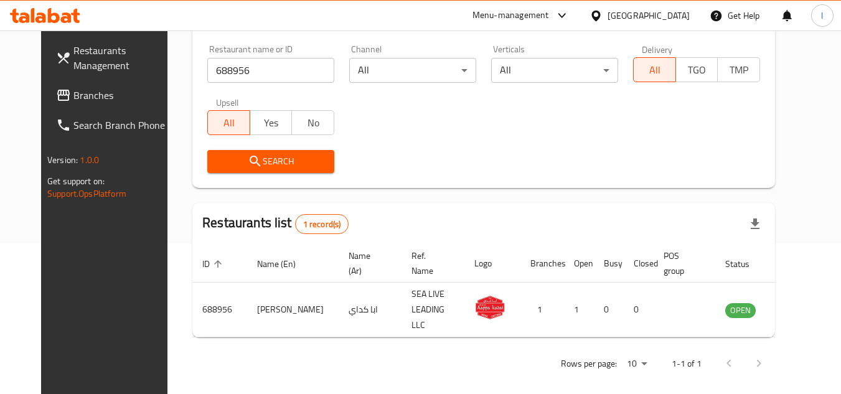
click at [96, 107] on link "Branches" at bounding box center [114, 95] width 136 height 30
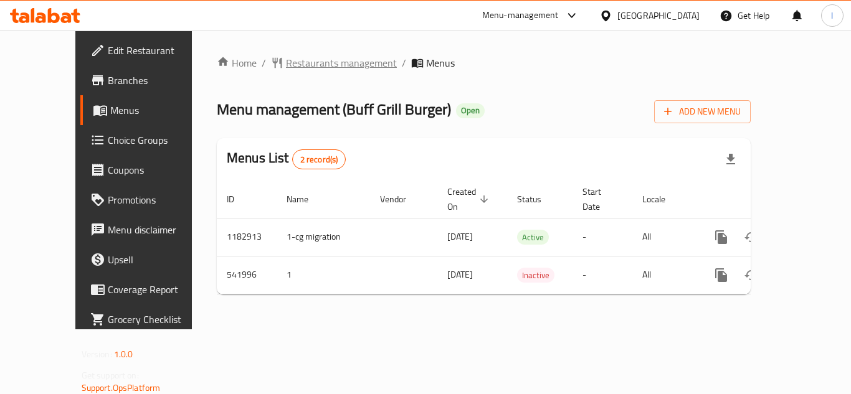
click at [308, 65] on span "Restaurants management" at bounding box center [341, 62] width 111 height 15
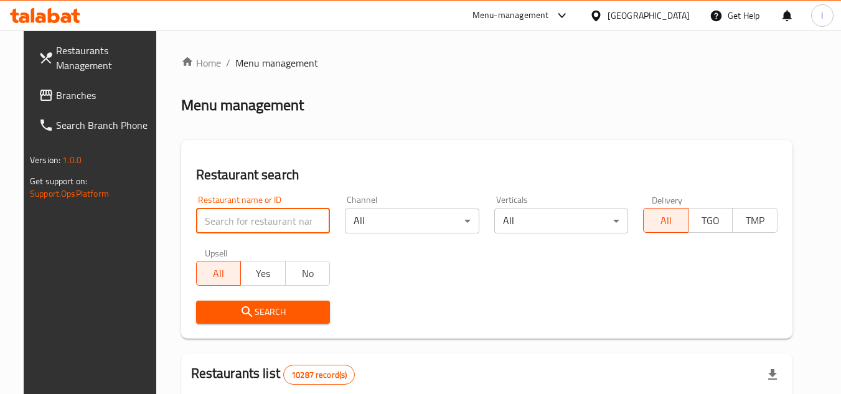
click at [250, 219] on input "search" at bounding box center [263, 221] width 135 height 25
paste input "635658"
type input "635658"
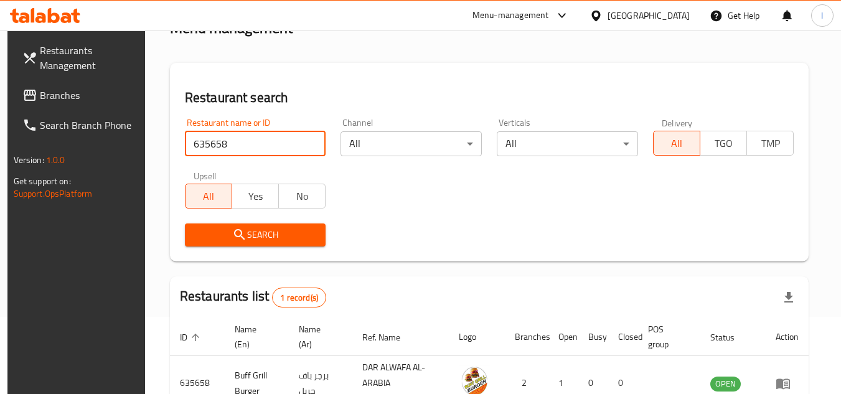
scroll to position [151, 0]
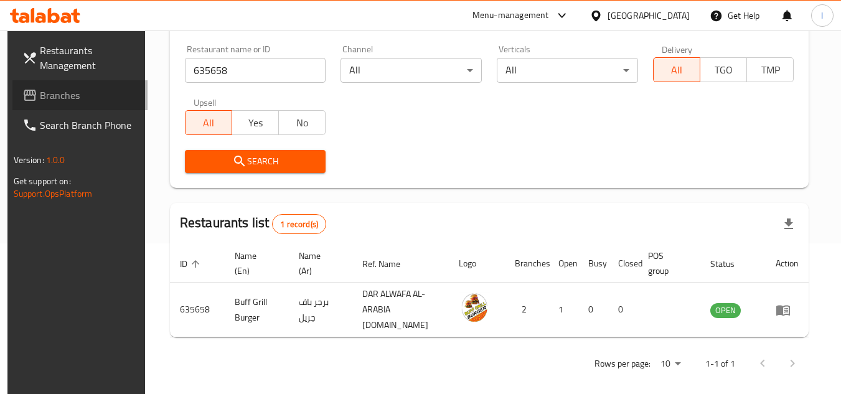
click at [52, 88] on span "Branches" at bounding box center [89, 95] width 98 height 15
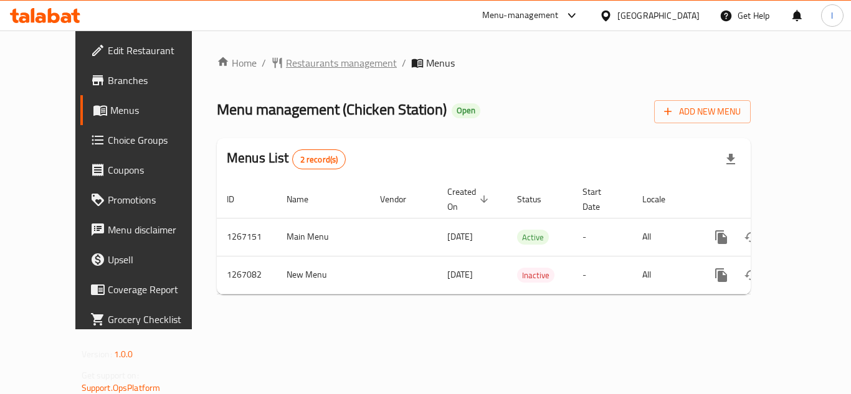
click at [304, 62] on span "Restaurants management" at bounding box center [341, 62] width 111 height 15
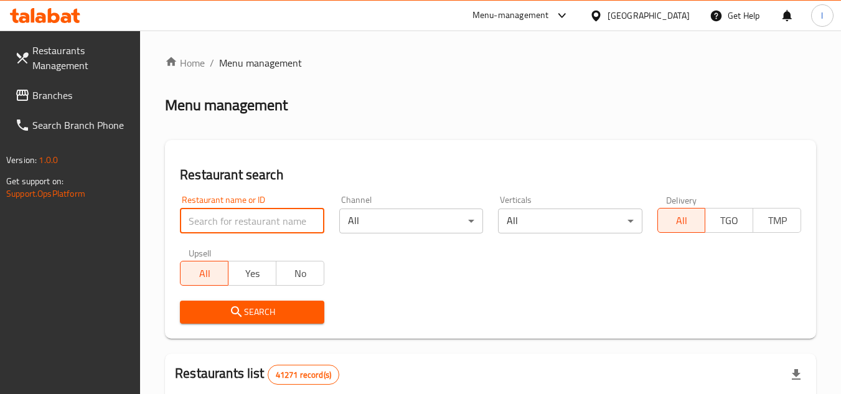
click at [232, 215] on input "search" at bounding box center [252, 221] width 144 height 25
paste input "687595"
type input "687595"
click at [272, 309] on span "Search" at bounding box center [252, 313] width 124 height 16
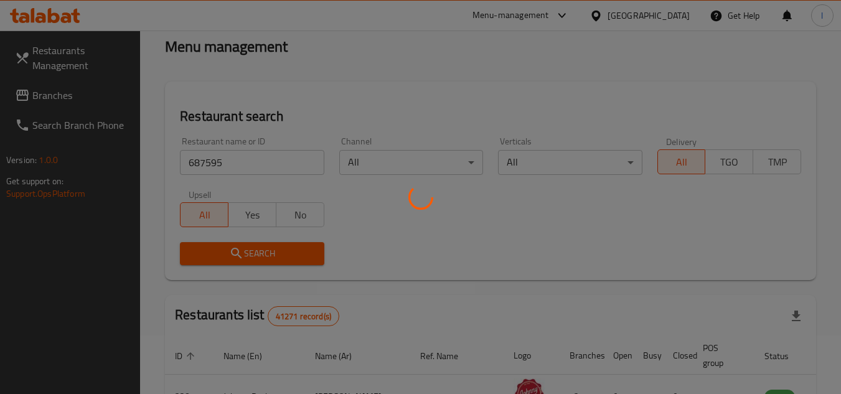
scroll to position [125, 0]
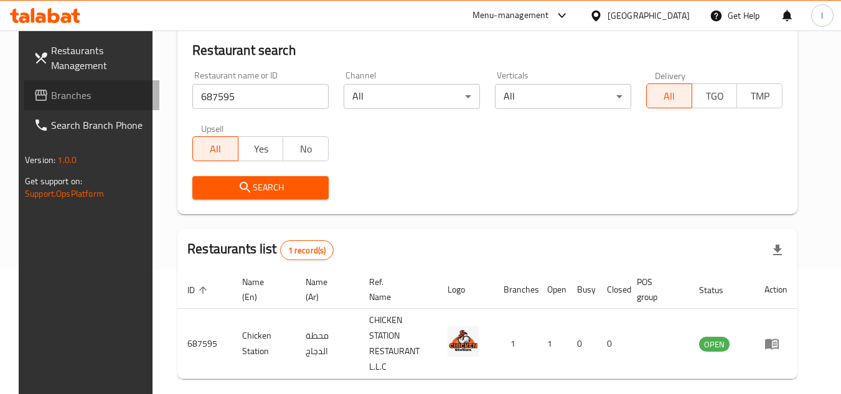
drag, startPoint x: 60, startPoint y: 98, endPoint x: 555, endPoint y: 158, distance: 498.2
click at [60, 98] on span "Branches" at bounding box center [100, 95] width 98 height 15
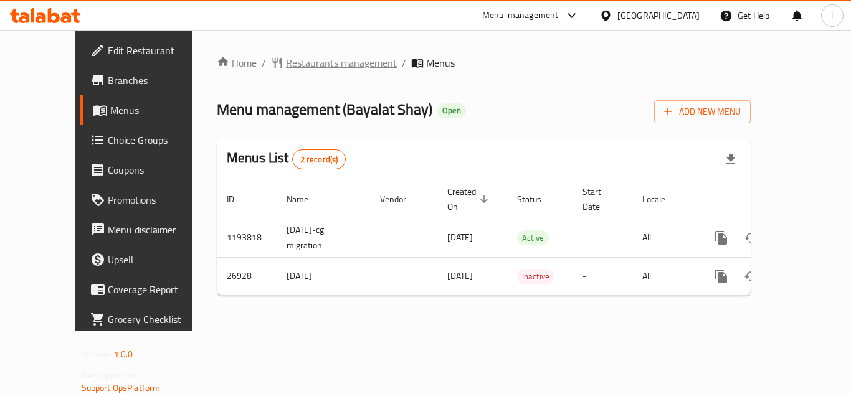
click at [323, 59] on span "Restaurants management" at bounding box center [341, 62] width 111 height 15
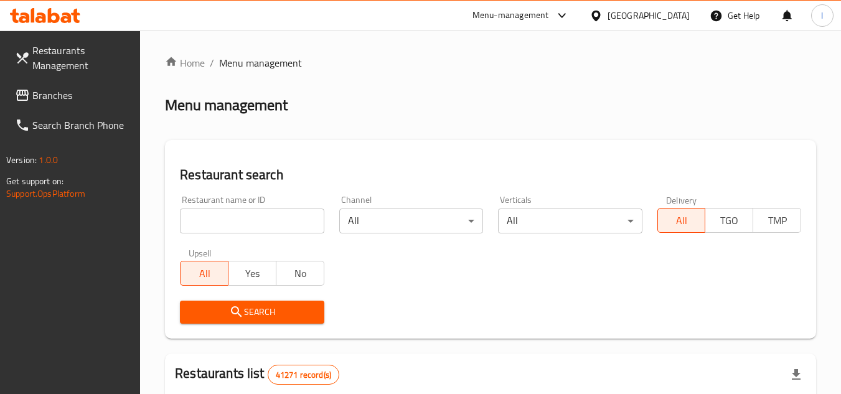
click at [269, 222] on input "search" at bounding box center [252, 221] width 144 height 25
paste input "14055"
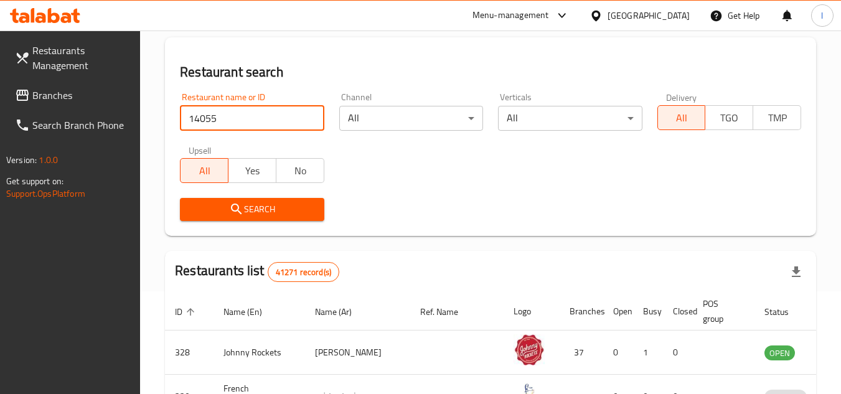
scroll to position [125, 0]
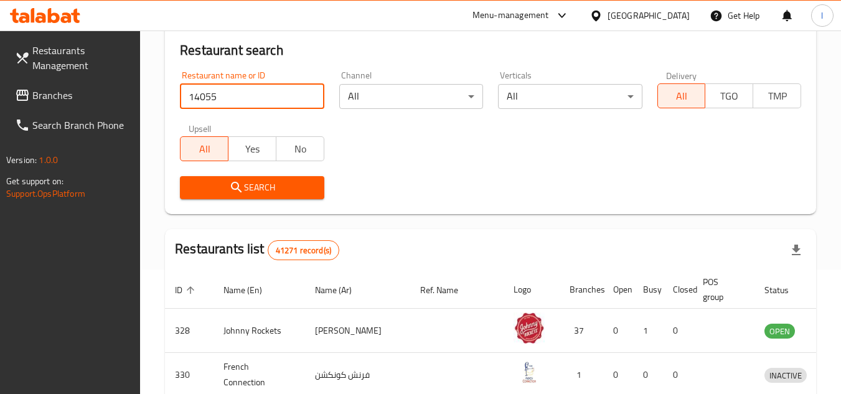
type input "14055"
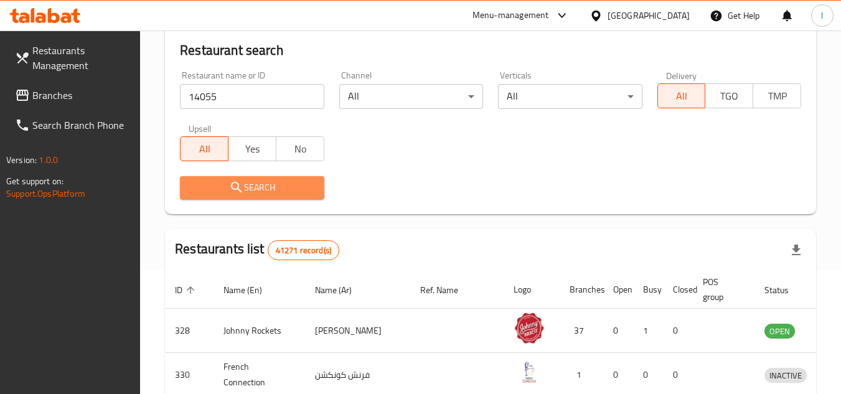
click at [301, 189] on span "Search" at bounding box center [252, 188] width 124 height 16
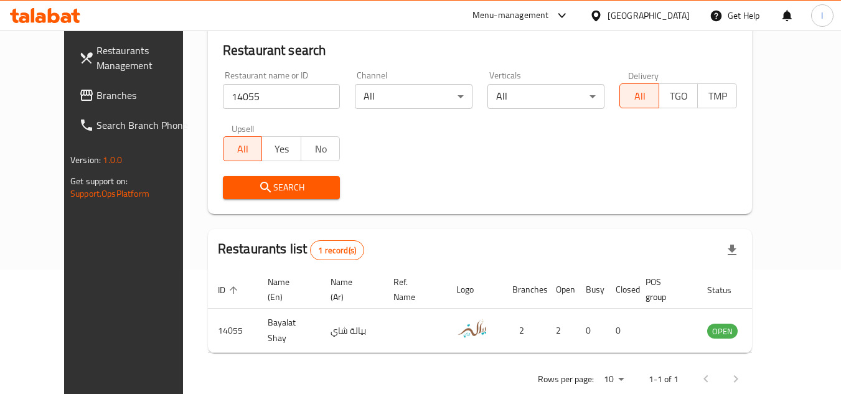
click at [97, 102] on span "Branches" at bounding box center [146, 95] width 98 height 15
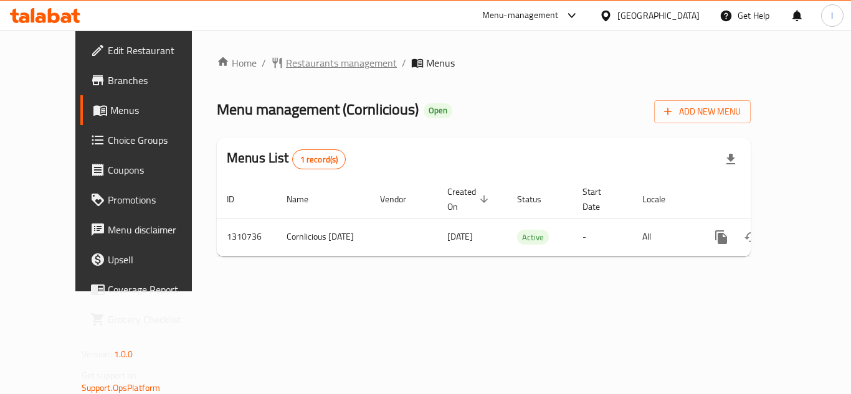
click at [286, 61] on span "Restaurants management" at bounding box center [341, 62] width 111 height 15
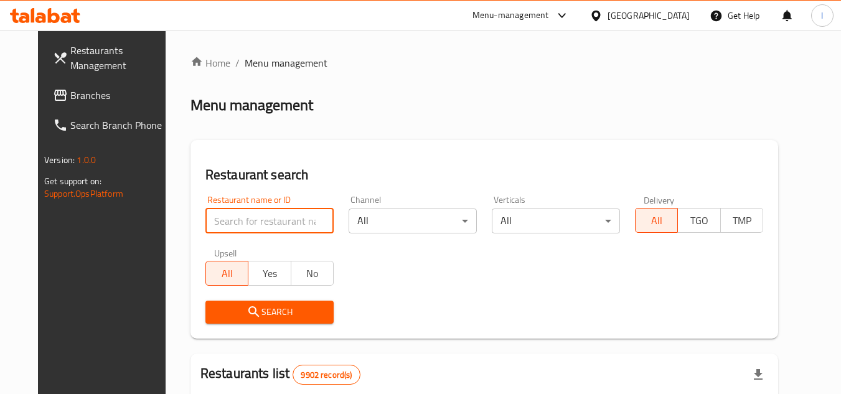
paste input "705571"
type input "705571"
click at [310, 311] on span "Search" at bounding box center [270, 313] width 108 height 16
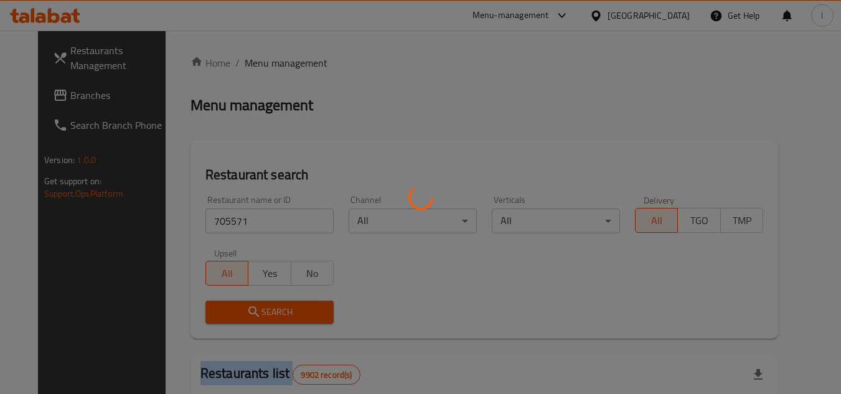
click at [310, 311] on div at bounding box center [420, 197] width 841 height 394
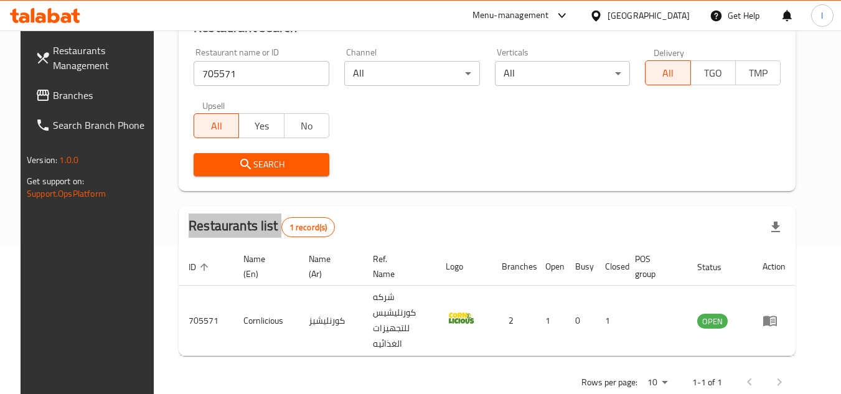
scroll to position [151, 0]
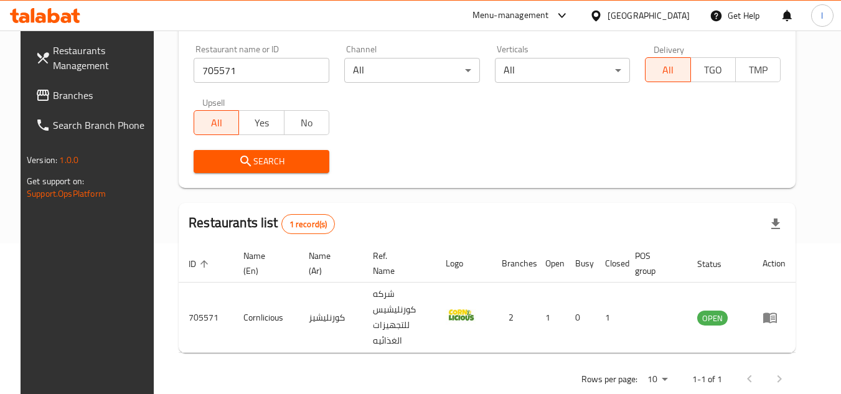
click at [500, 222] on div "Restaurants list 1 record(s)" at bounding box center [487, 224] width 617 height 42
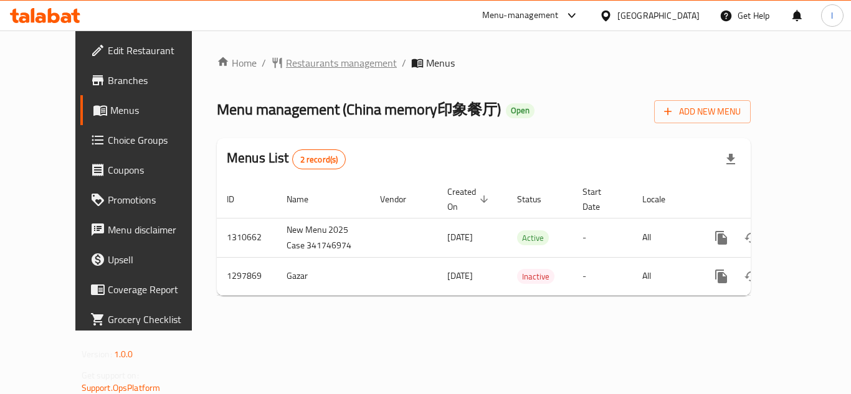
click at [295, 64] on span "Restaurants management" at bounding box center [341, 62] width 111 height 15
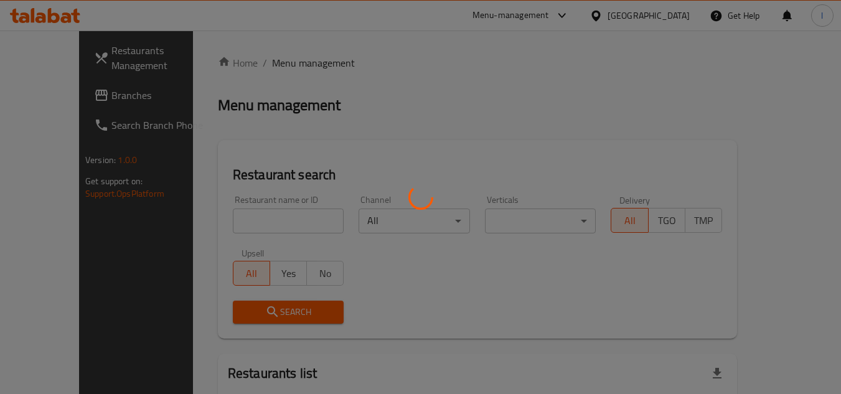
click at [253, 216] on div at bounding box center [420, 197] width 841 height 394
click at [261, 222] on div at bounding box center [420, 197] width 841 height 394
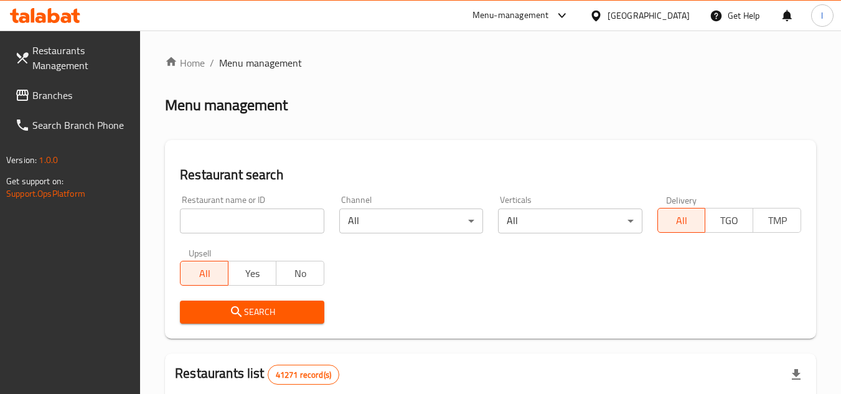
click at [286, 227] on input "search" at bounding box center [252, 221] width 144 height 25
paste input "700688"
type input "700688"
click button "Search" at bounding box center [252, 312] width 144 height 23
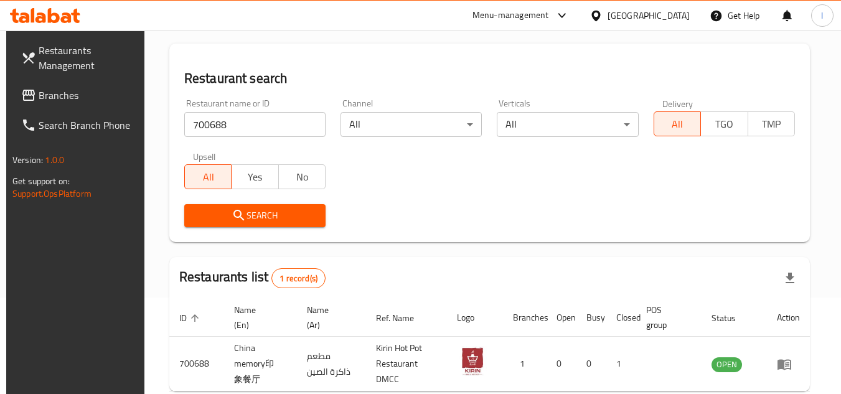
scroll to position [161, 0]
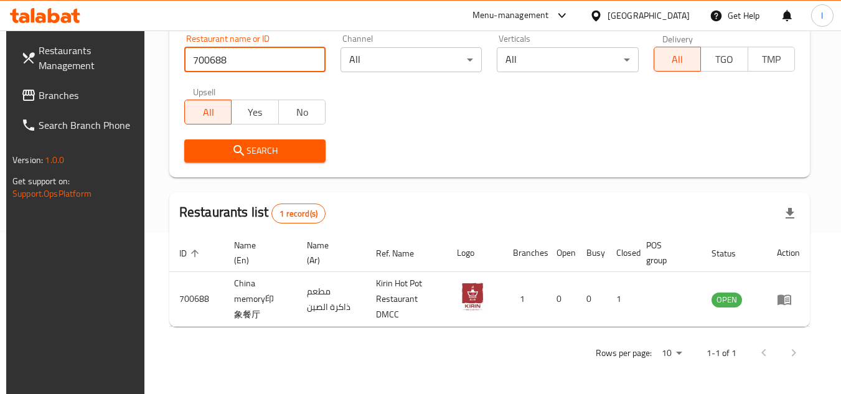
click at [44, 98] on span "Branches" at bounding box center [88, 95] width 98 height 15
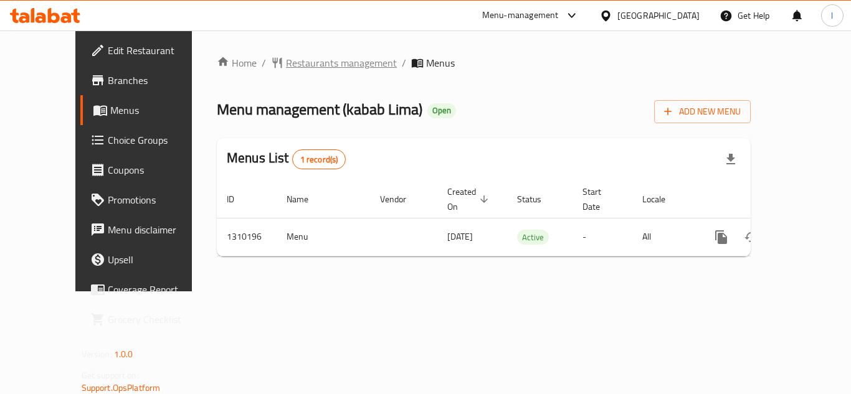
click at [286, 61] on span "Restaurants management" at bounding box center [341, 62] width 111 height 15
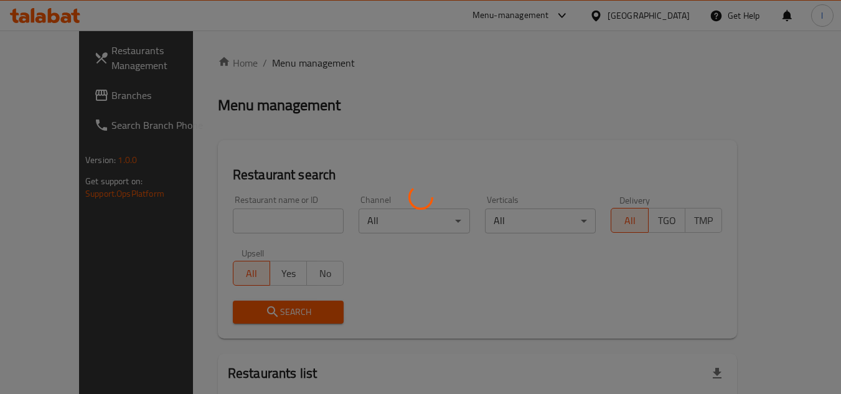
click at [216, 209] on div at bounding box center [420, 197] width 841 height 394
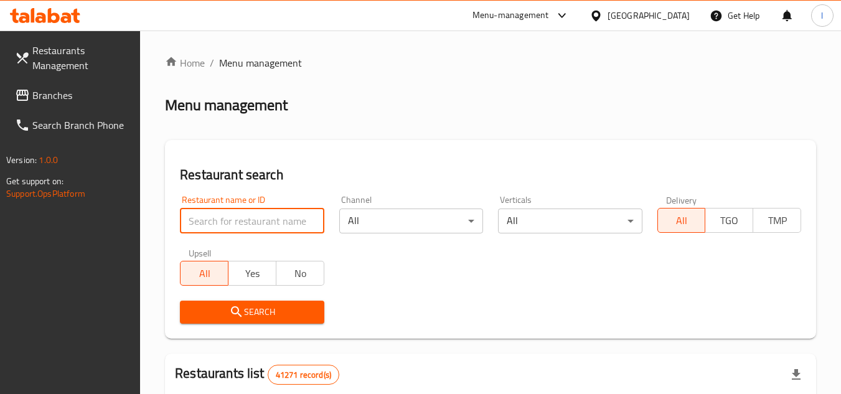
click at [231, 226] on input "search" at bounding box center [252, 221] width 144 height 25
paste input "705280"
type input "705280"
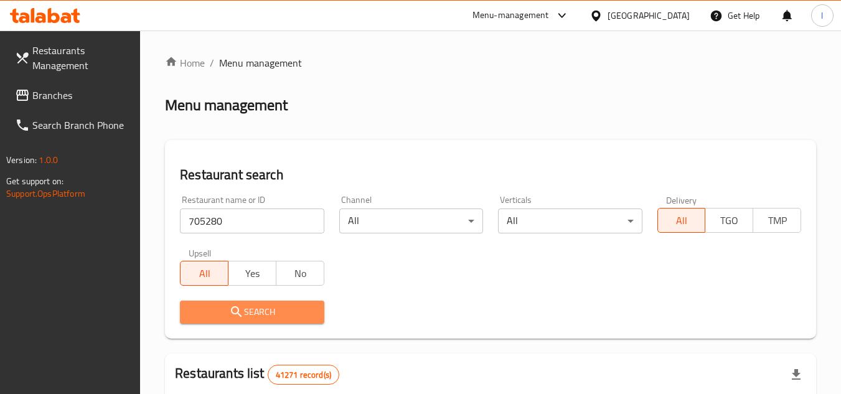
click at [284, 306] on span "Search" at bounding box center [252, 313] width 124 height 16
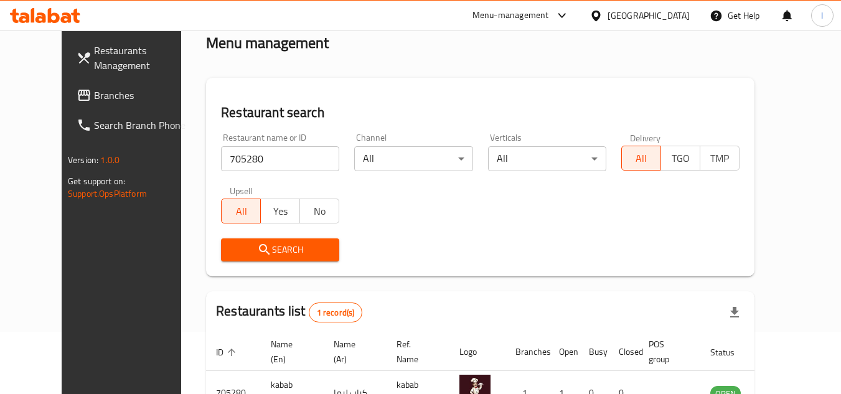
scroll to position [151, 0]
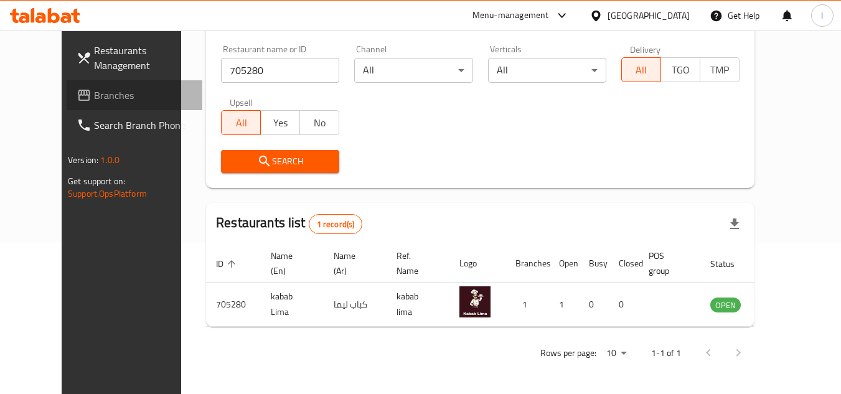
click at [67, 85] on link "Branches" at bounding box center [135, 95] width 136 height 30
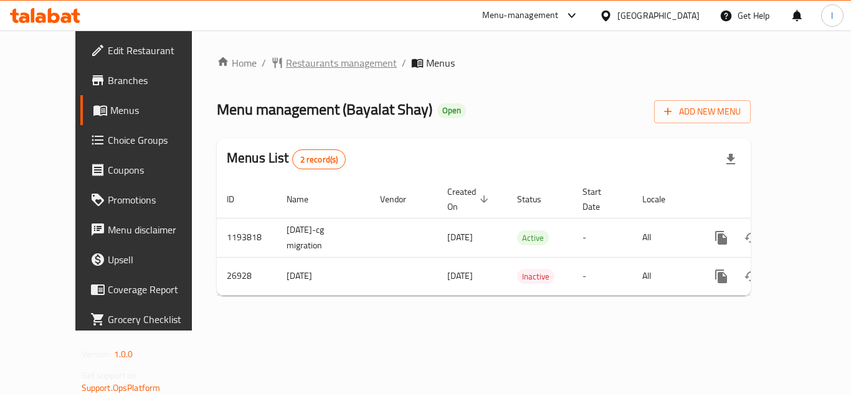
click at [320, 60] on span "Restaurants management" at bounding box center [341, 62] width 111 height 15
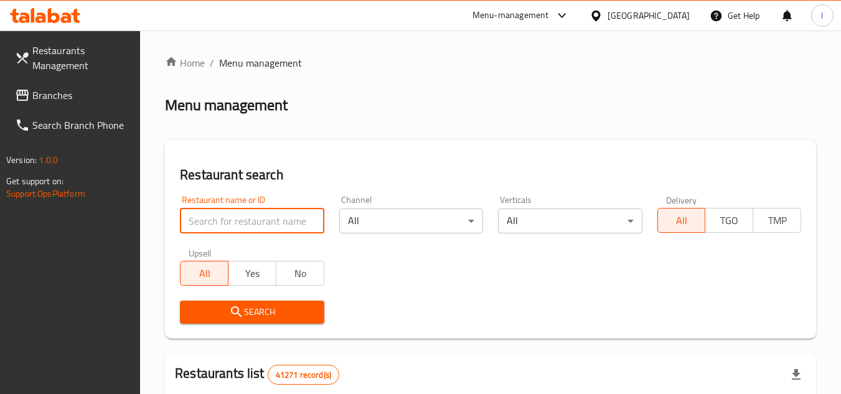
click at [248, 219] on input "search" at bounding box center [252, 221] width 144 height 25
paste input "14055"
type input "14055"
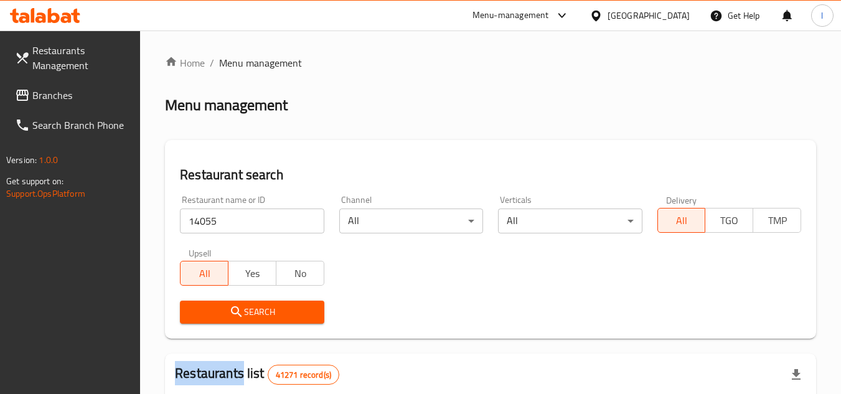
click at [307, 300] on div "Search" at bounding box center [252, 312] width 159 height 38
click at [307, 301] on button "Search" at bounding box center [252, 312] width 144 height 23
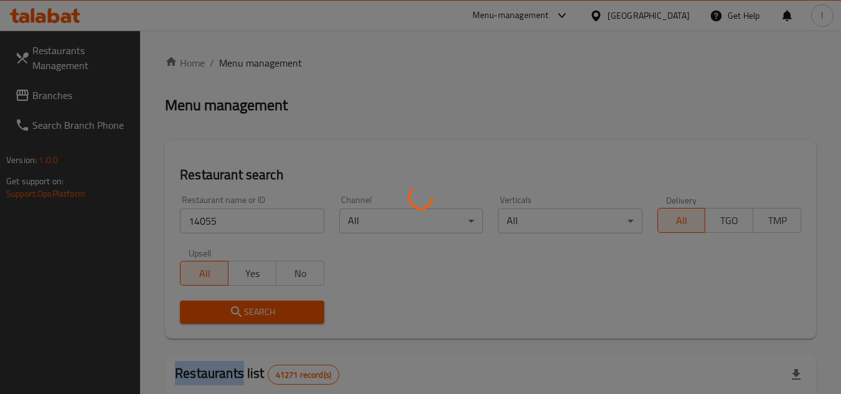
click at [307, 300] on div at bounding box center [420, 197] width 841 height 394
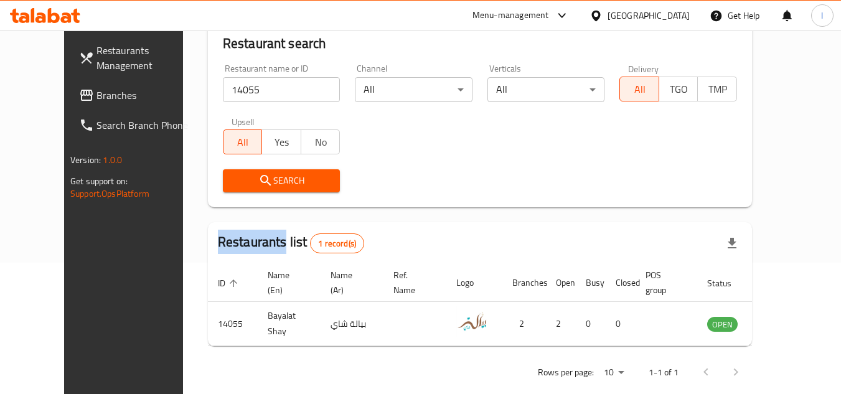
scroll to position [151, 0]
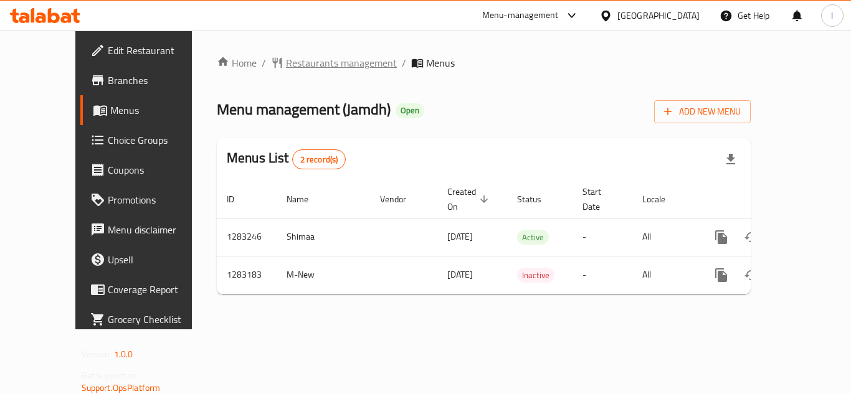
click at [311, 67] on span "Restaurants management" at bounding box center [341, 62] width 111 height 15
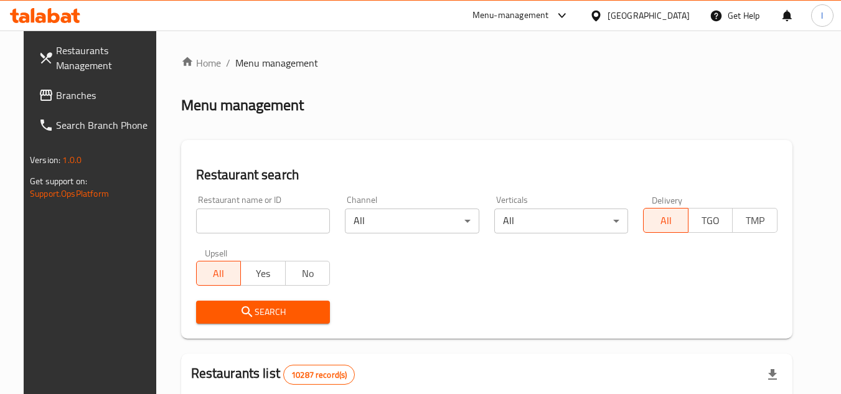
click at [277, 221] on input "search" at bounding box center [263, 221] width 135 height 25
paste input "695146"
type input "695146"
click button "Search" at bounding box center [263, 312] width 135 height 23
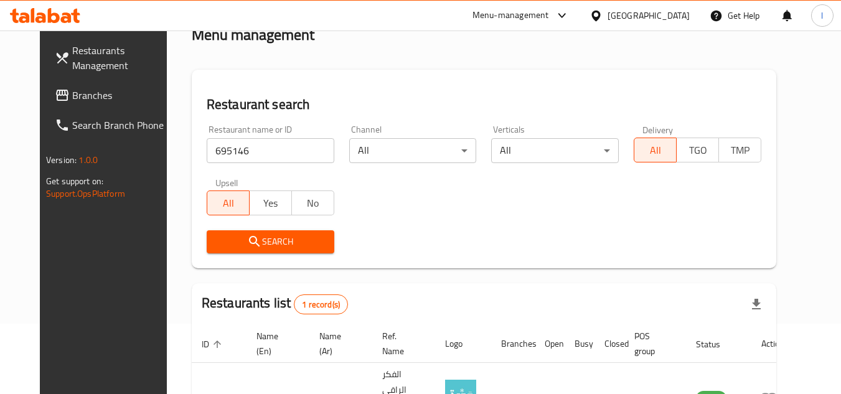
scroll to position [151, 0]
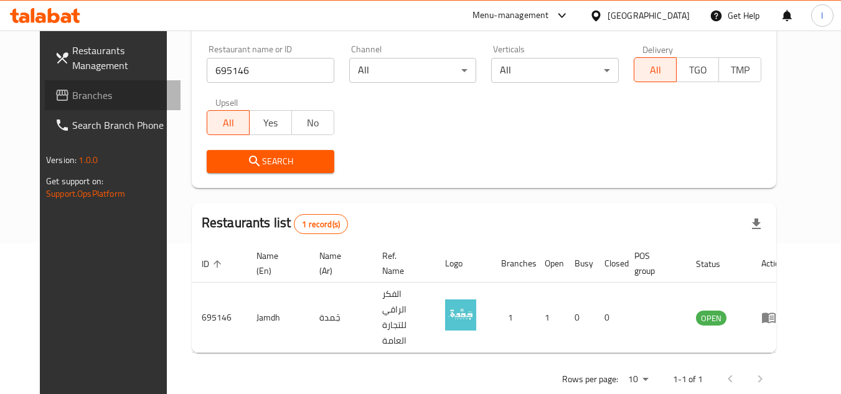
click at [102, 96] on span "Branches" at bounding box center [121, 95] width 98 height 15
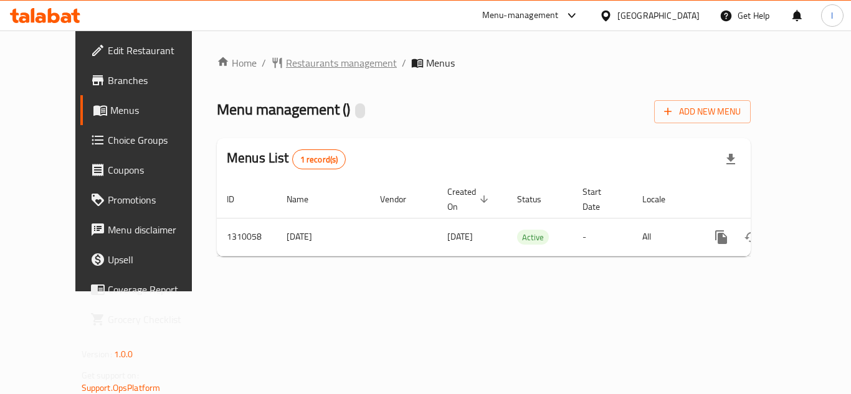
click at [313, 65] on span "Restaurants management" at bounding box center [341, 62] width 111 height 15
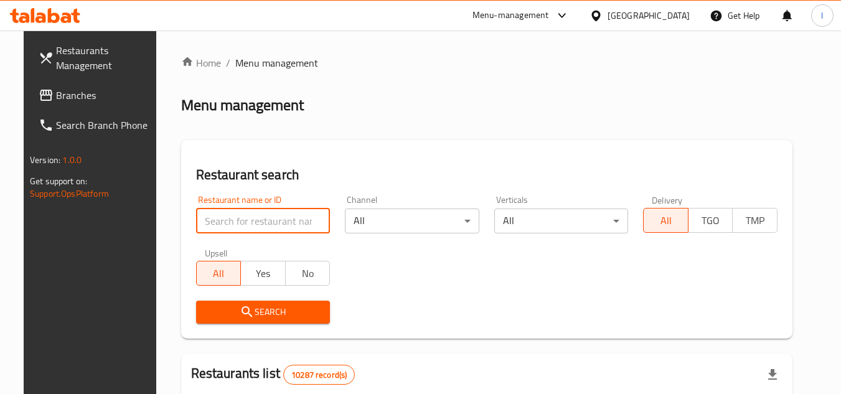
click at [247, 225] on input "search" at bounding box center [263, 221] width 135 height 25
paste input "705326"
type input "705326"
click button "Search" at bounding box center [263, 312] width 135 height 23
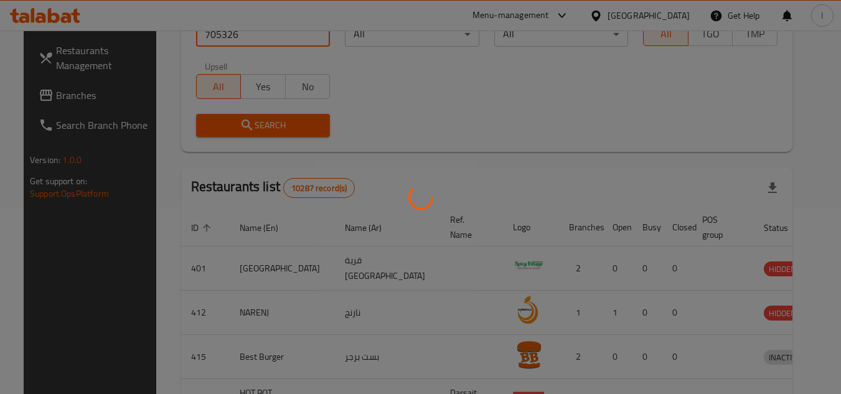
scroll to position [151, 0]
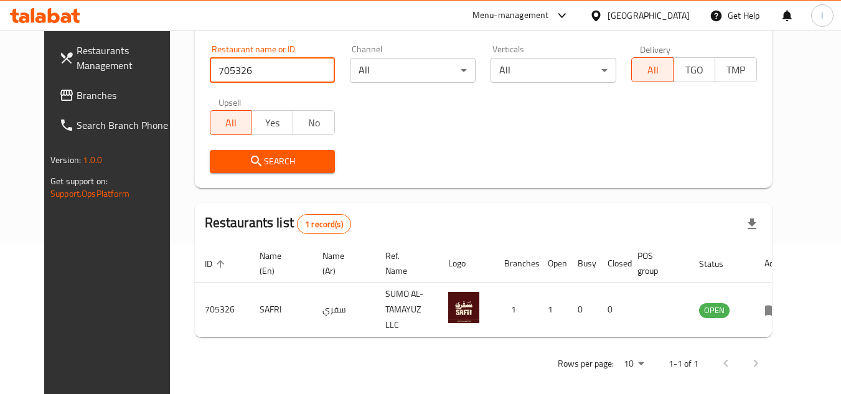
click at [77, 92] on span "Branches" at bounding box center [126, 95] width 98 height 15
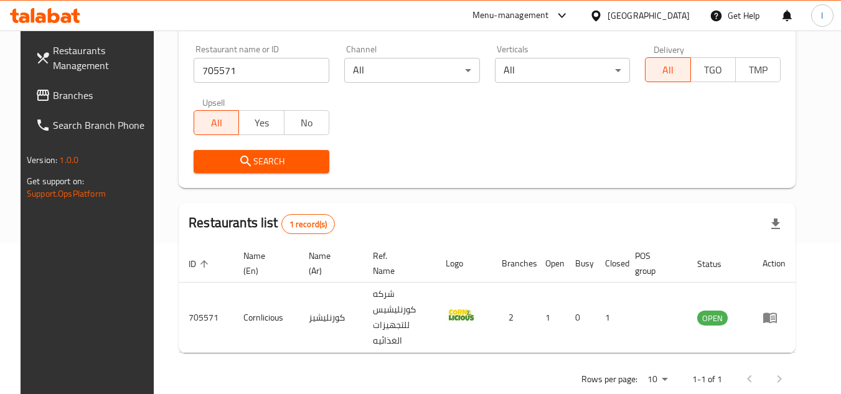
scroll to position [151, 0]
click at [82, 95] on span "Branches" at bounding box center [102, 95] width 98 height 15
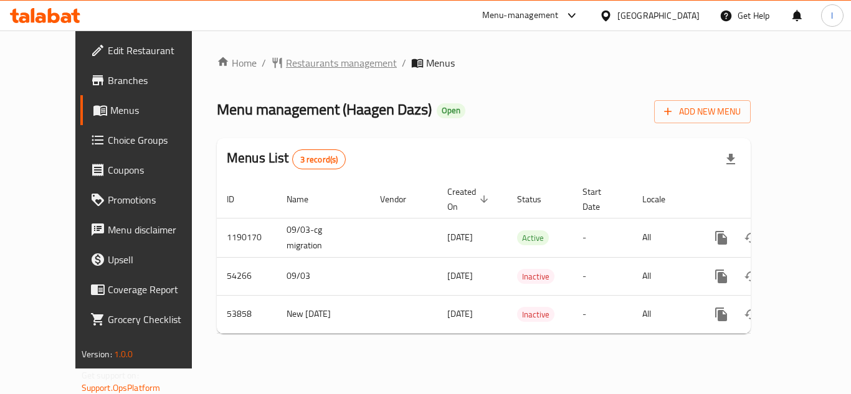
click at [286, 55] on span "Restaurants management" at bounding box center [341, 62] width 111 height 15
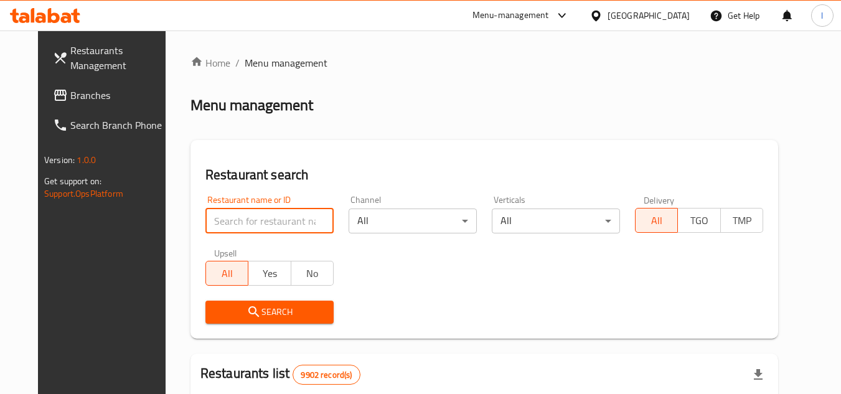
paste input "7886"
type input "7886"
click at [275, 312] on span "Search" at bounding box center [270, 313] width 108 height 16
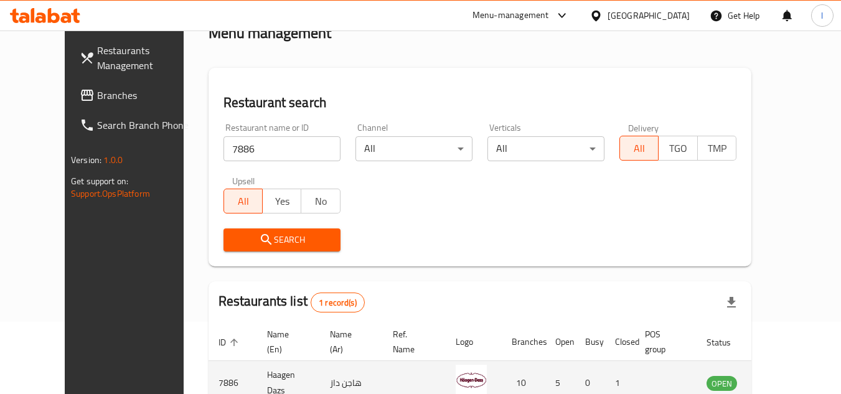
scroll to position [151, 0]
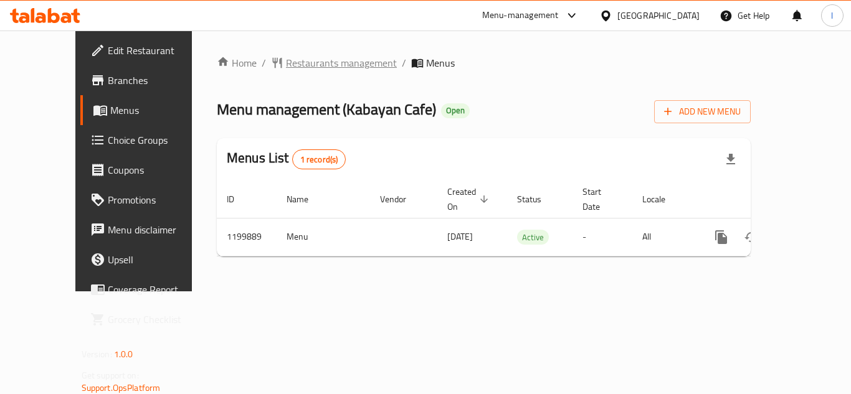
click at [291, 64] on span "Restaurants management" at bounding box center [341, 62] width 111 height 15
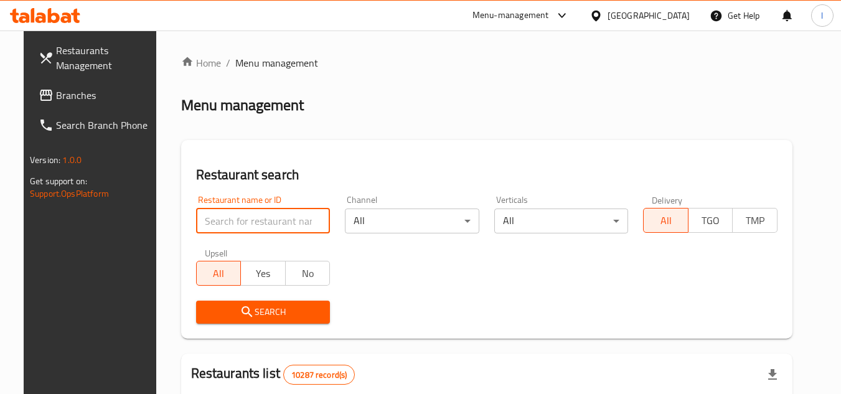
click at [265, 217] on input "search" at bounding box center [263, 221] width 135 height 25
paste input "668544"
type input "668544"
click button "Search" at bounding box center [263, 312] width 135 height 23
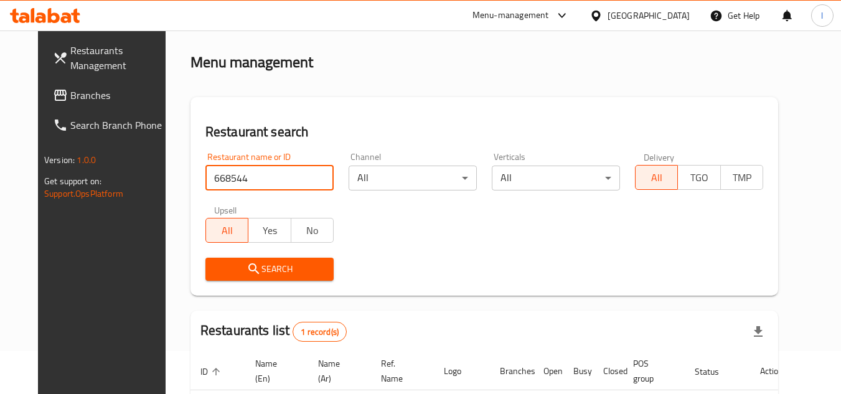
scroll to position [62, 0]
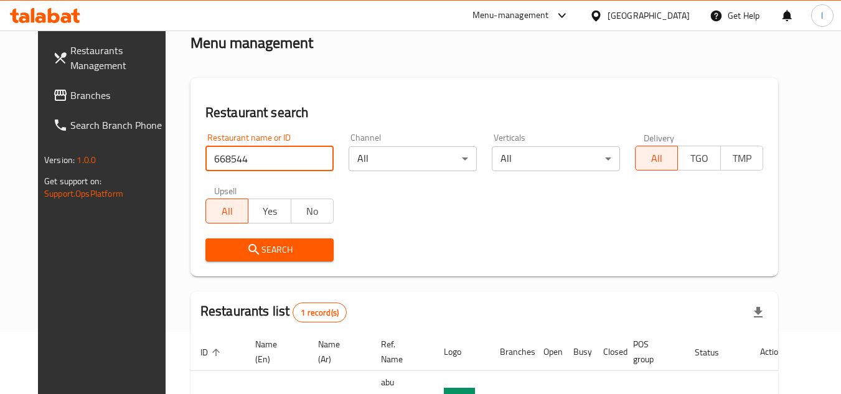
click at [301, 247] on span "Search" at bounding box center [270, 250] width 108 height 16
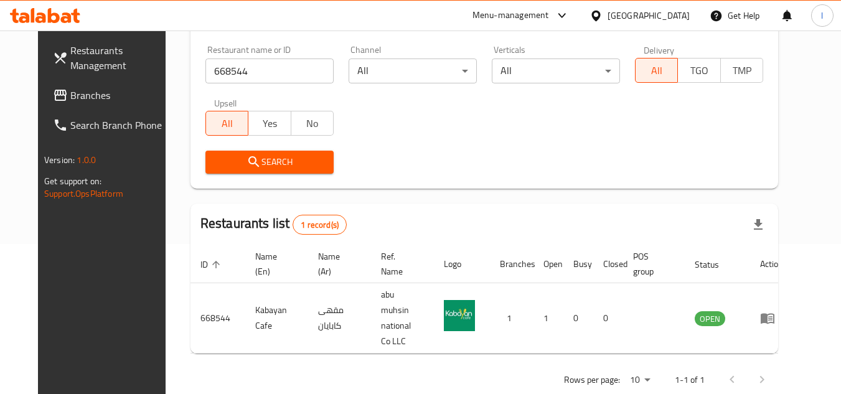
scroll to position [151, 0]
